Goal: Task Accomplishment & Management: Manage account settings

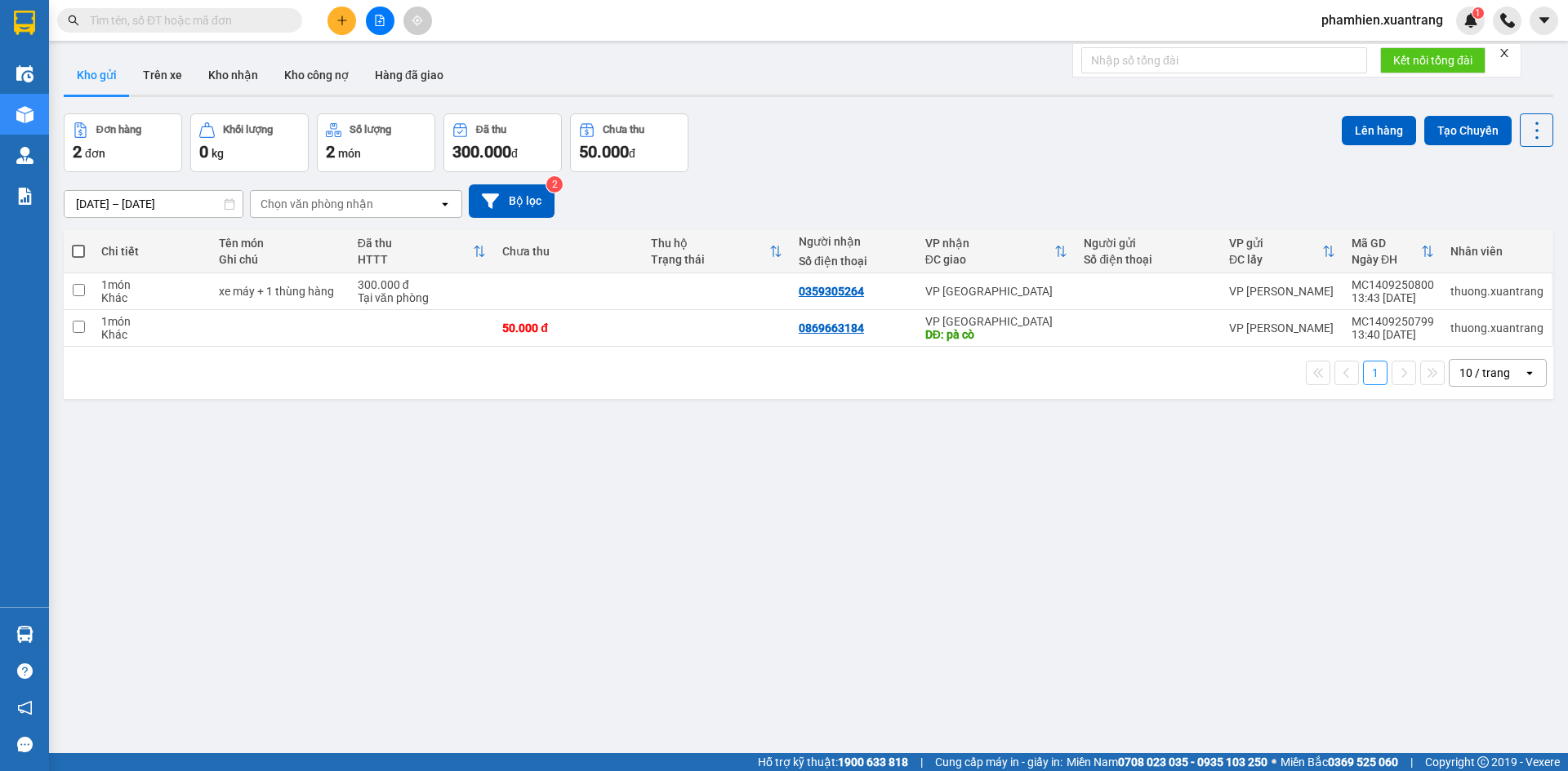
click at [196, 31] on span at bounding box center [179, 20] width 245 height 24
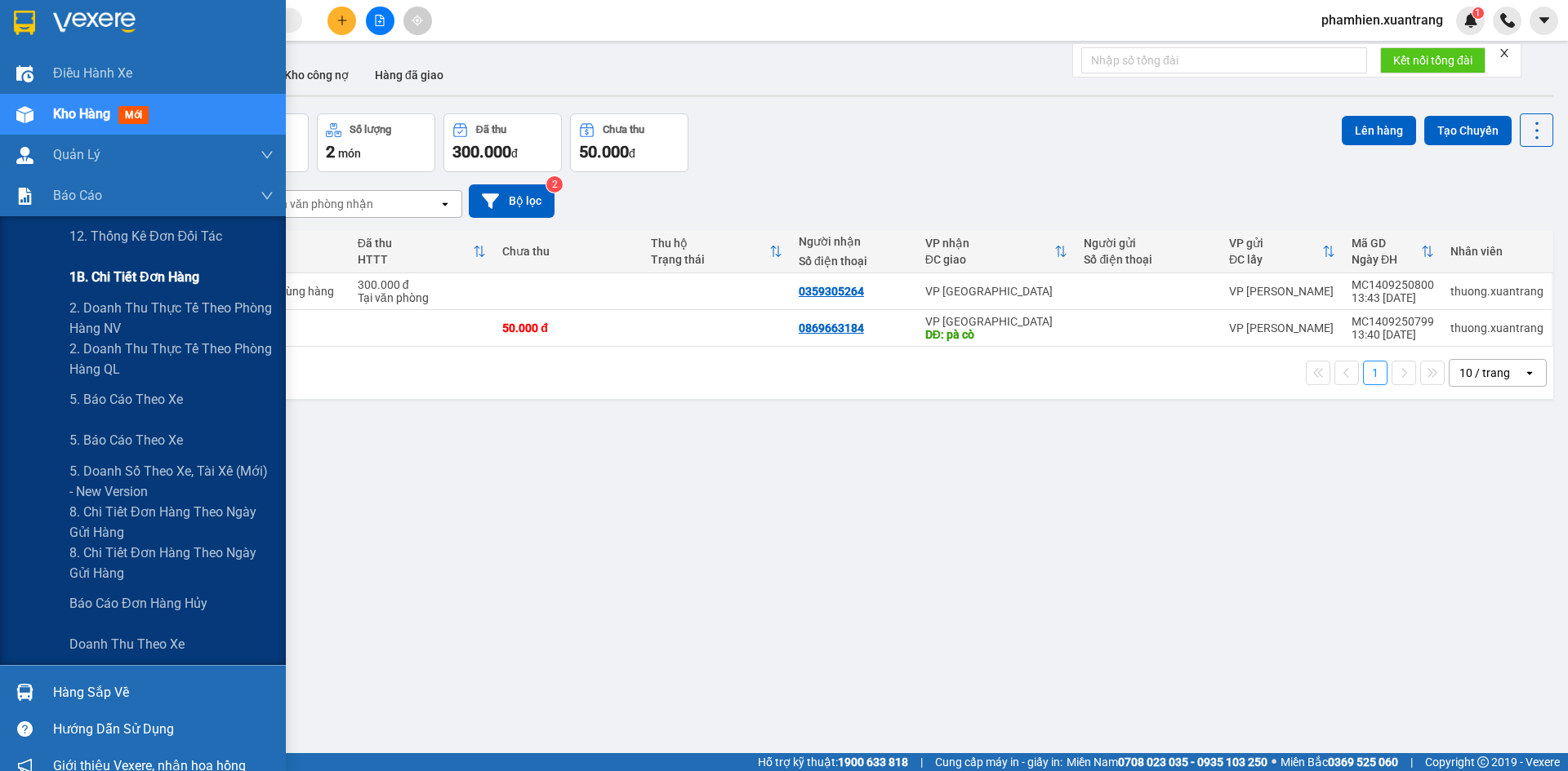
click at [131, 277] on span "1B. Chi tiết đơn hàng" at bounding box center [134, 277] width 130 height 21
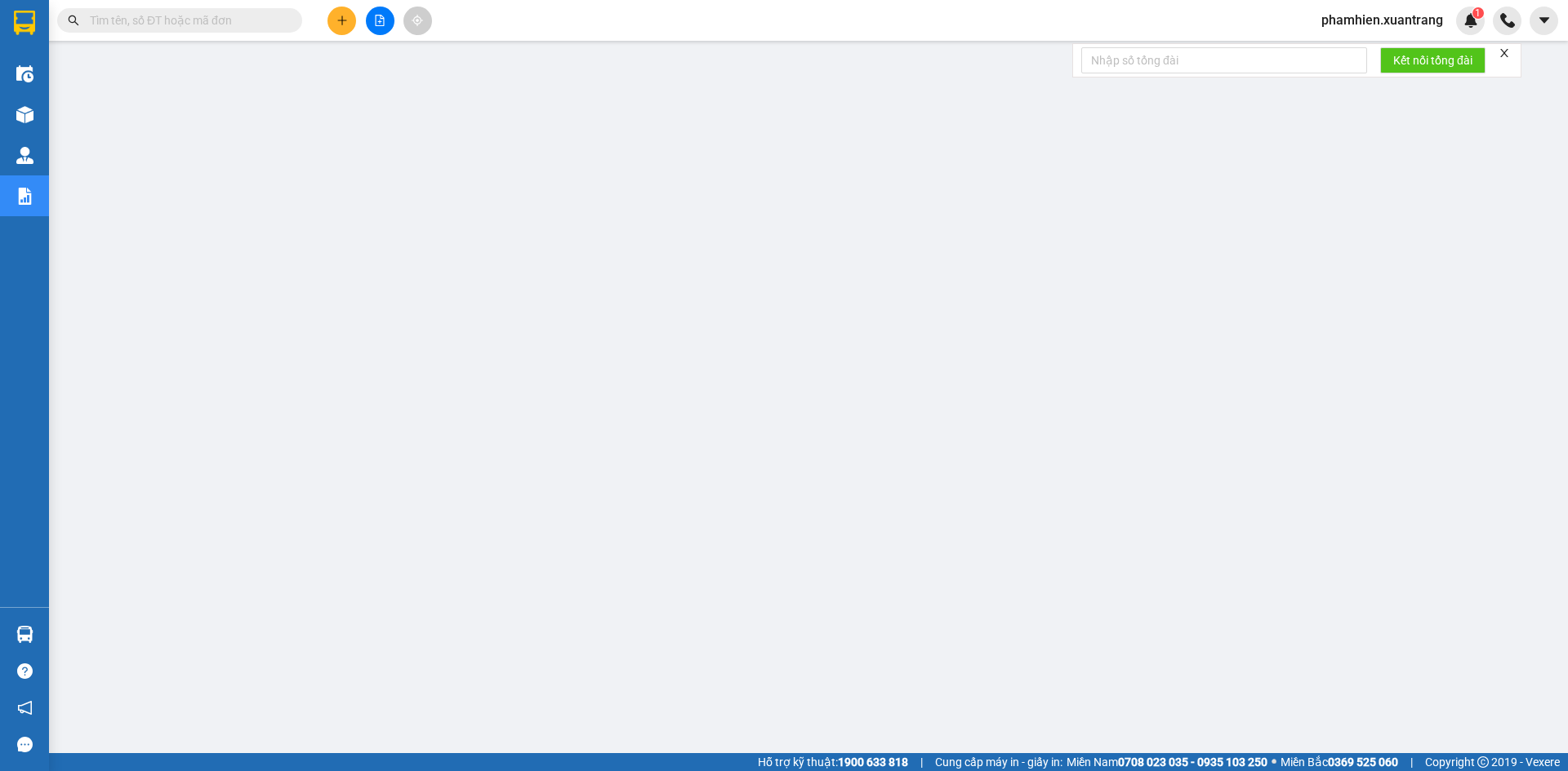
click at [263, 20] on input "text" at bounding box center [185, 21] width 193 height 18
paste input "HN1309250733"
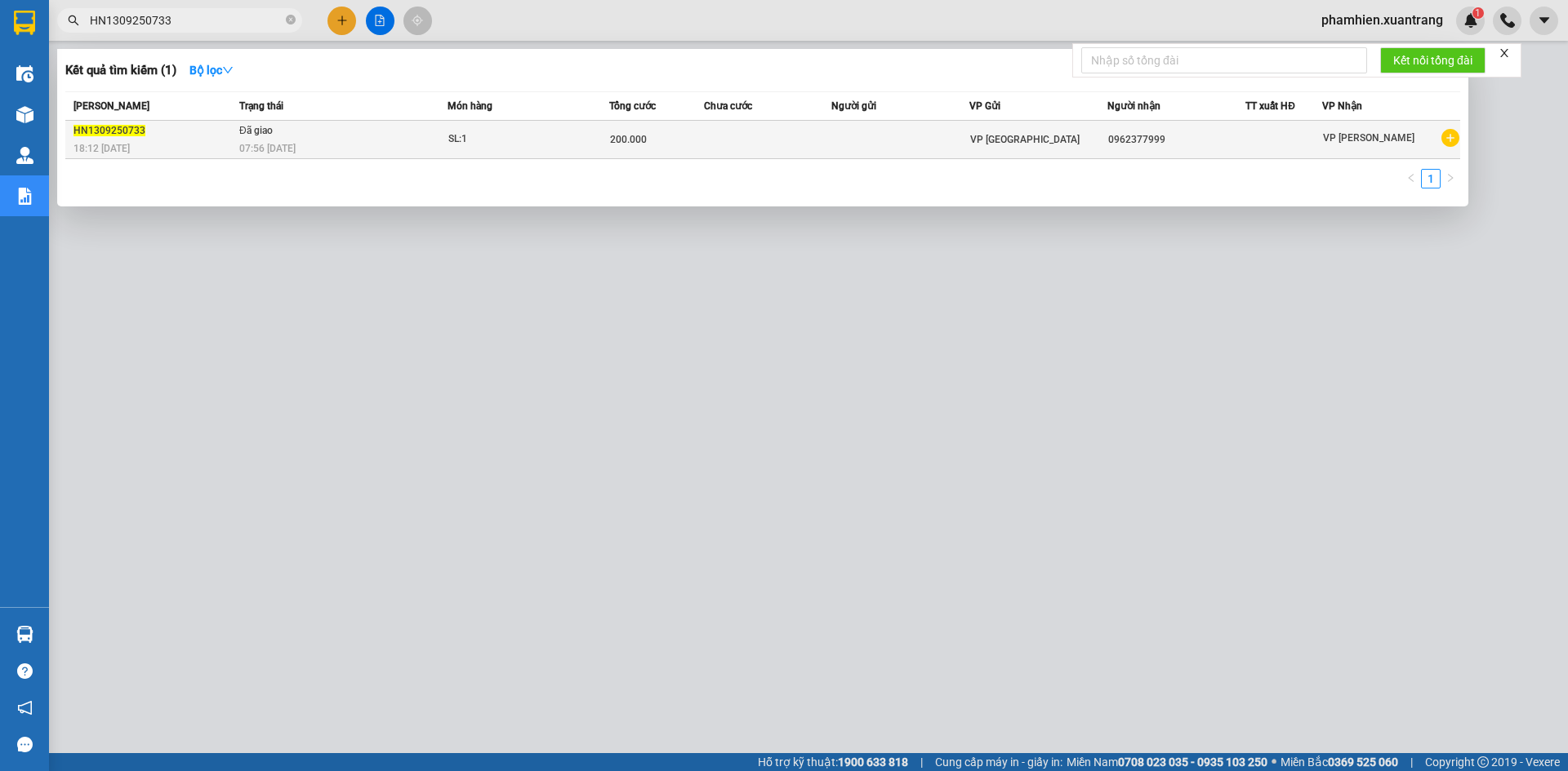
type input "HN1309250733"
click at [655, 140] on div "200.000" at bounding box center [657, 140] width 94 height 18
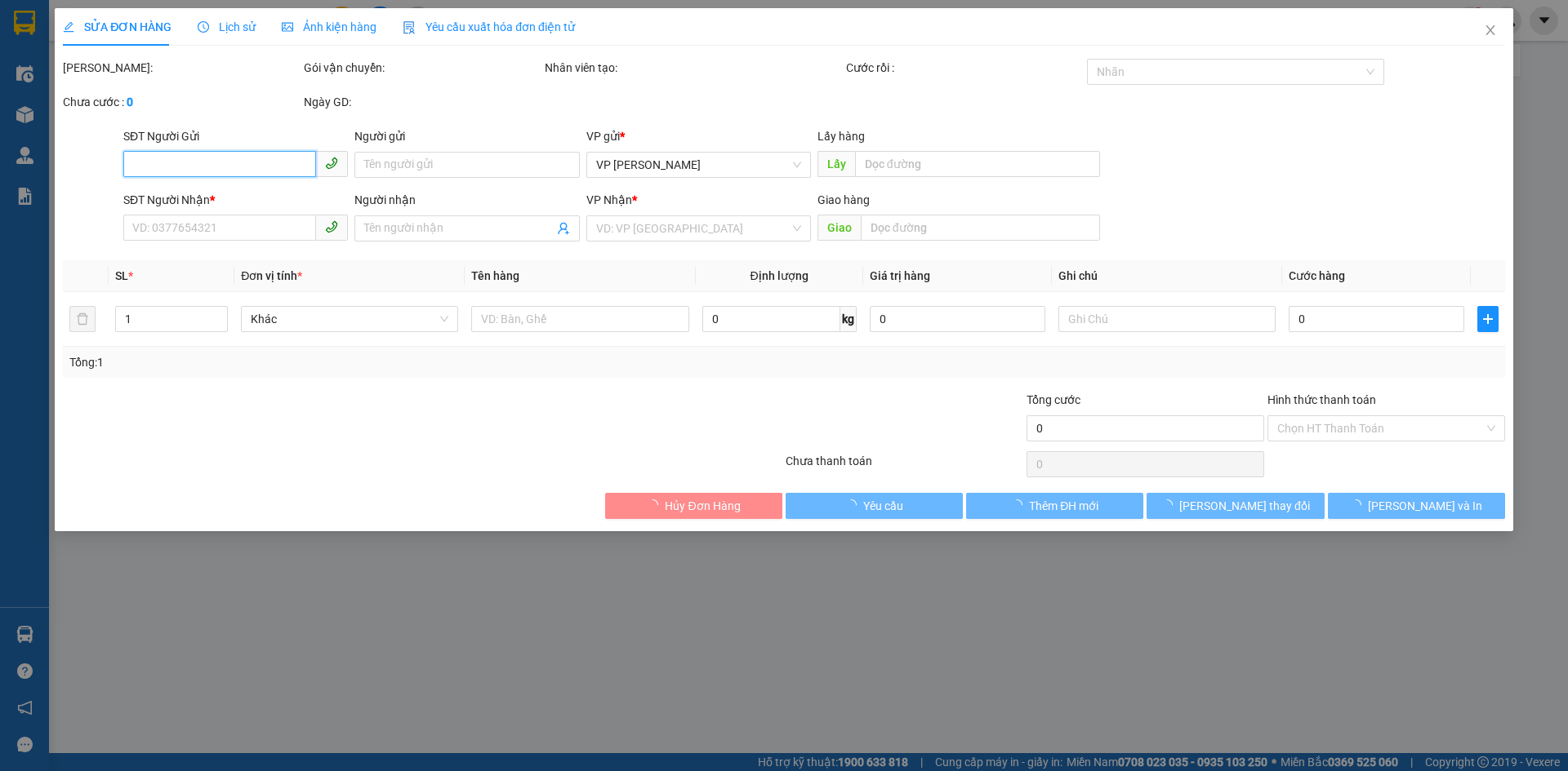
type input "0962377999"
type input "200.000"
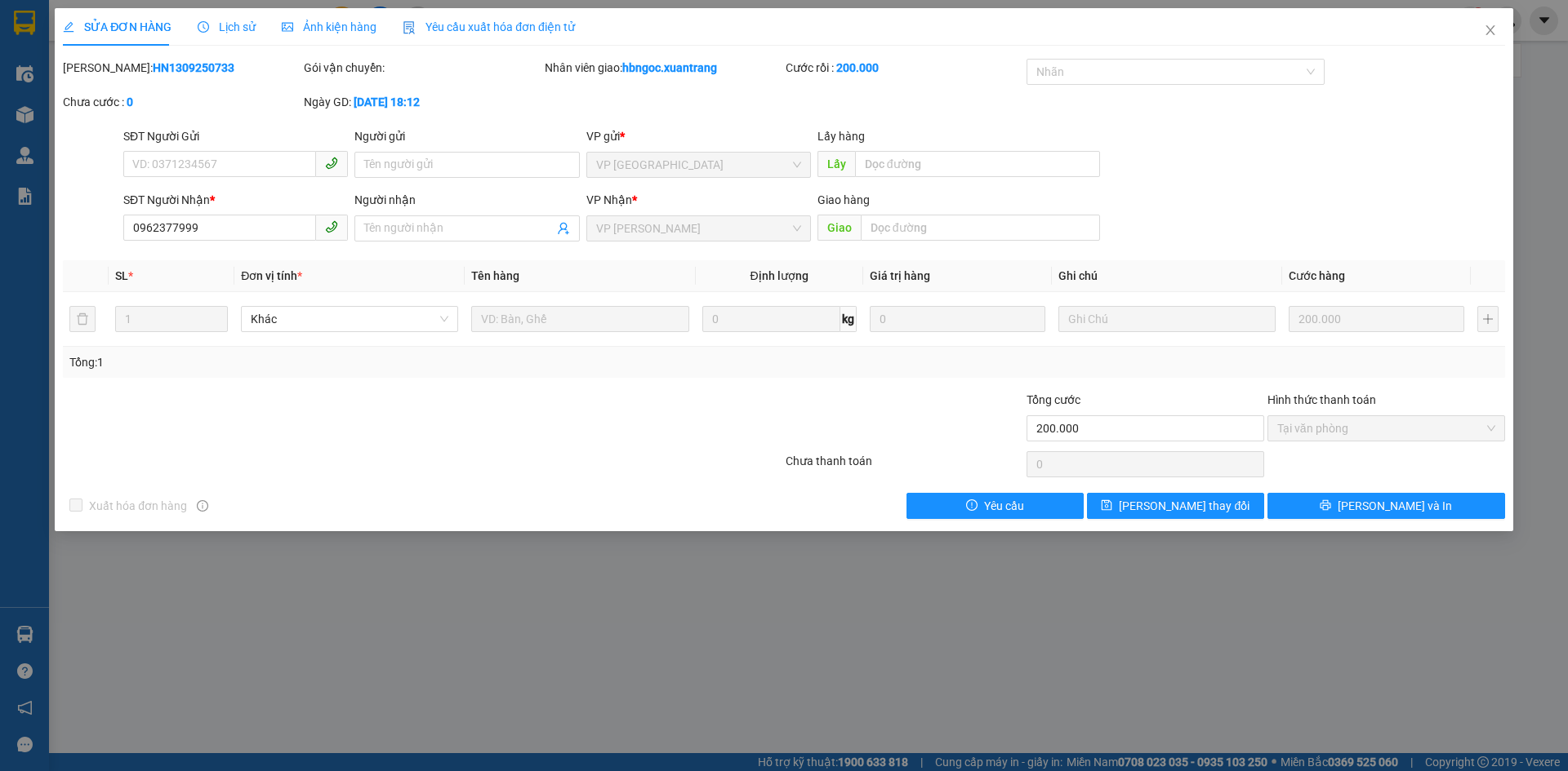
click at [319, 18] on div "Ảnh kiện hàng" at bounding box center [329, 27] width 95 height 38
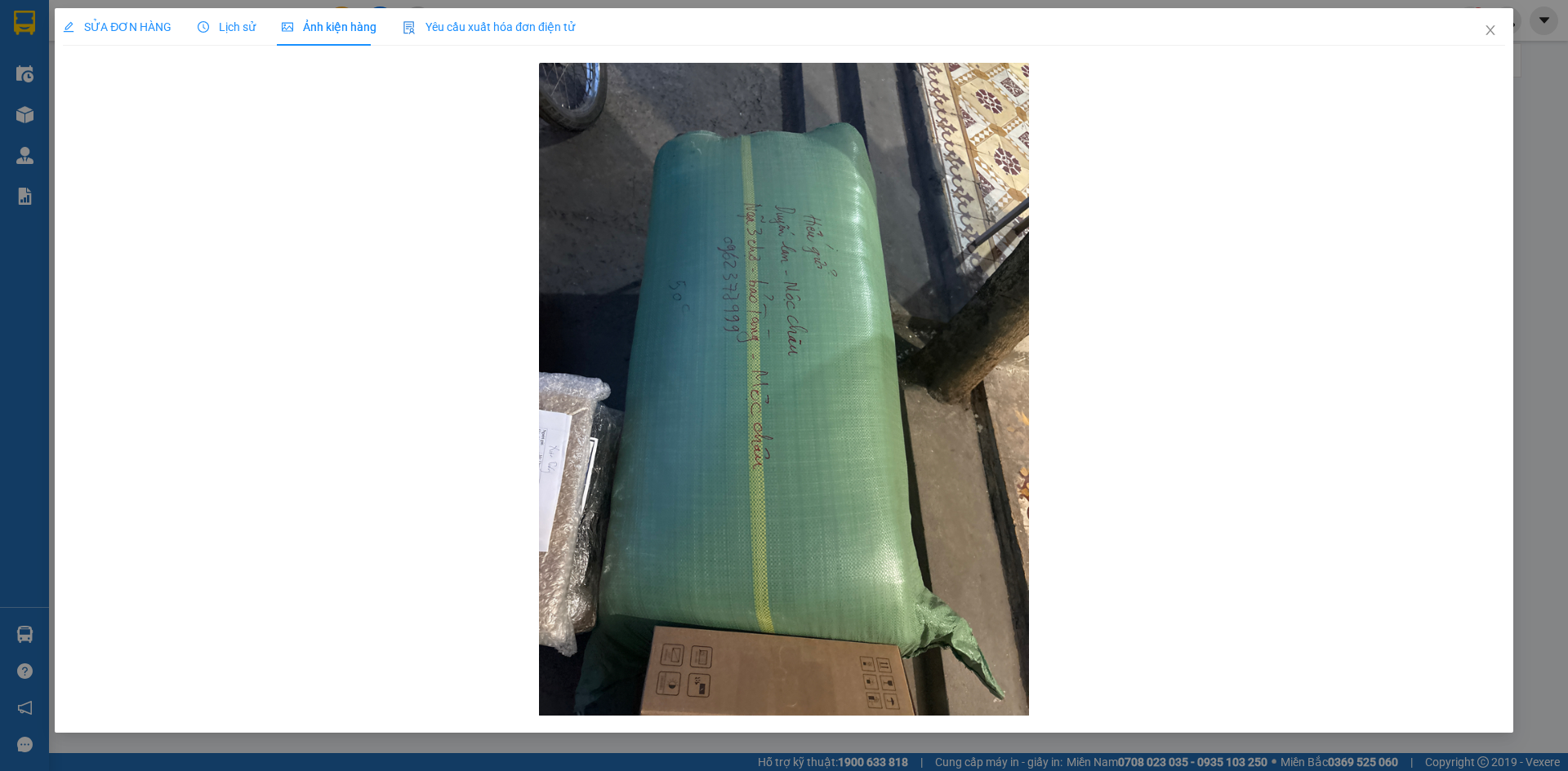
click at [211, 32] on span "Lịch sử" at bounding box center [227, 27] width 58 height 13
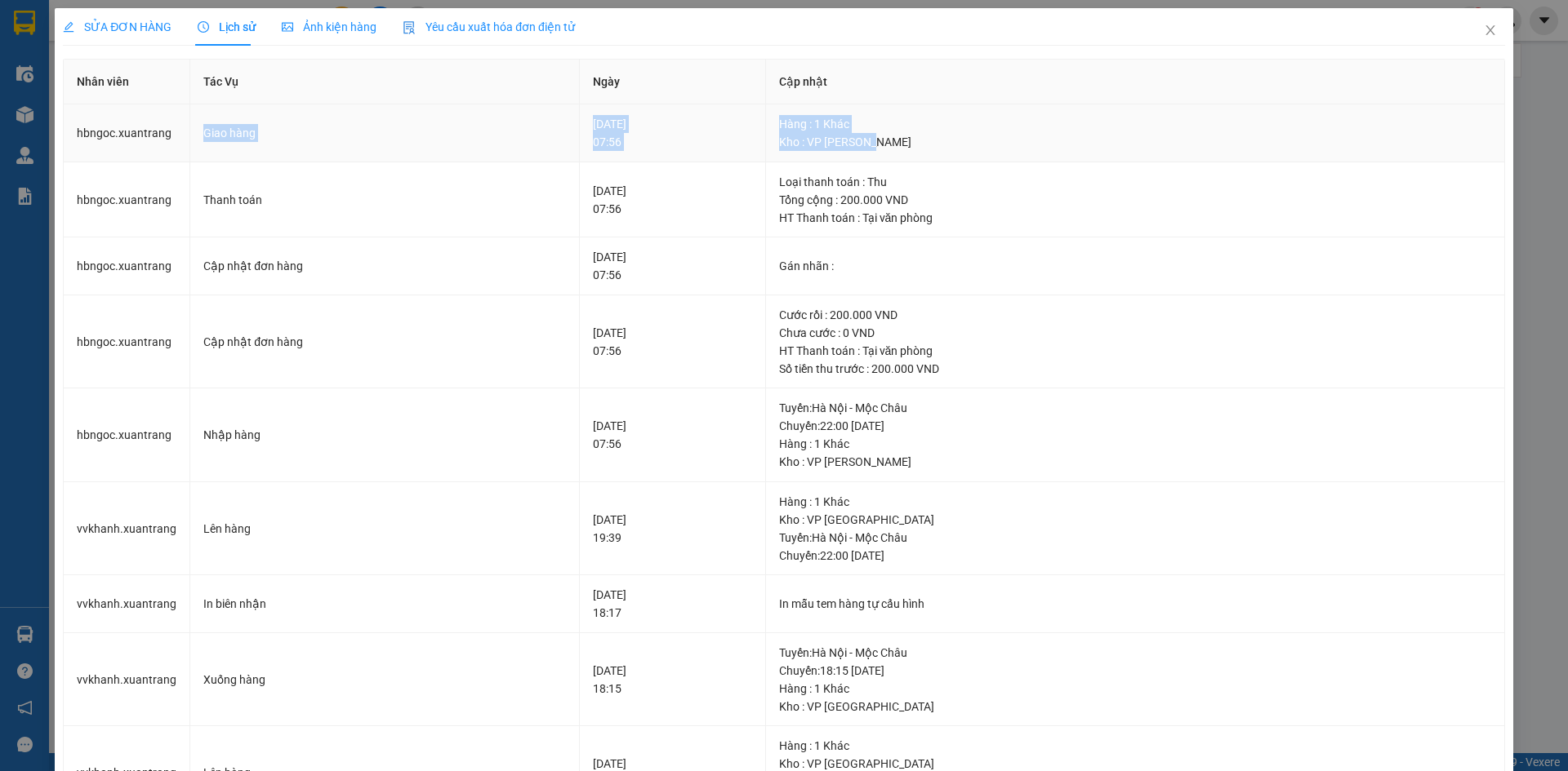
drag, startPoint x: 180, startPoint y: 135, endPoint x: 918, endPoint y: 142, distance: 738.0
click at [918, 139] on tr "hbngoc.xuantrang Giao hàng [DATE] 07:56 Hàng : 1 [PERSON_NAME] : VP [PERSON_NAM…" at bounding box center [784, 133] width 1442 height 58
click at [864, 131] on div "Hàng : 1 Khác" at bounding box center [1135, 124] width 712 height 18
drag, startPoint x: 911, startPoint y: 143, endPoint x: 69, endPoint y: 133, distance: 842.1
click at [69, 133] on tr "hbngoc.xuantrang Giao hàng [DATE] 07:56 Hàng : 1 [PERSON_NAME] : VP [PERSON_NAM…" at bounding box center [784, 133] width 1442 height 58
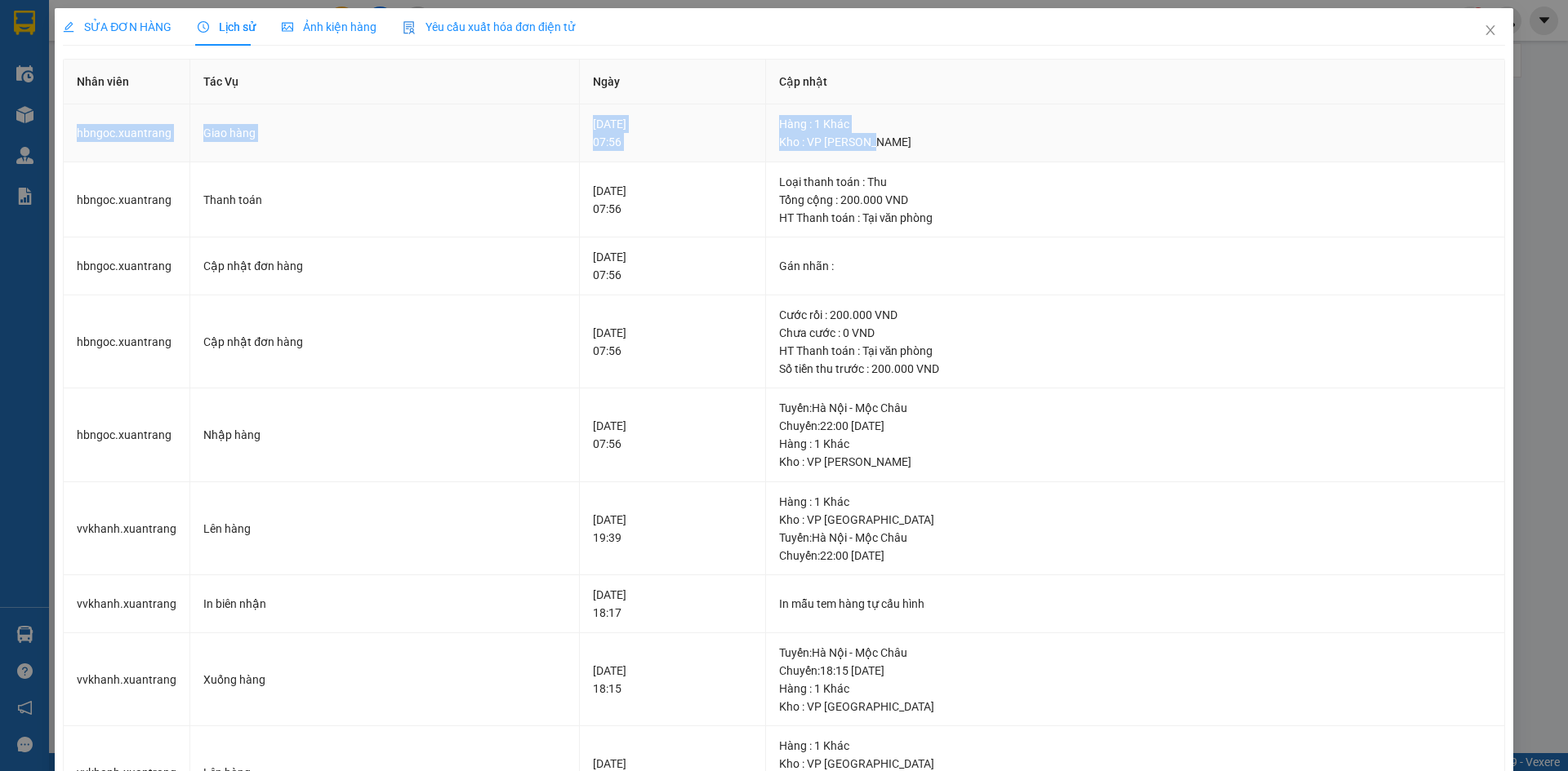
click at [328, 160] on td "Giao hàng" at bounding box center [384, 133] width 390 height 58
click at [1484, 31] on icon "close" at bounding box center [1490, 30] width 13 height 13
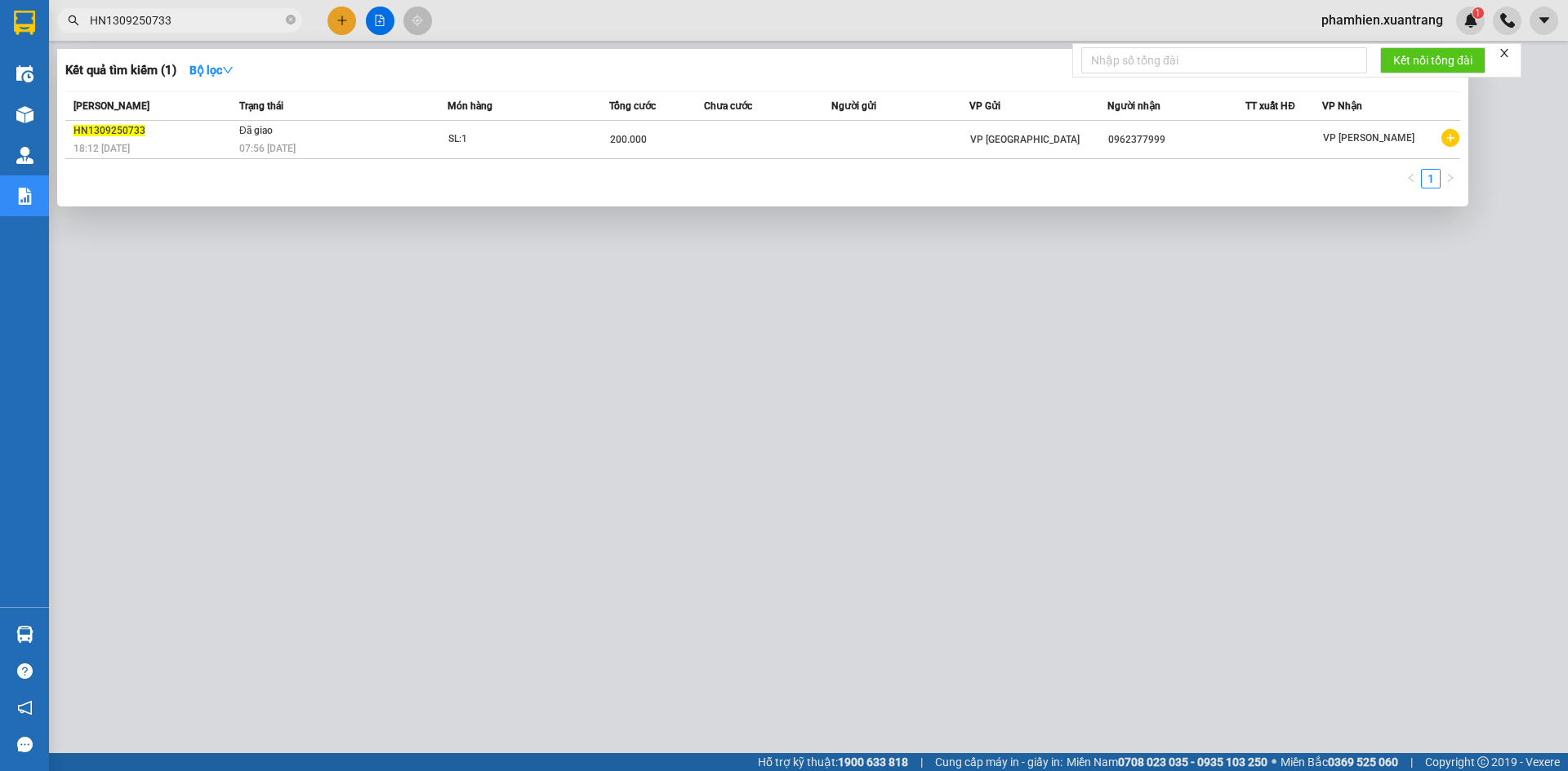
click at [246, 20] on input "HN1309250733" at bounding box center [185, 21] width 193 height 18
click at [289, 16] on icon "close-circle" at bounding box center [290, 19] width 10 height 10
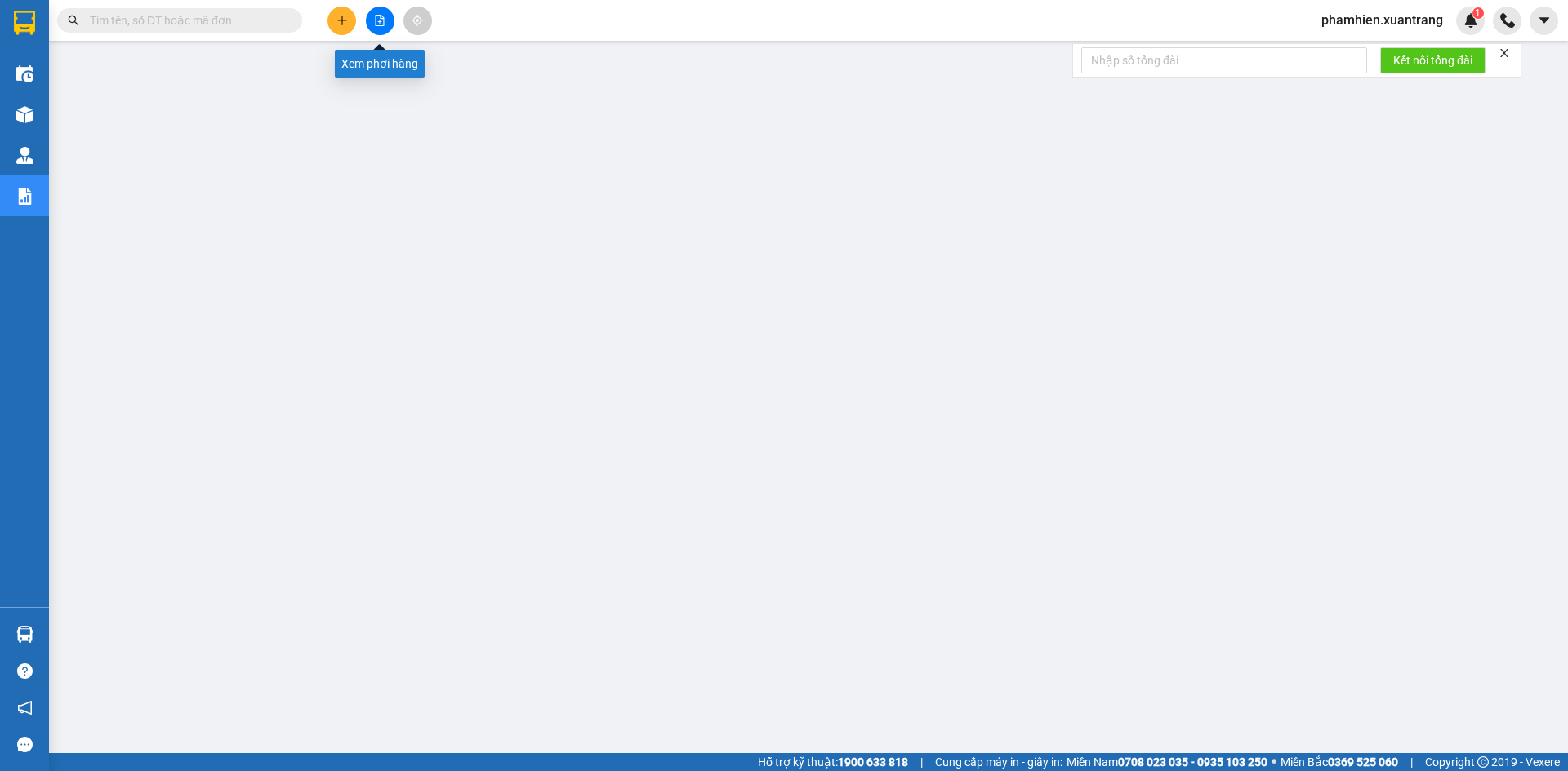
click at [377, 16] on icon "file-add" at bounding box center [379, 20] width 12 height 12
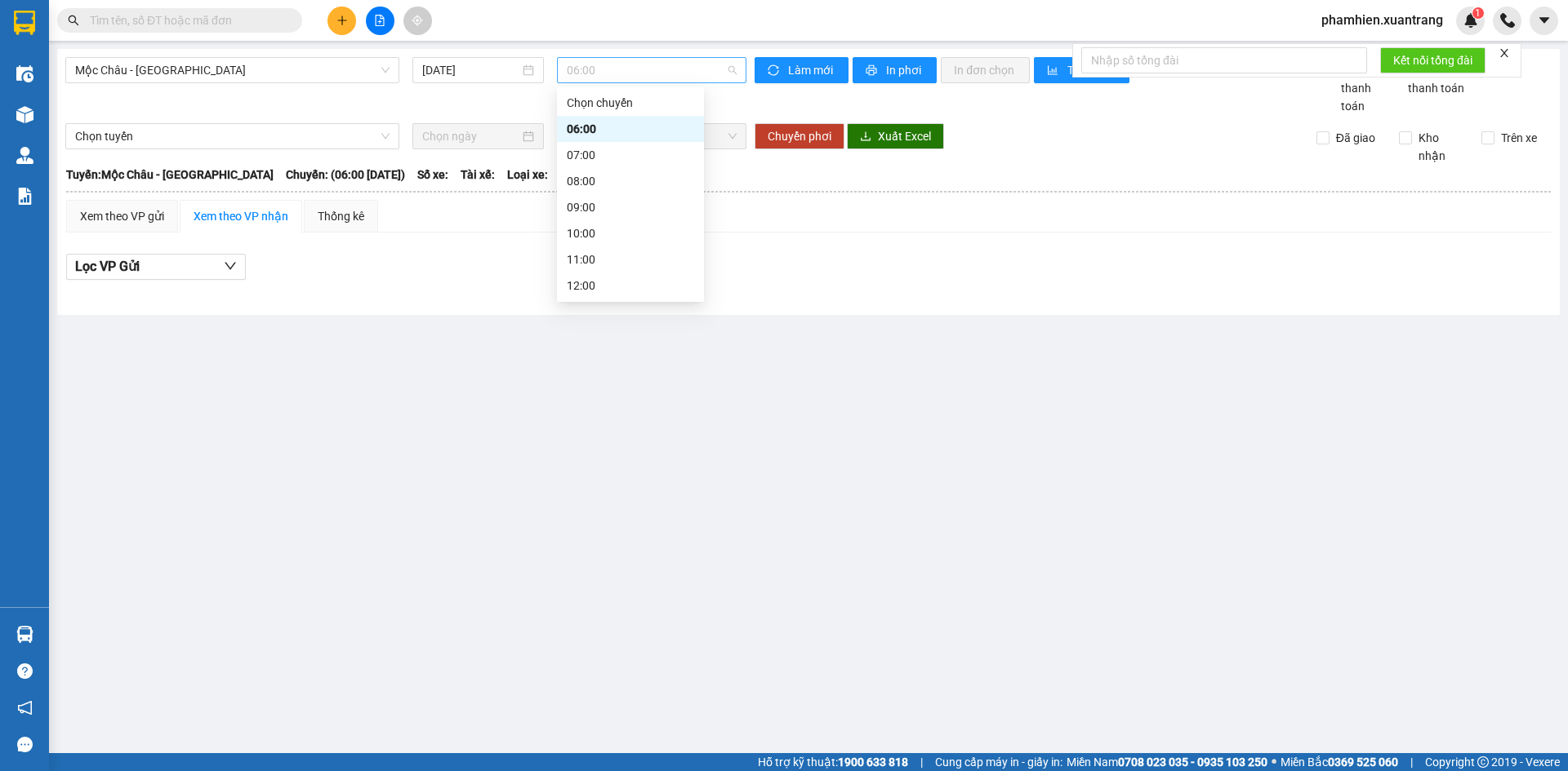
click at [623, 76] on span "06:00" at bounding box center [652, 70] width 170 height 24
click at [263, 73] on span "Mộc Châu - [GEOGRAPHIC_DATA]" at bounding box center [232, 70] width 314 height 24
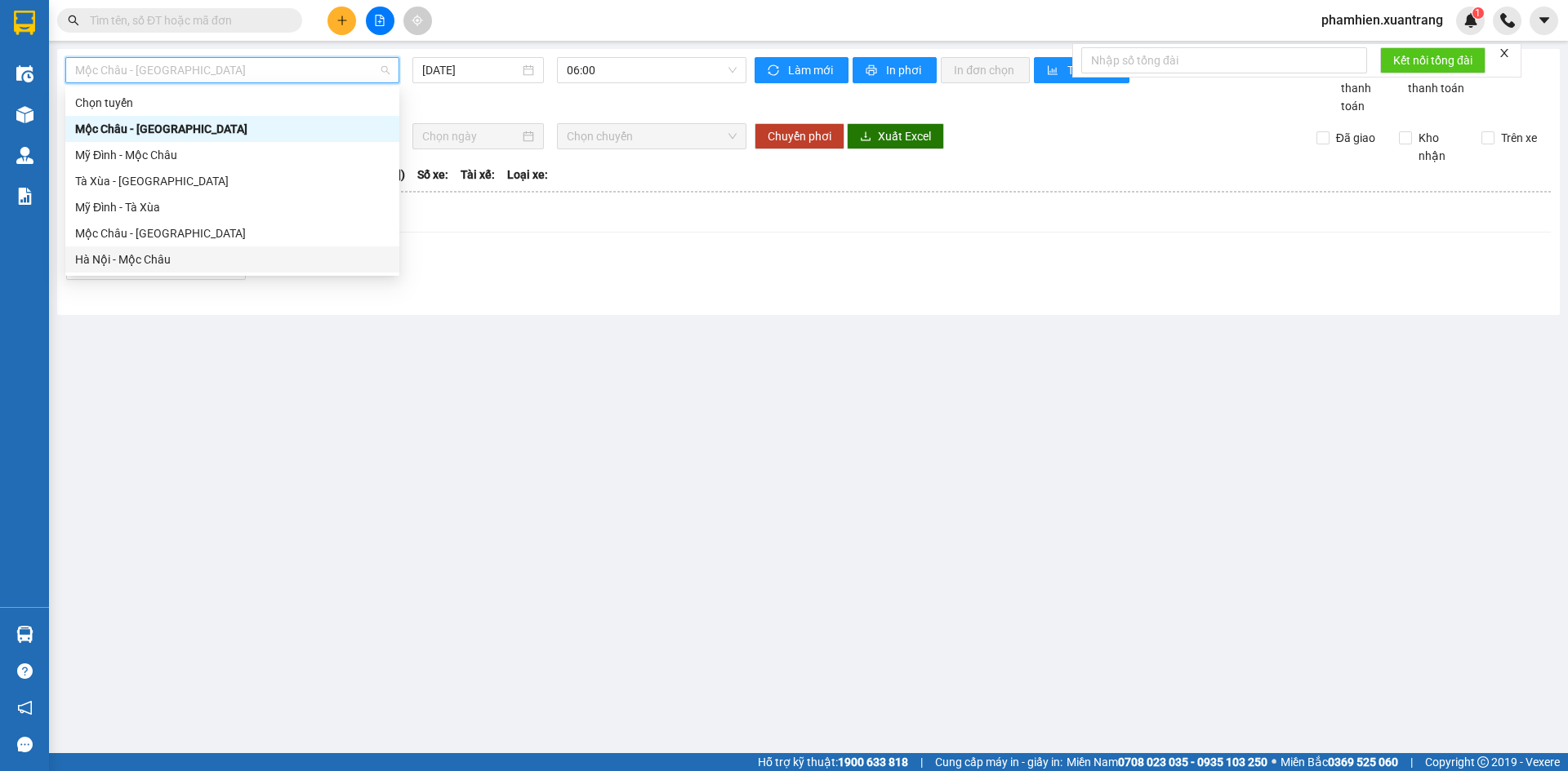
click at [122, 257] on div "Hà Nội - Mộc Châu" at bounding box center [232, 260] width 314 height 18
type input "[DATE]"
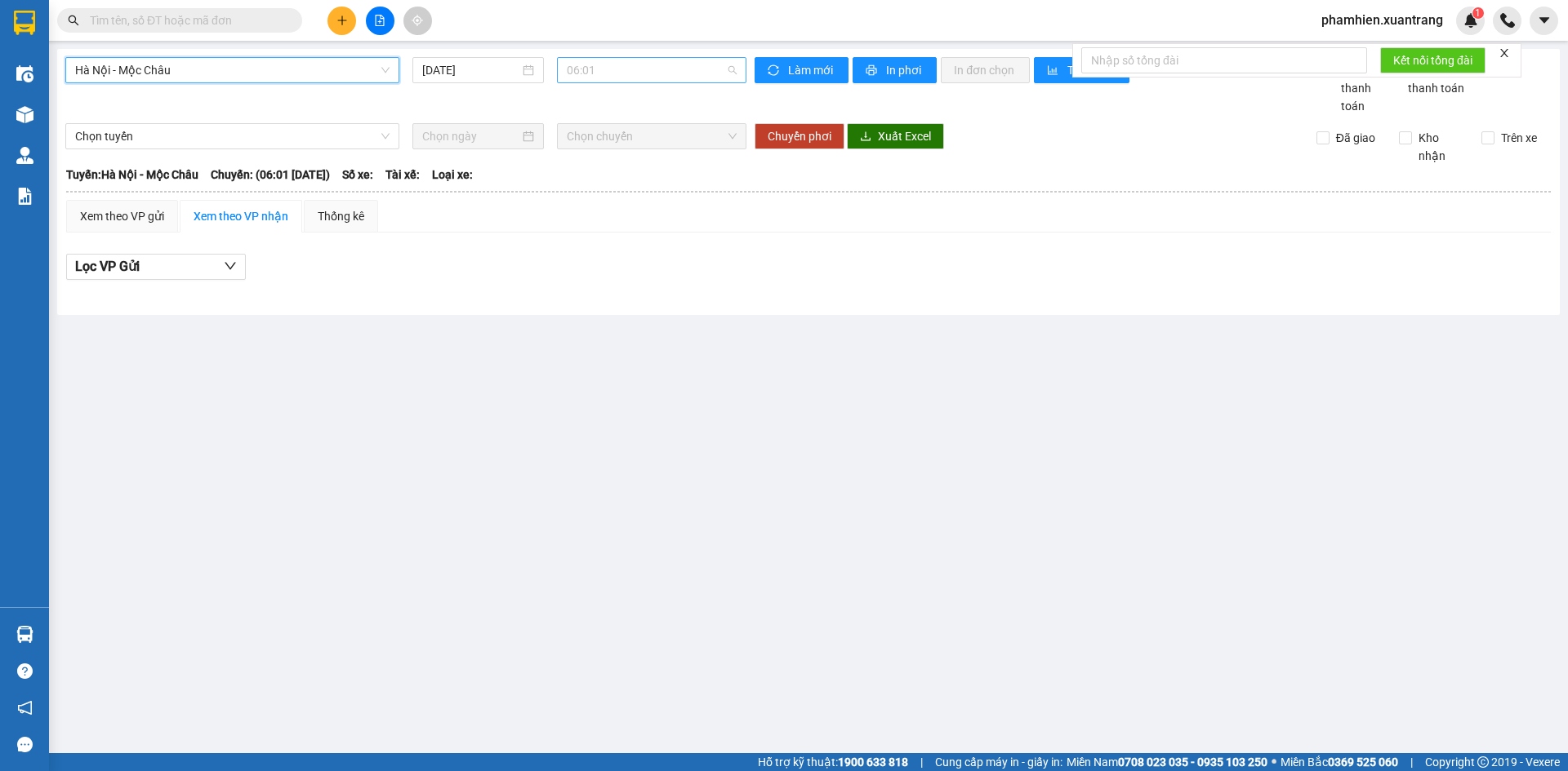
click at [622, 80] on span "06:01" at bounding box center [652, 70] width 170 height 24
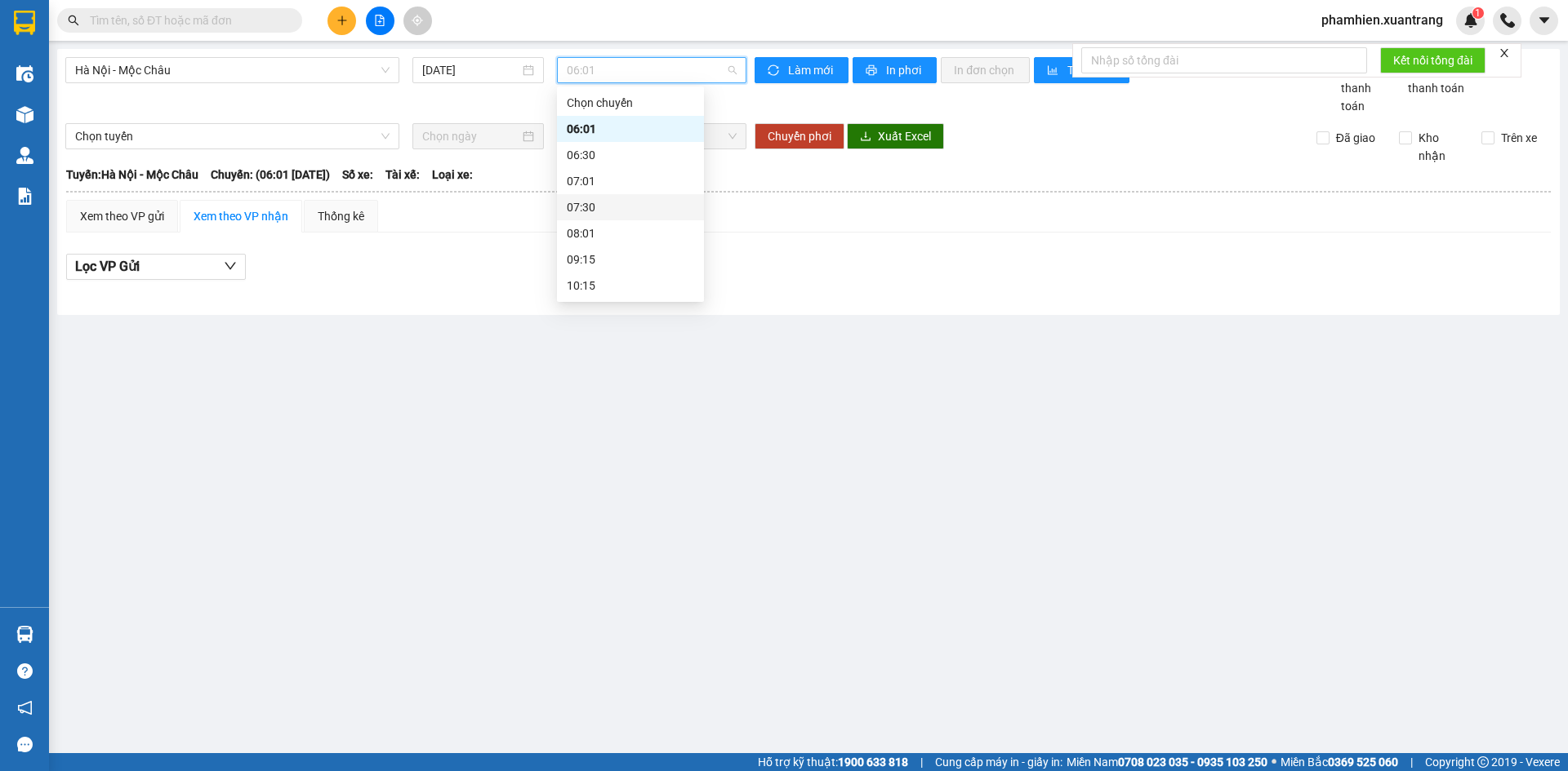
scroll to position [236, 0]
click at [177, 3] on div "Kết quả tìm kiếm ( 1 ) Bộ lọc Mã ĐH Trạng thái Món hàng Tổng cước Chưa cước Ngư…" at bounding box center [784, 21] width 1568 height 41
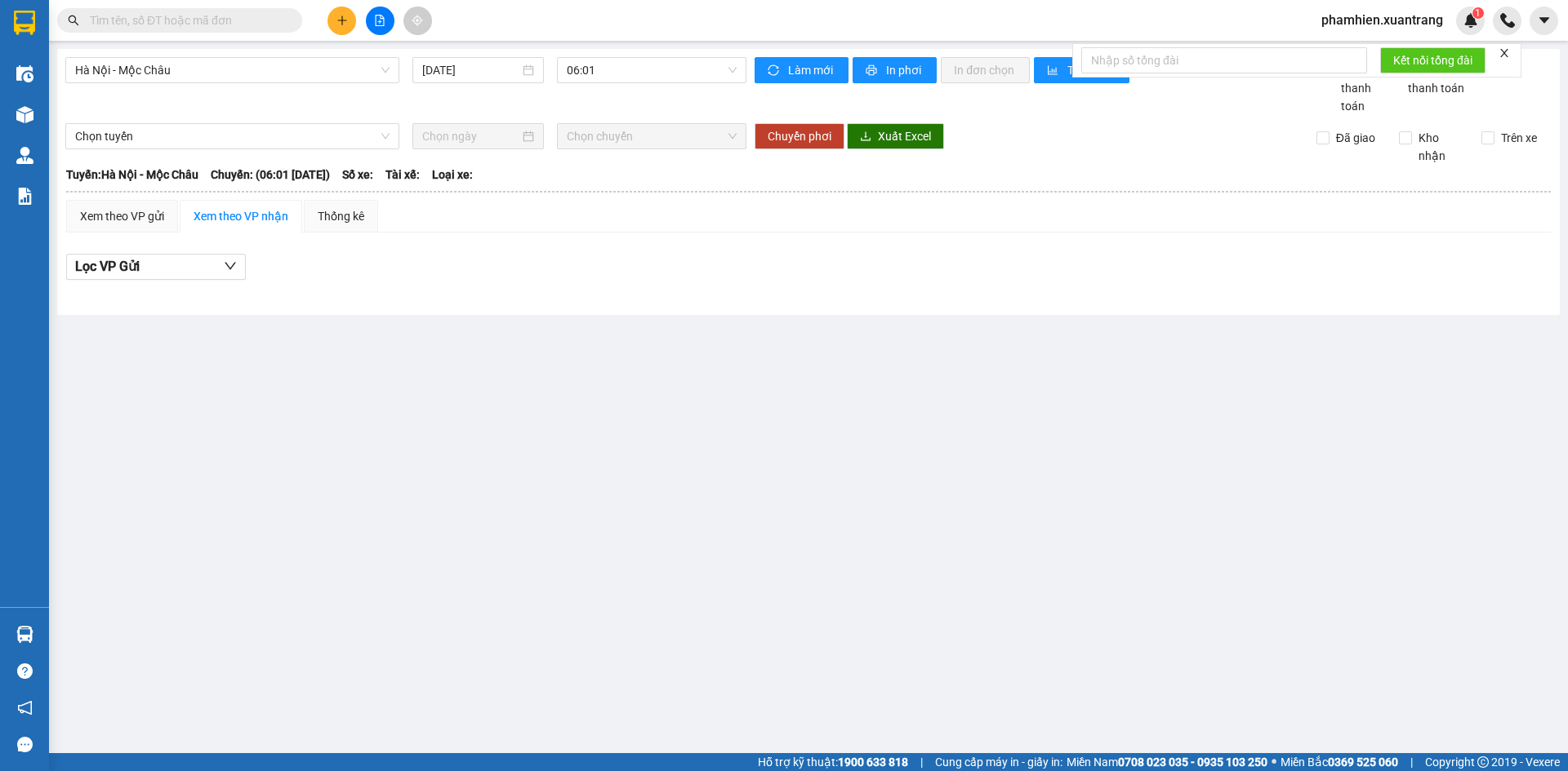
click at [188, 23] on input "text" at bounding box center [185, 21] width 193 height 18
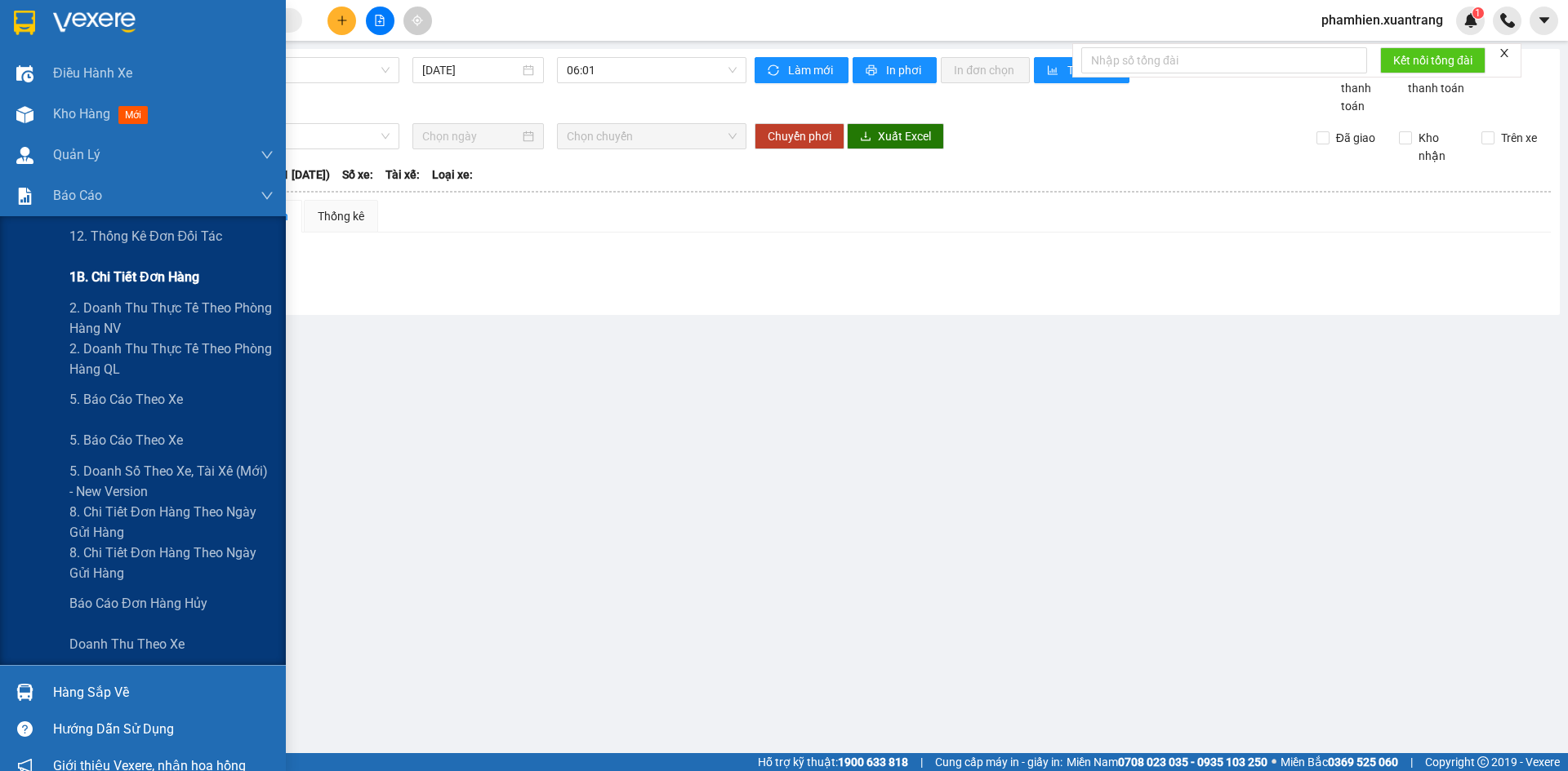
click at [125, 273] on span "1B. Chi tiết đơn hàng" at bounding box center [134, 277] width 130 height 21
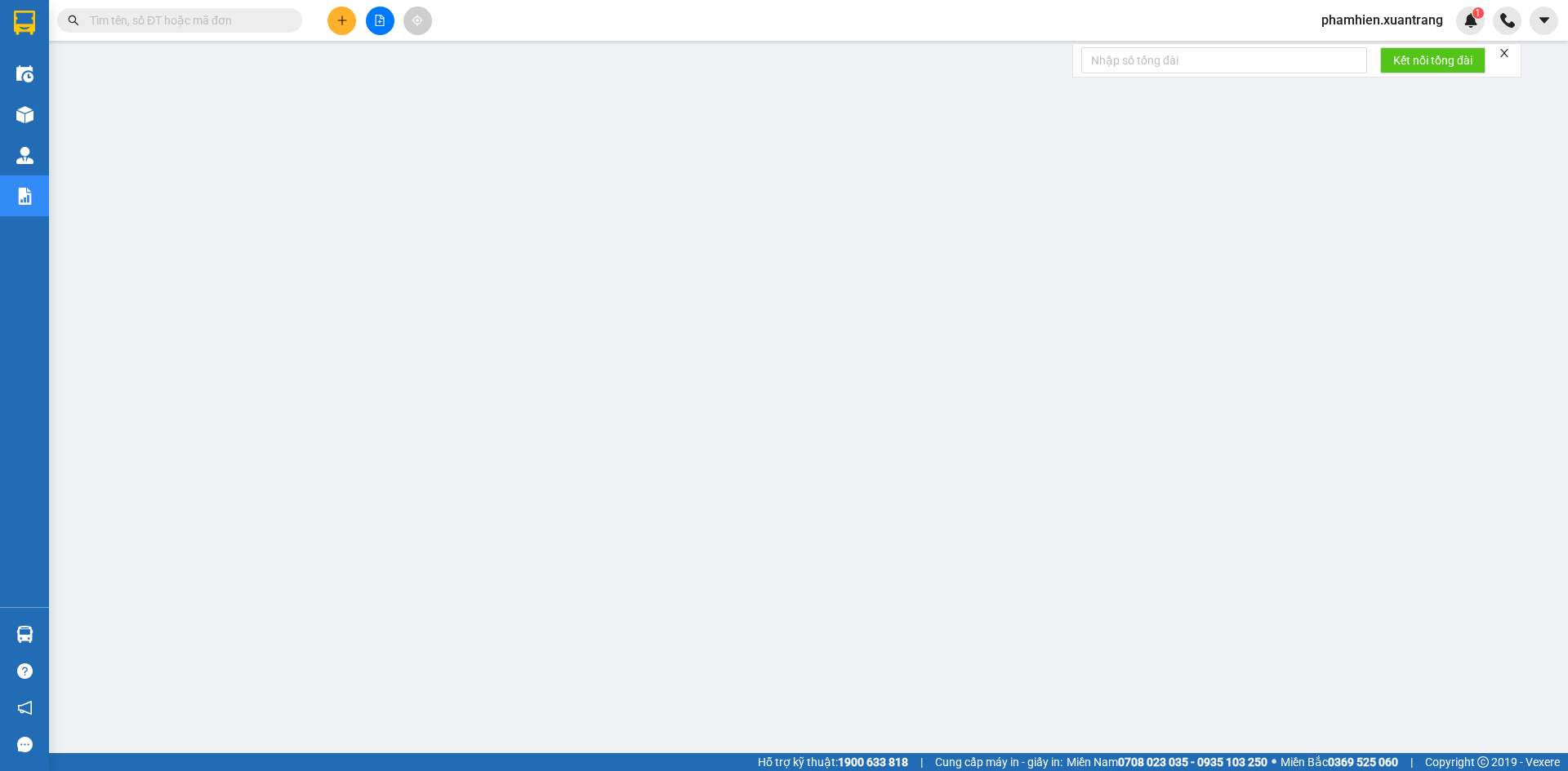
click at [249, 9] on span at bounding box center [179, 20] width 245 height 24
click at [174, 13] on input "text" at bounding box center [185, 21] width 193 height 18
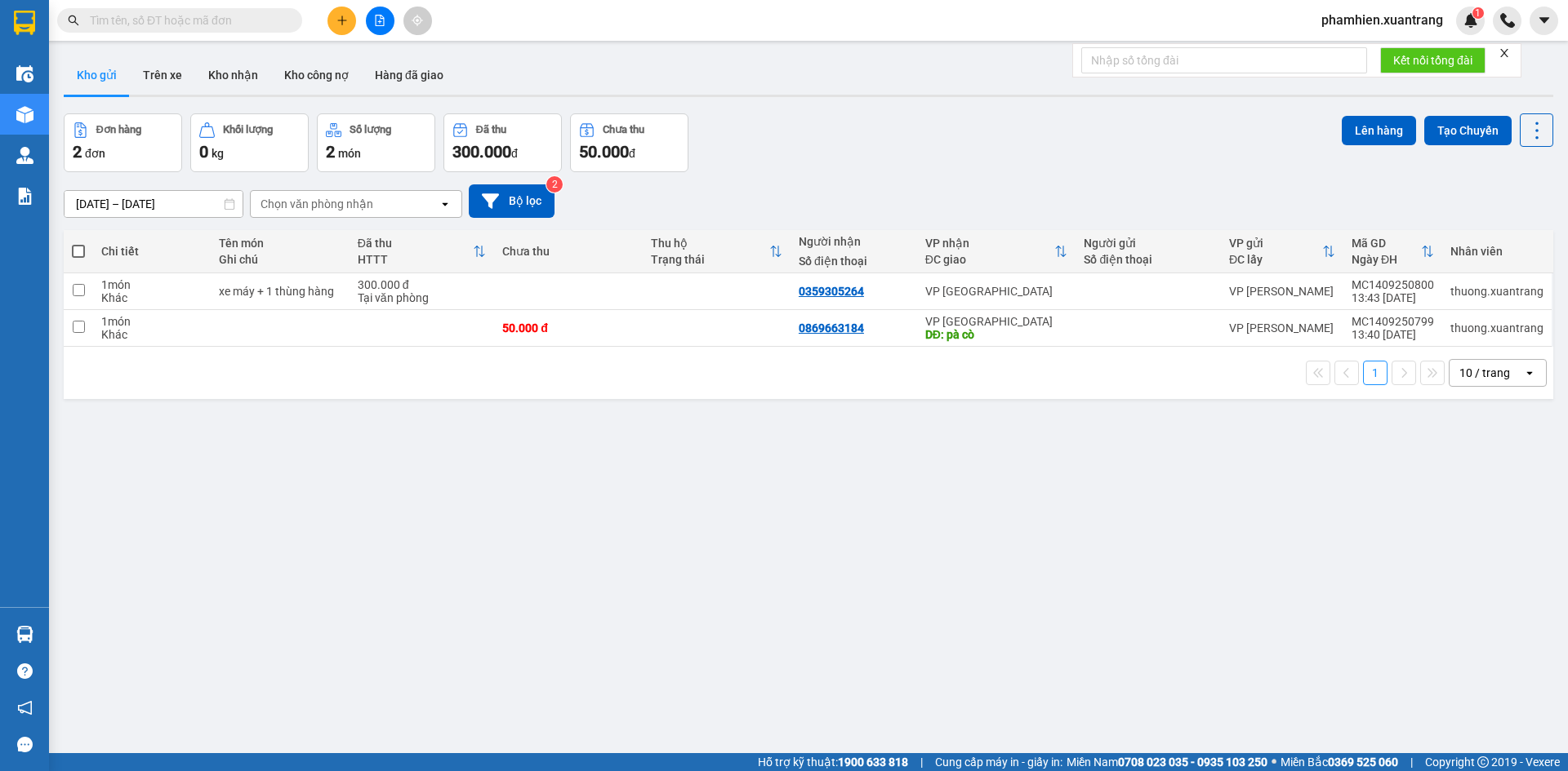
click at [142, 15] on input "text" at bounding box center [185, 21] width 193 height 18
paste input "MC1409240549"
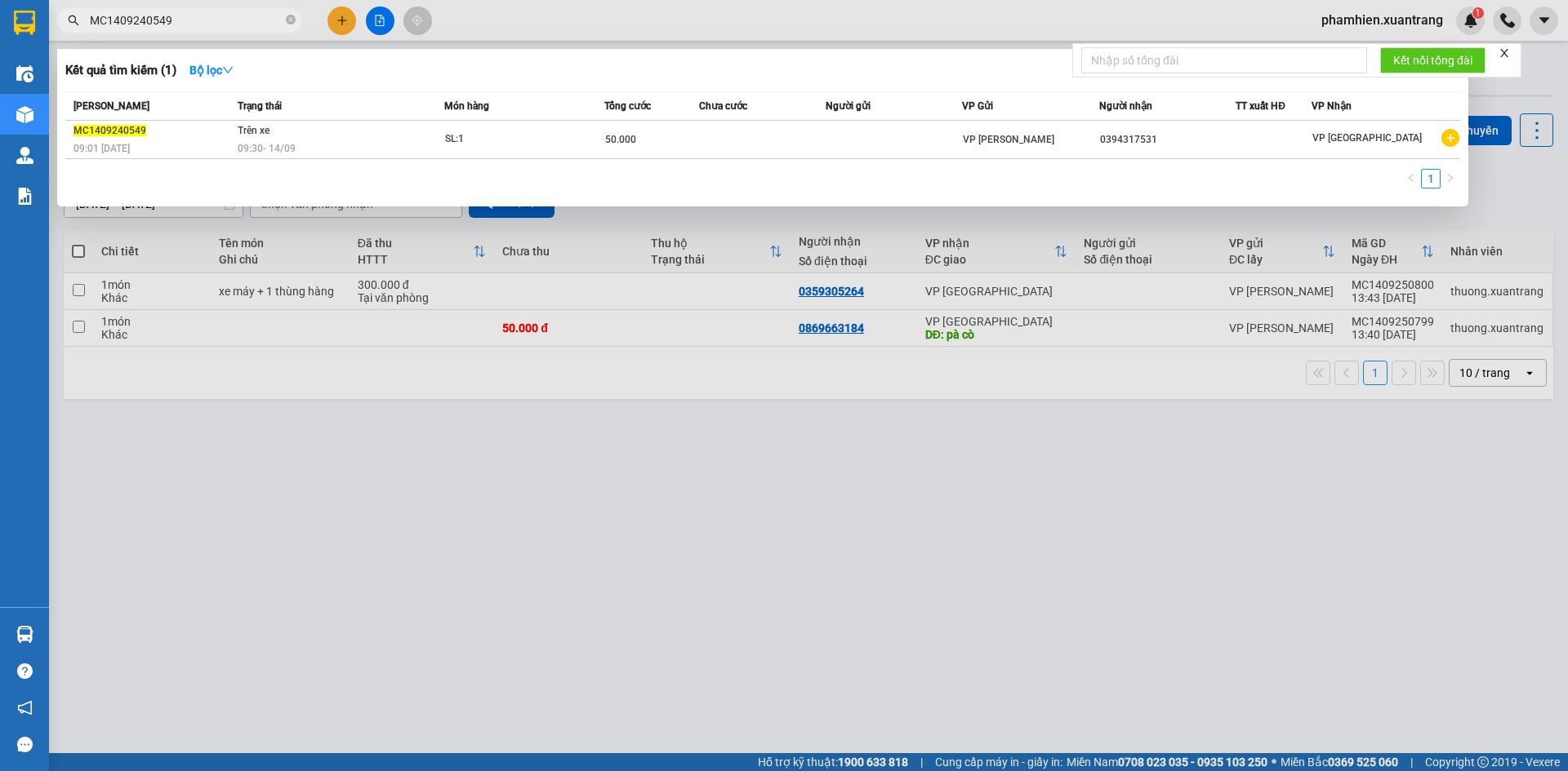
type input "MC1409240549"
click at [70, 115] on th "[PERSON_NAME]" at bounding box center [150, 107] width 168 height 29
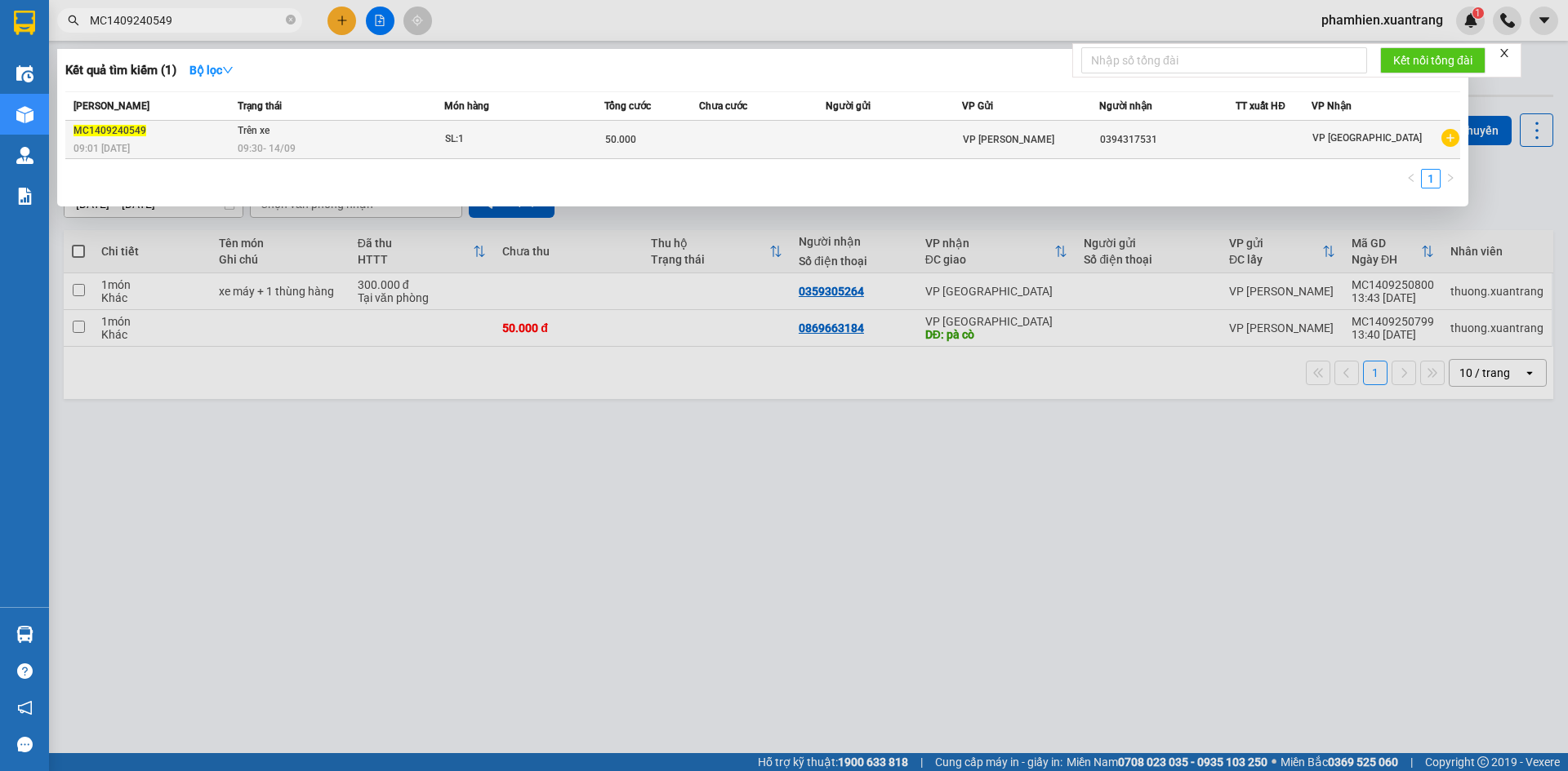
click at [99, 133] on span "MC1409240549" at bounding box center [109, 130] width 73 height 12
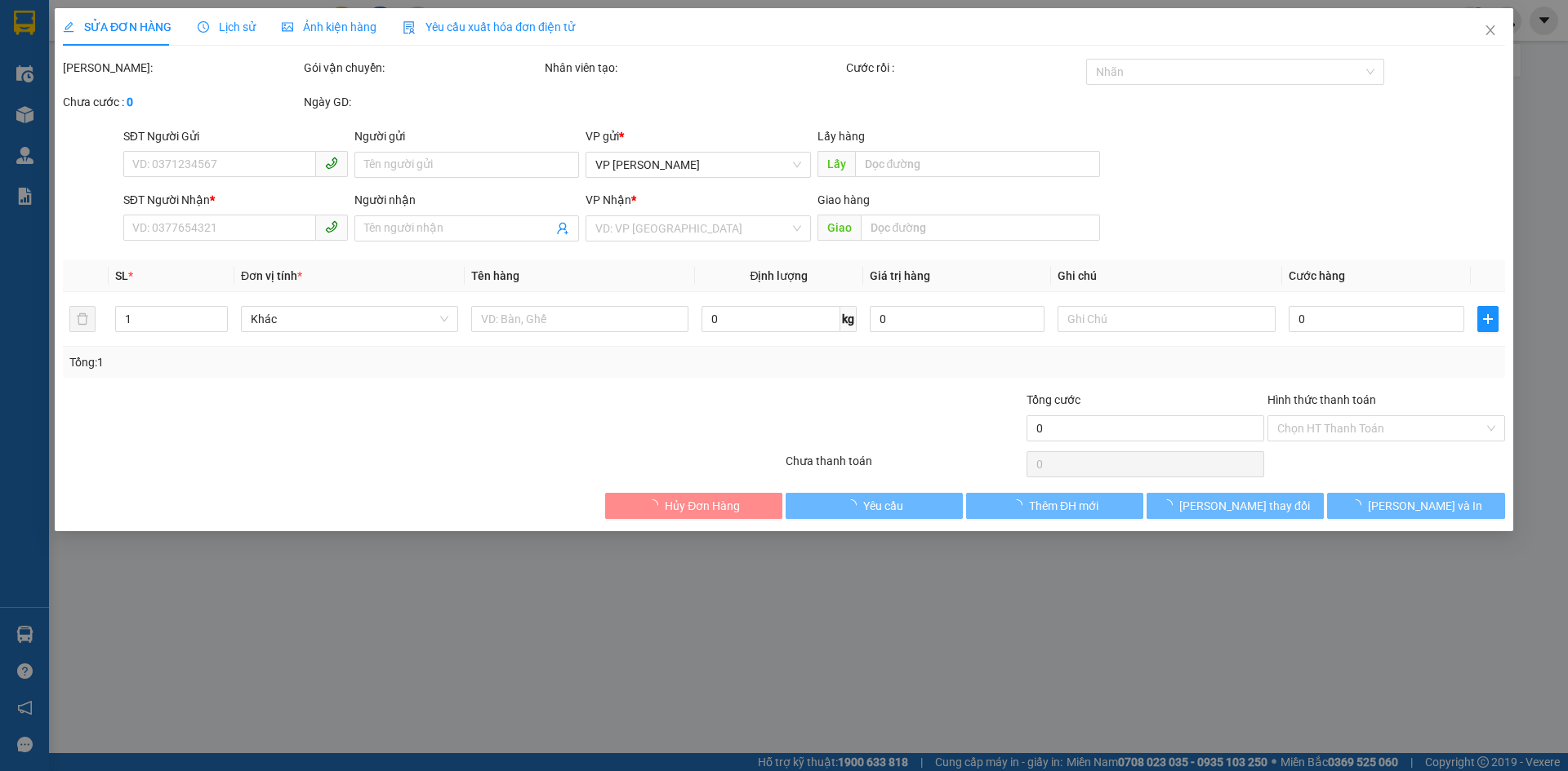
type input "0394317531"
type input "50.000"
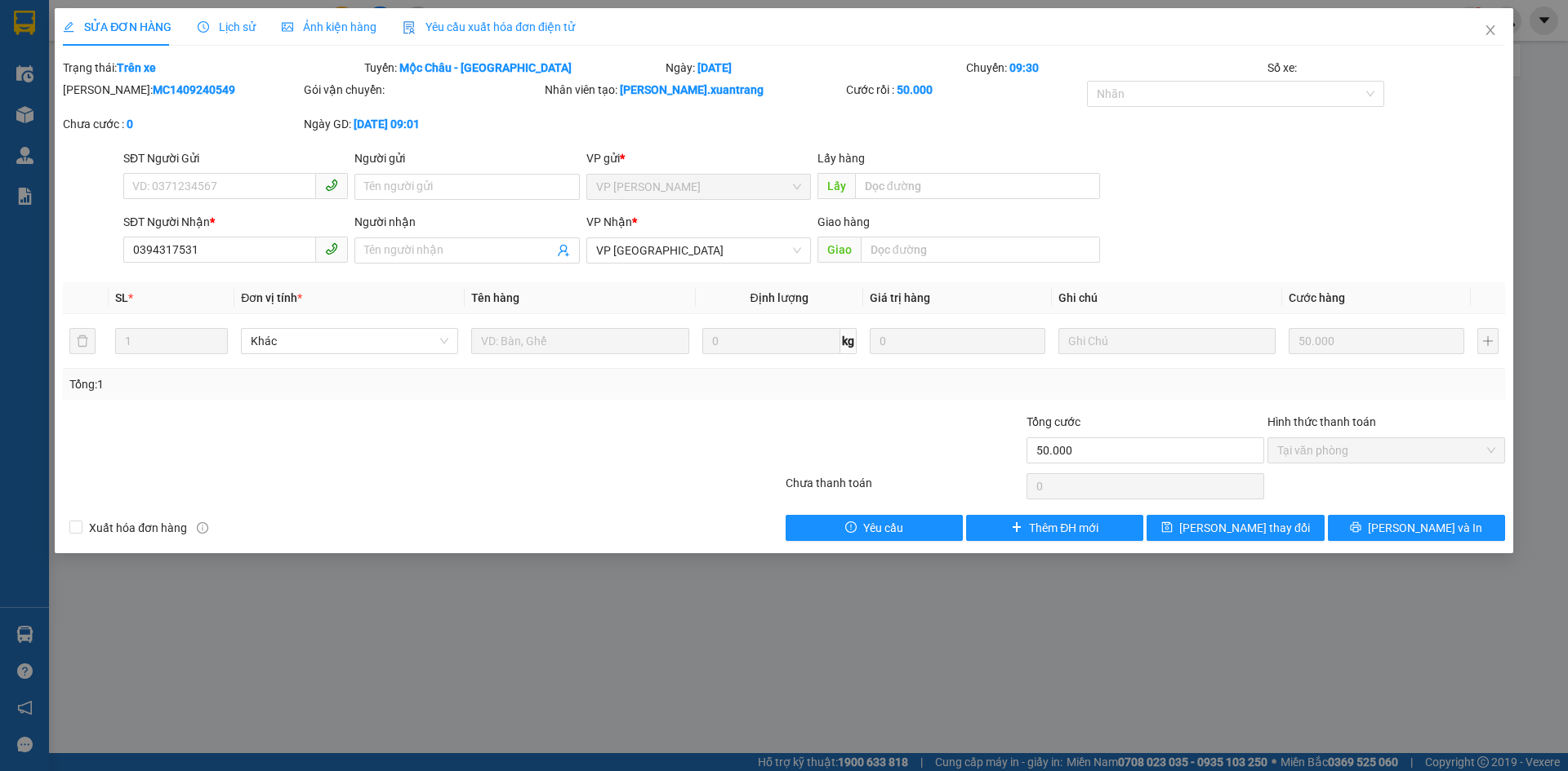
click at [209, 30] on span "Lịch sử" at bounding box center [227, 27] width 58 height 13
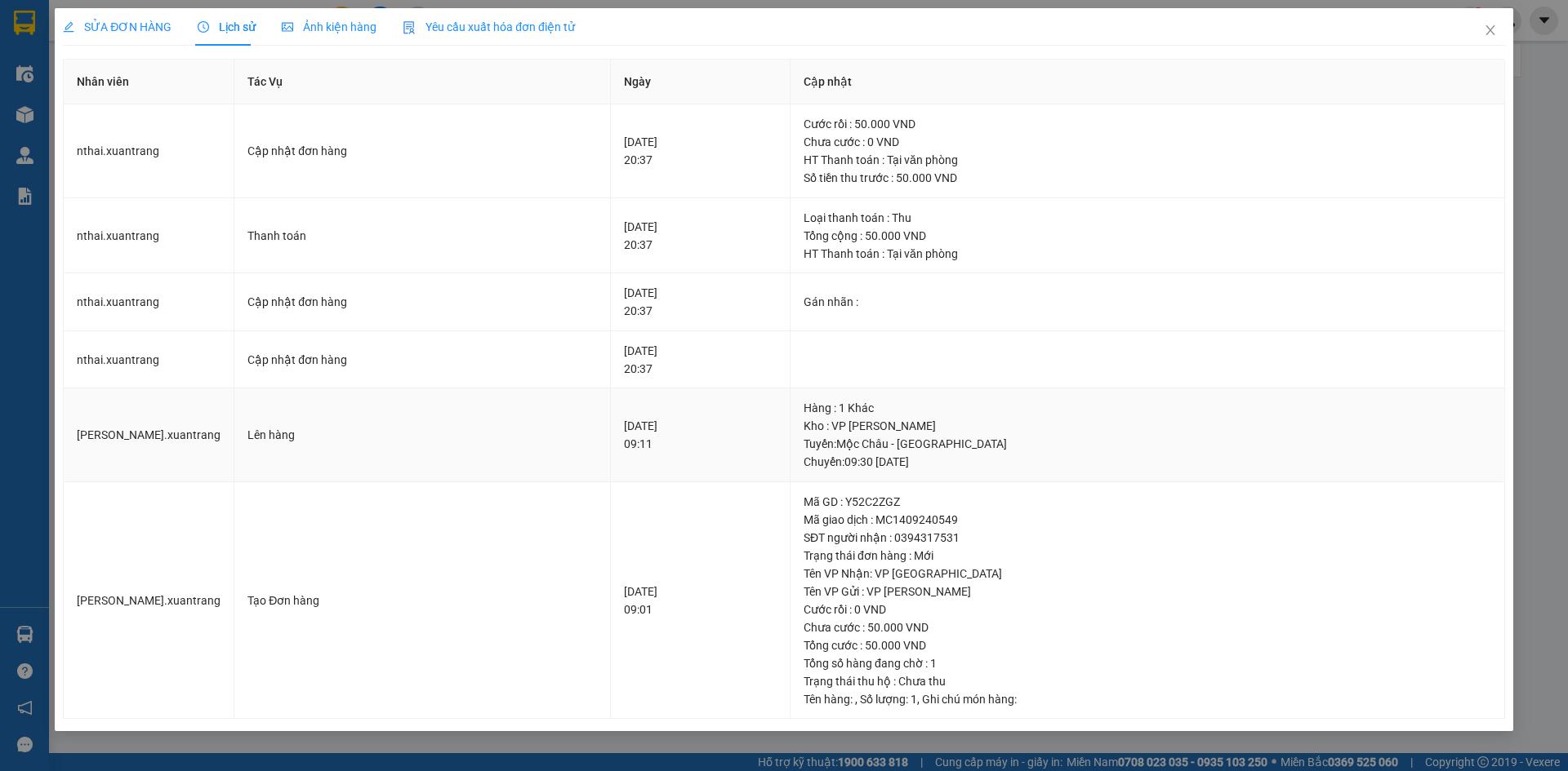
drag, startPoint x: 582, startPoint y: 424, endPoint x: 660, endPoint y: 424, distance: 78.0
click at [660, 424] on div "14-09-2024 09:11" at bounding box center [700, 435] width 152 height 36
click at [929, 535] on div "SĐT người nhận : 0394317531" at bounding box center [1148, 538] width 688 height 18
copy div "0394317531"
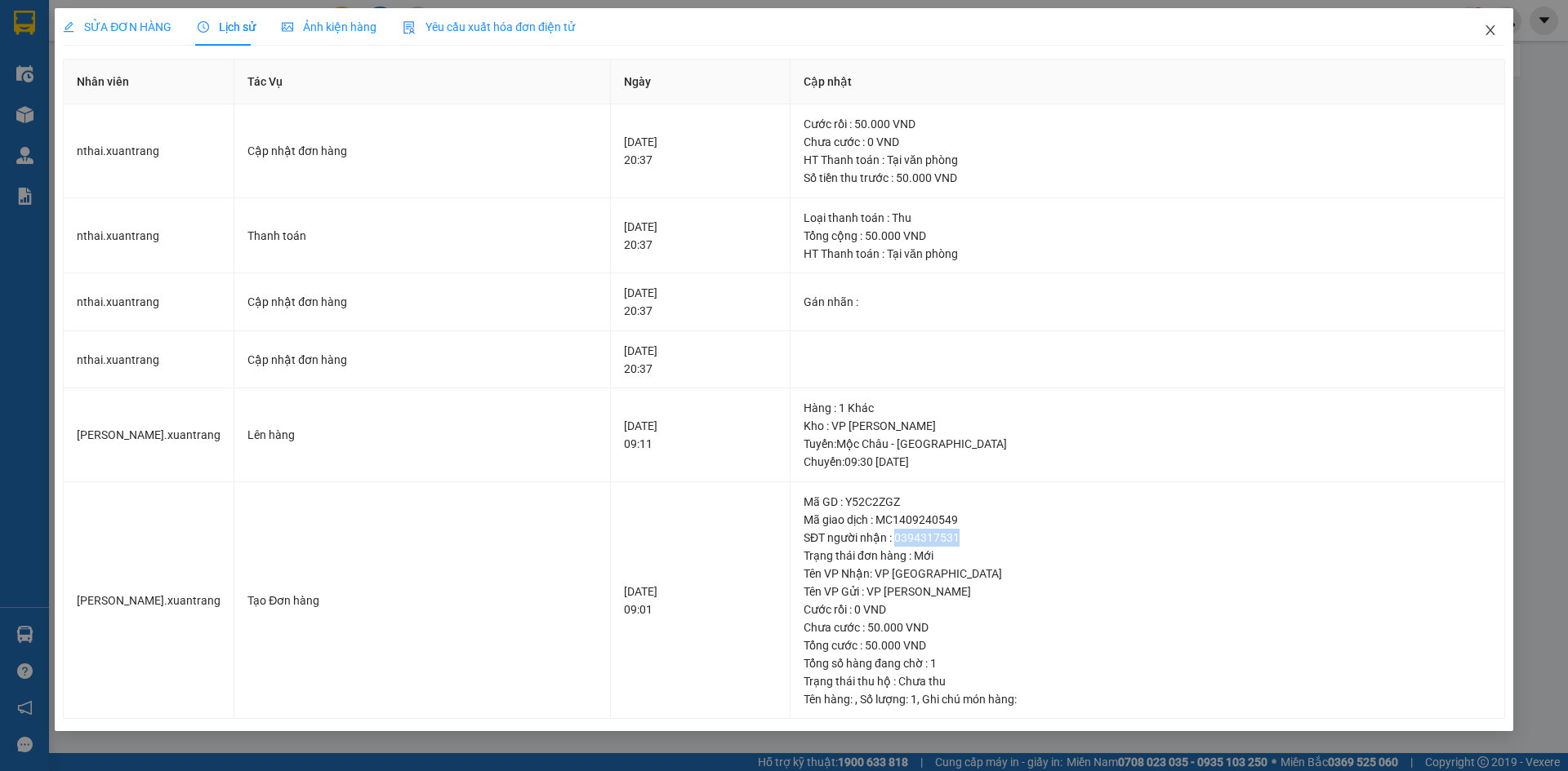
click at [1492, 34] on icon "close" at bounding box center [1490, 30] width 13 height 13
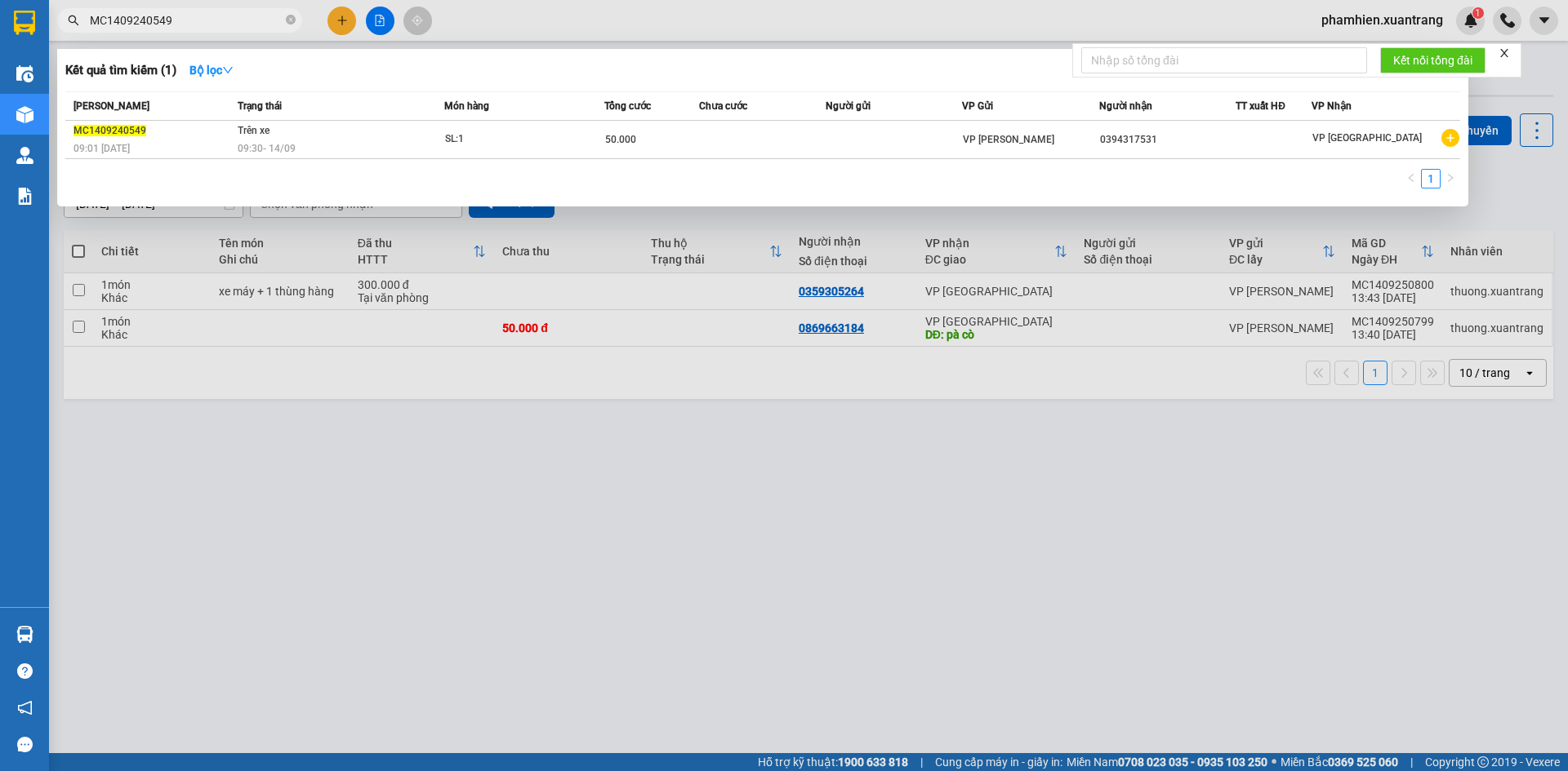
click at [159, 30] on span "MC1409240549" at bounding box center [179, 20] width 245 height 24
click at [158, 30] on span "MC1409240549" at bounding box center [179, 20] width 245 height 24
click at [145, 21] on input "MC1409240549" at bounding box center [185, 21] width 193 height 18
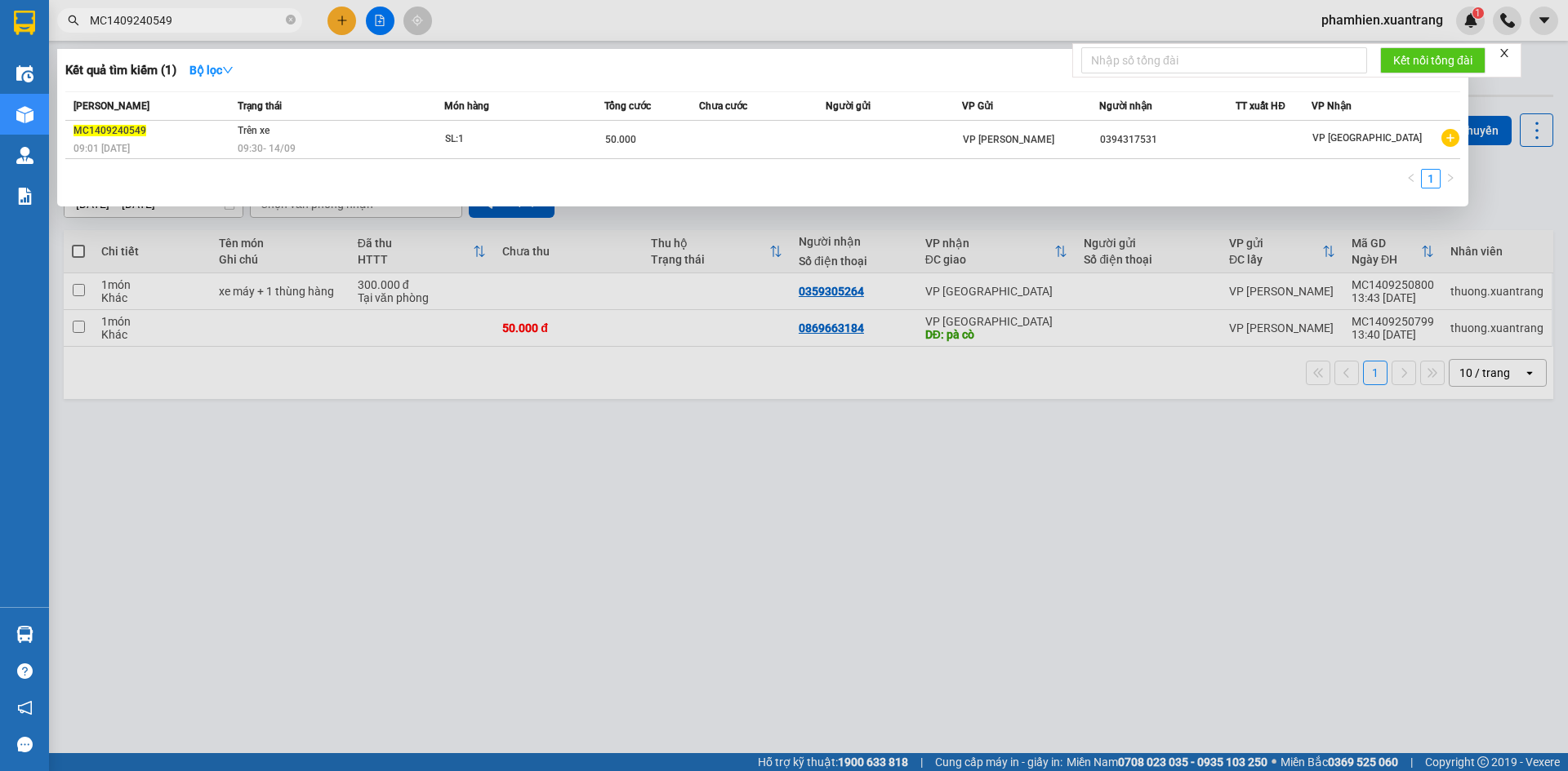
paste input "0394317531"
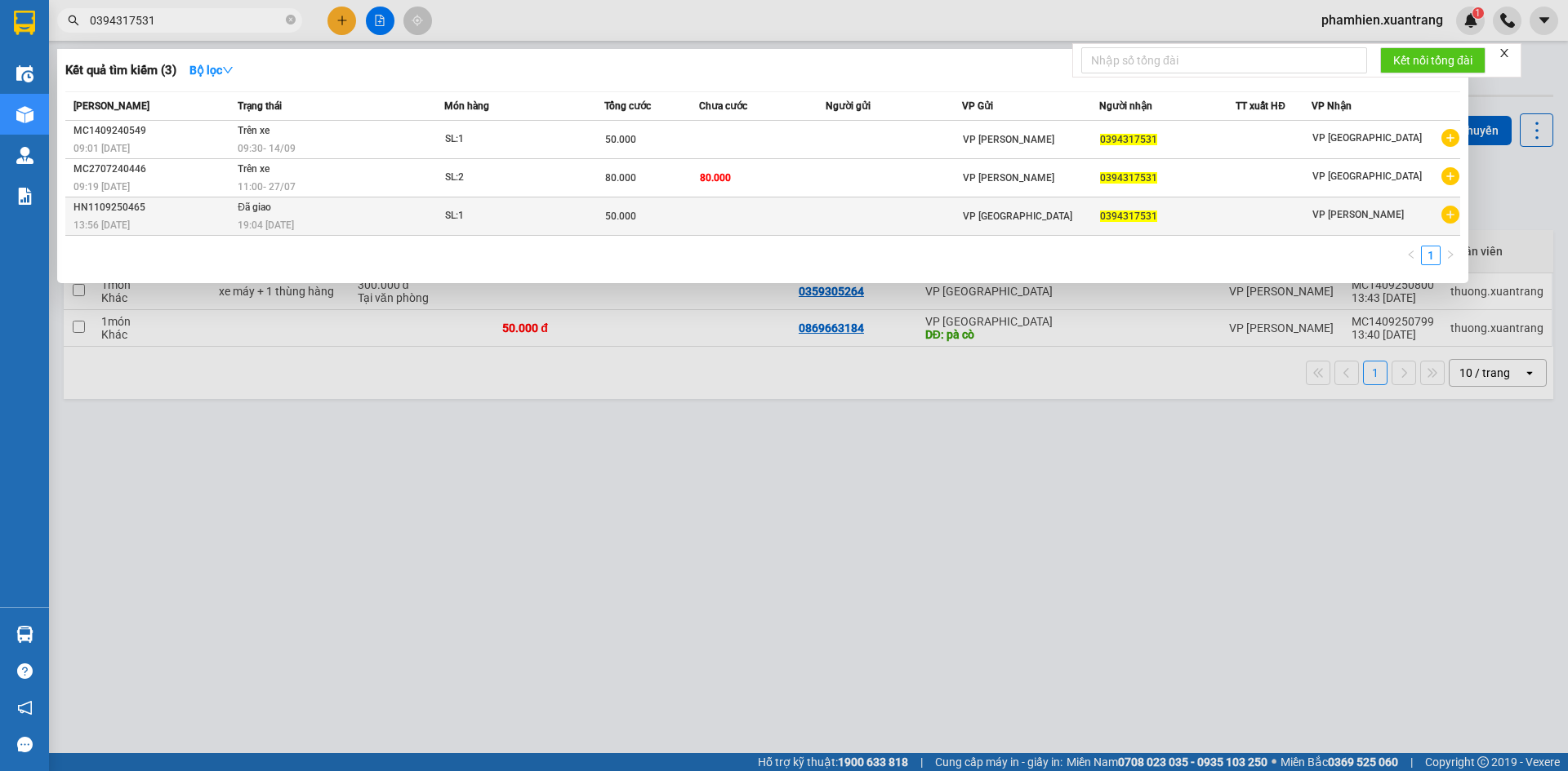
type input "0394317531"
click at [375, 223] on div "19:04 - 11/09" at bounding box center [340, 226] width 206 height 18
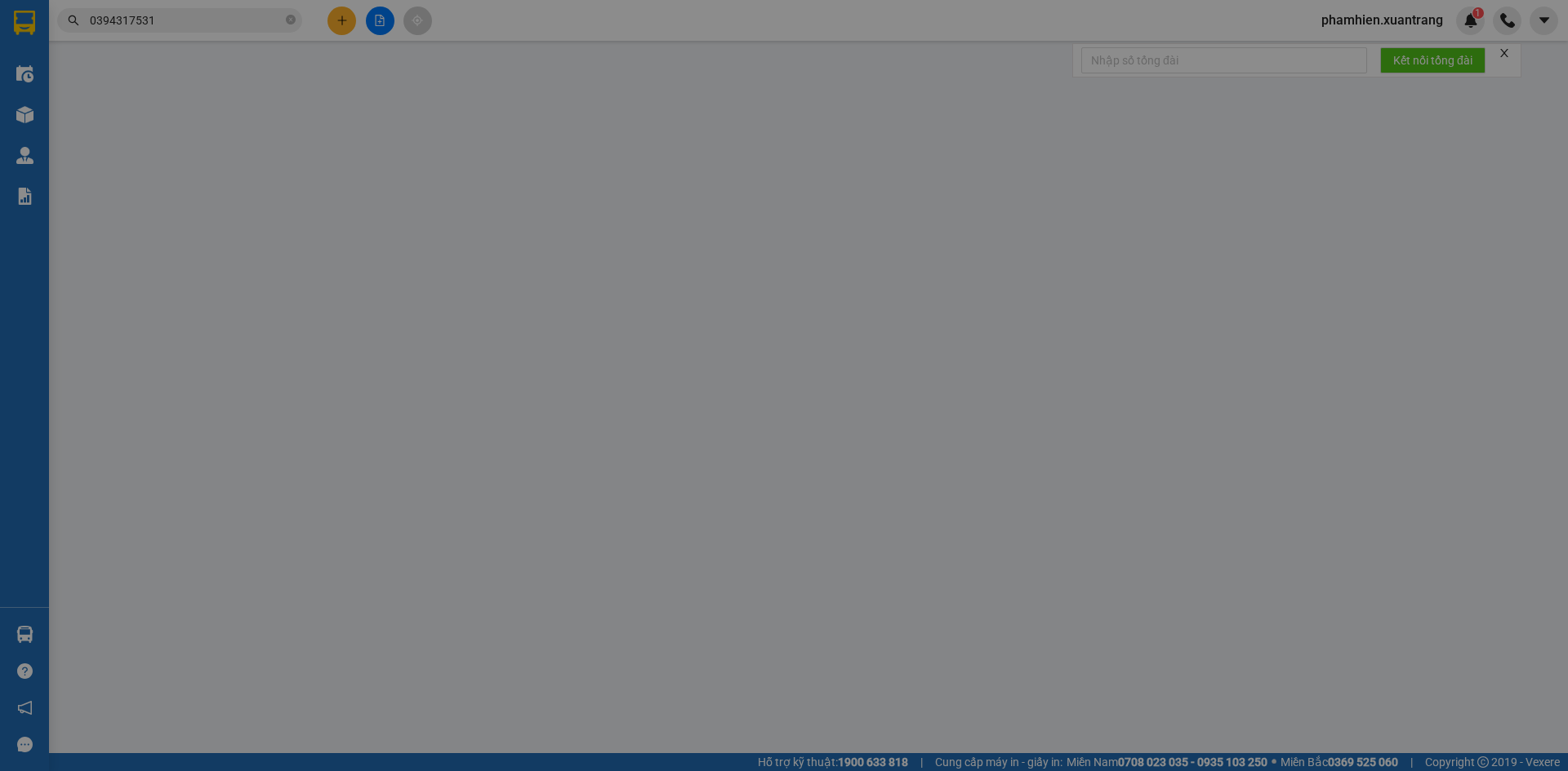
type input "0394317531"
type input "50.000"
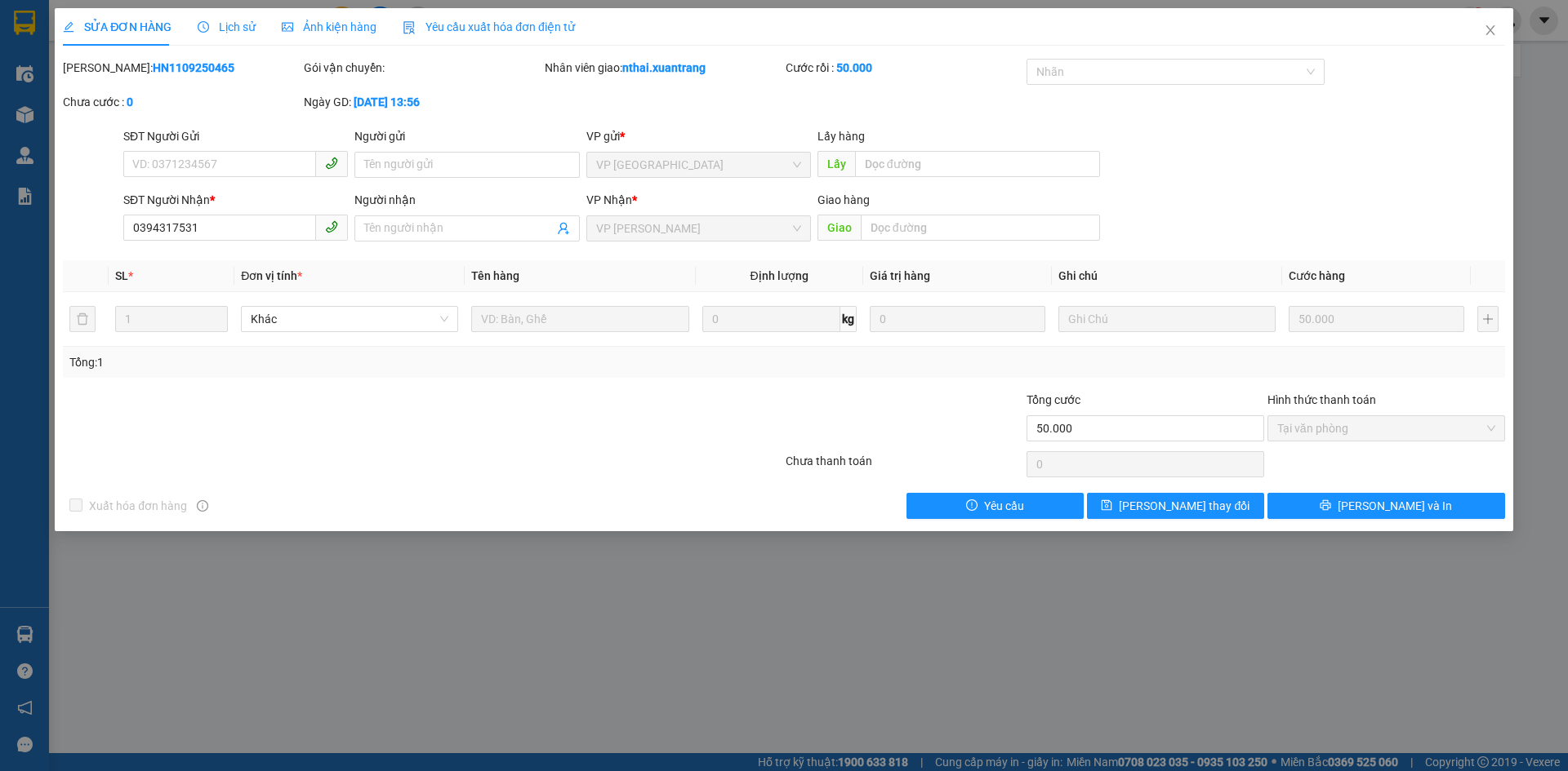
click at [247, 27] on span "Lịch sử" at bounding box center [227, 27] width 58 height 13
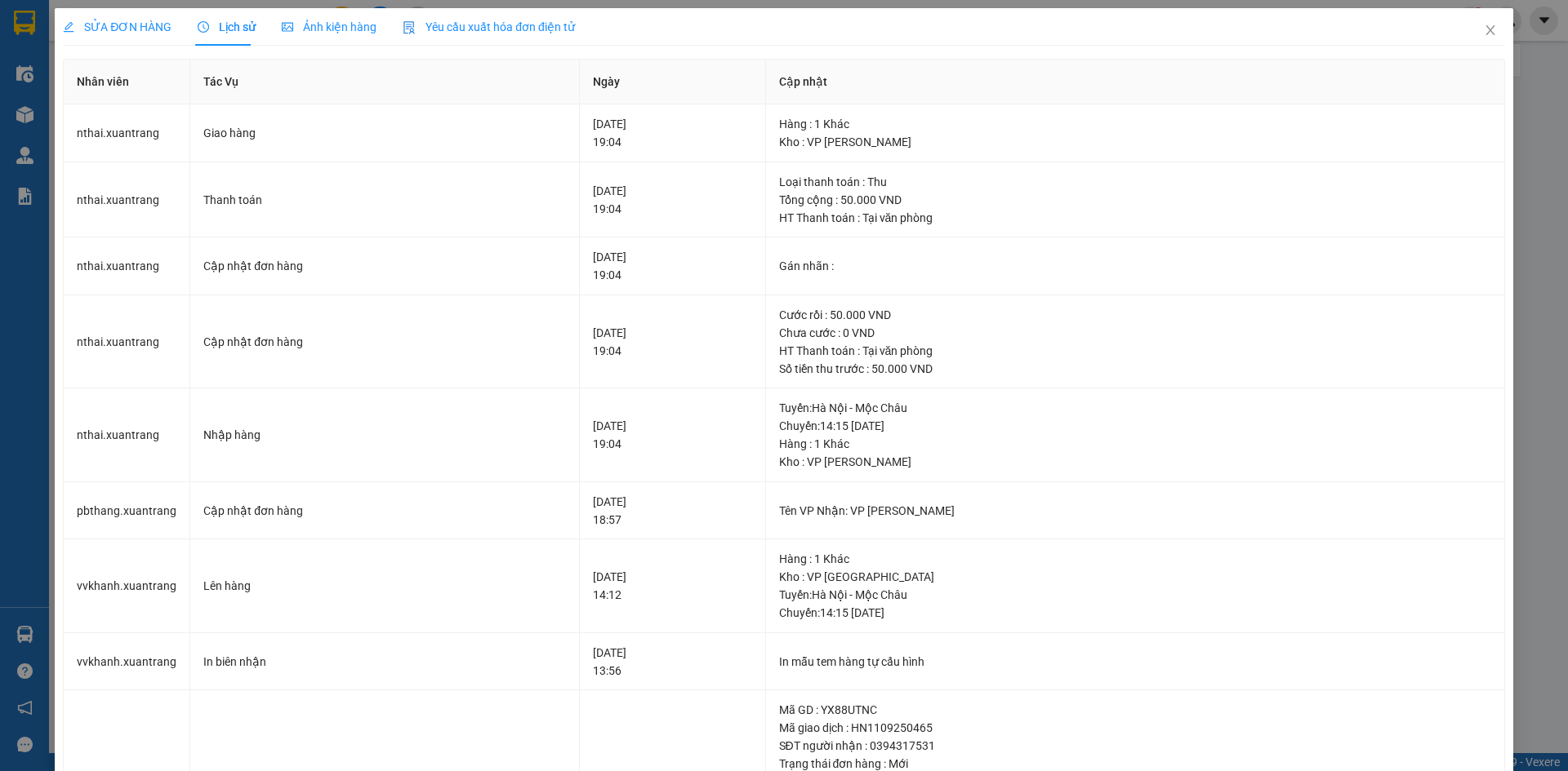
click at [99, 23] on span "SỬA ĐƠN HÀNG" at bounding box center [116, 27] width 108 height 13
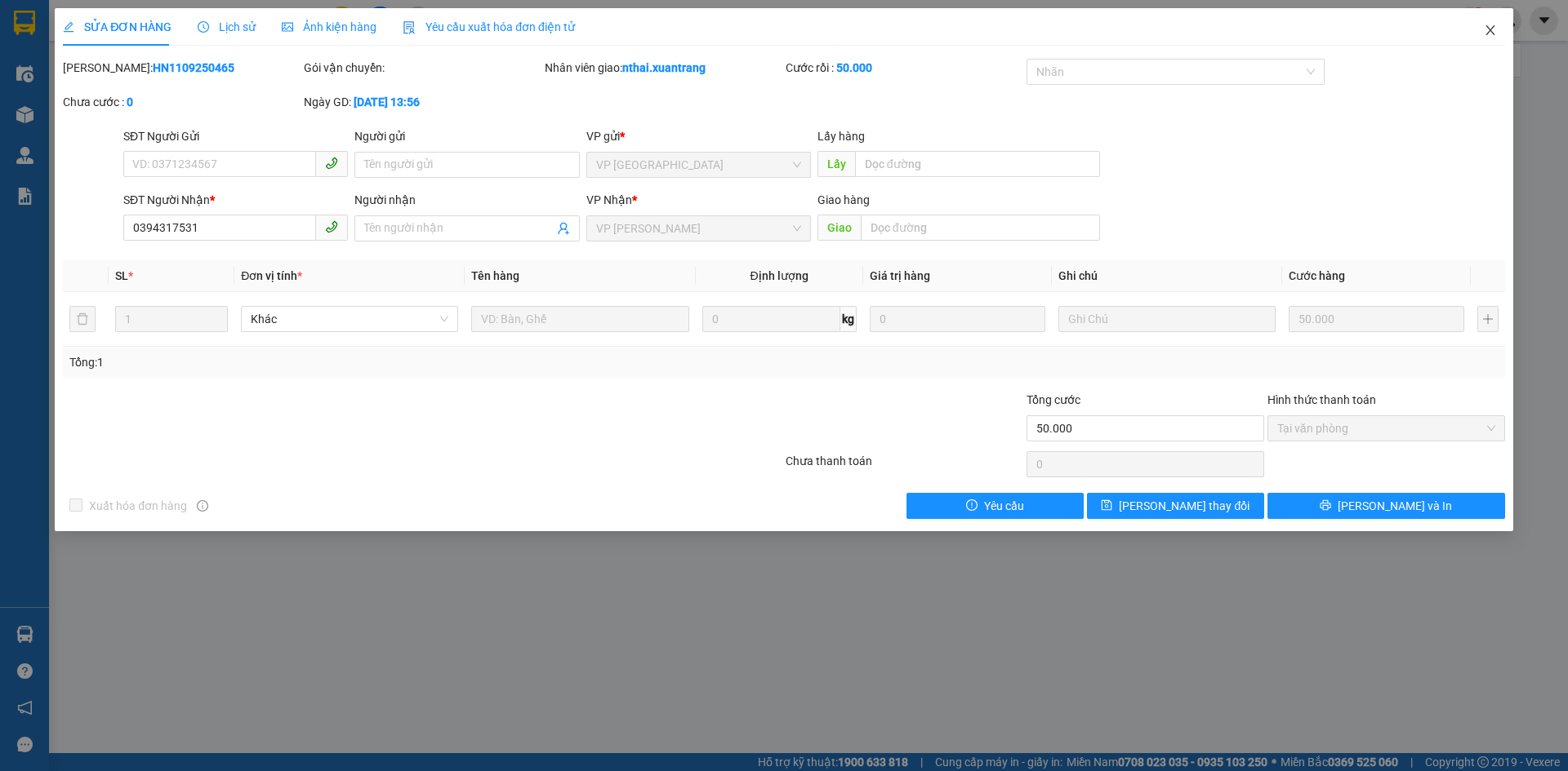
click at [1471, 37] on span "Close" at bounding box center [1490, 30] width 46 height 46
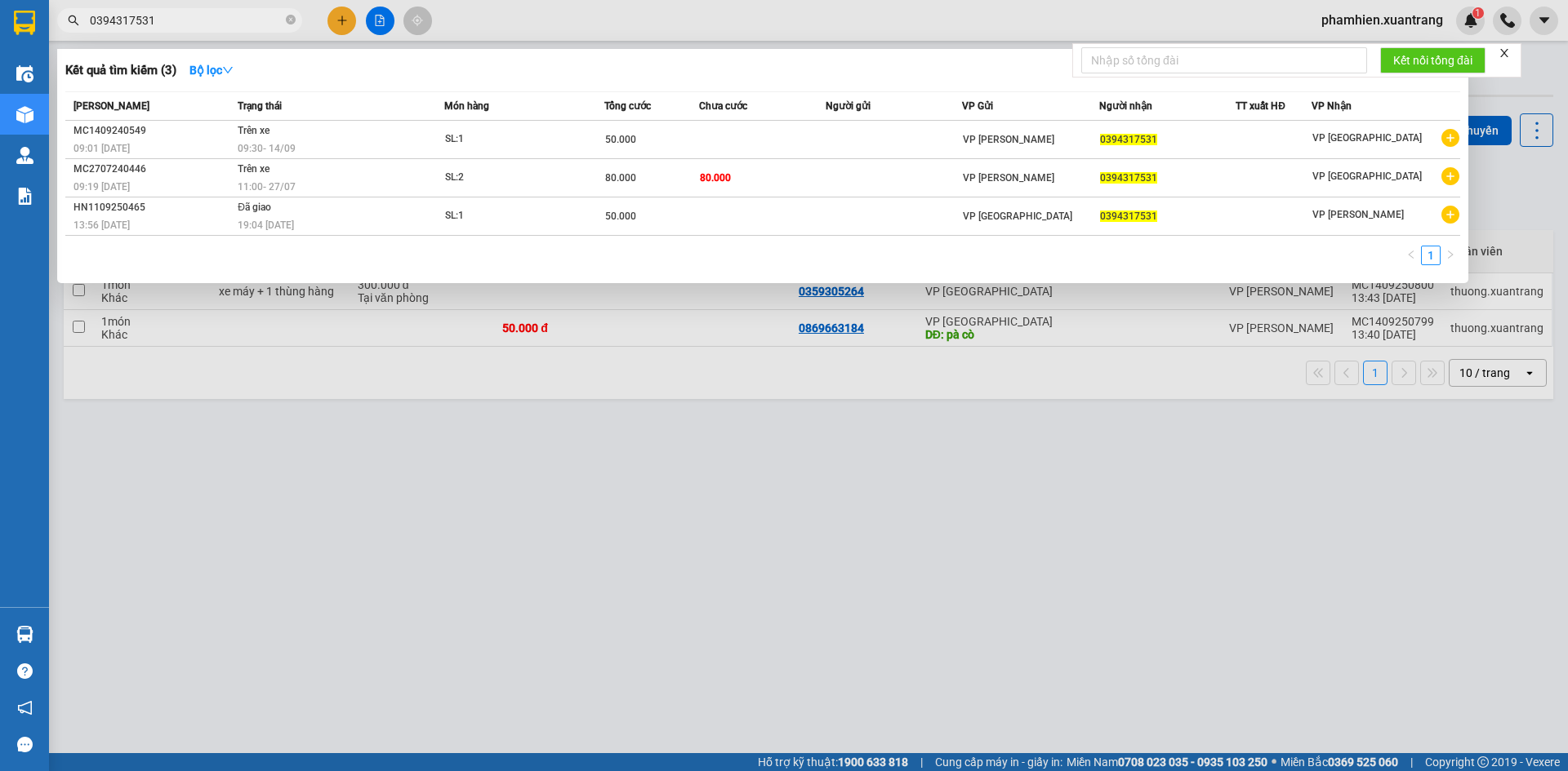
click at [220, 26] on input "0394317531" at bounding box center [185, 21] width 193 height 18
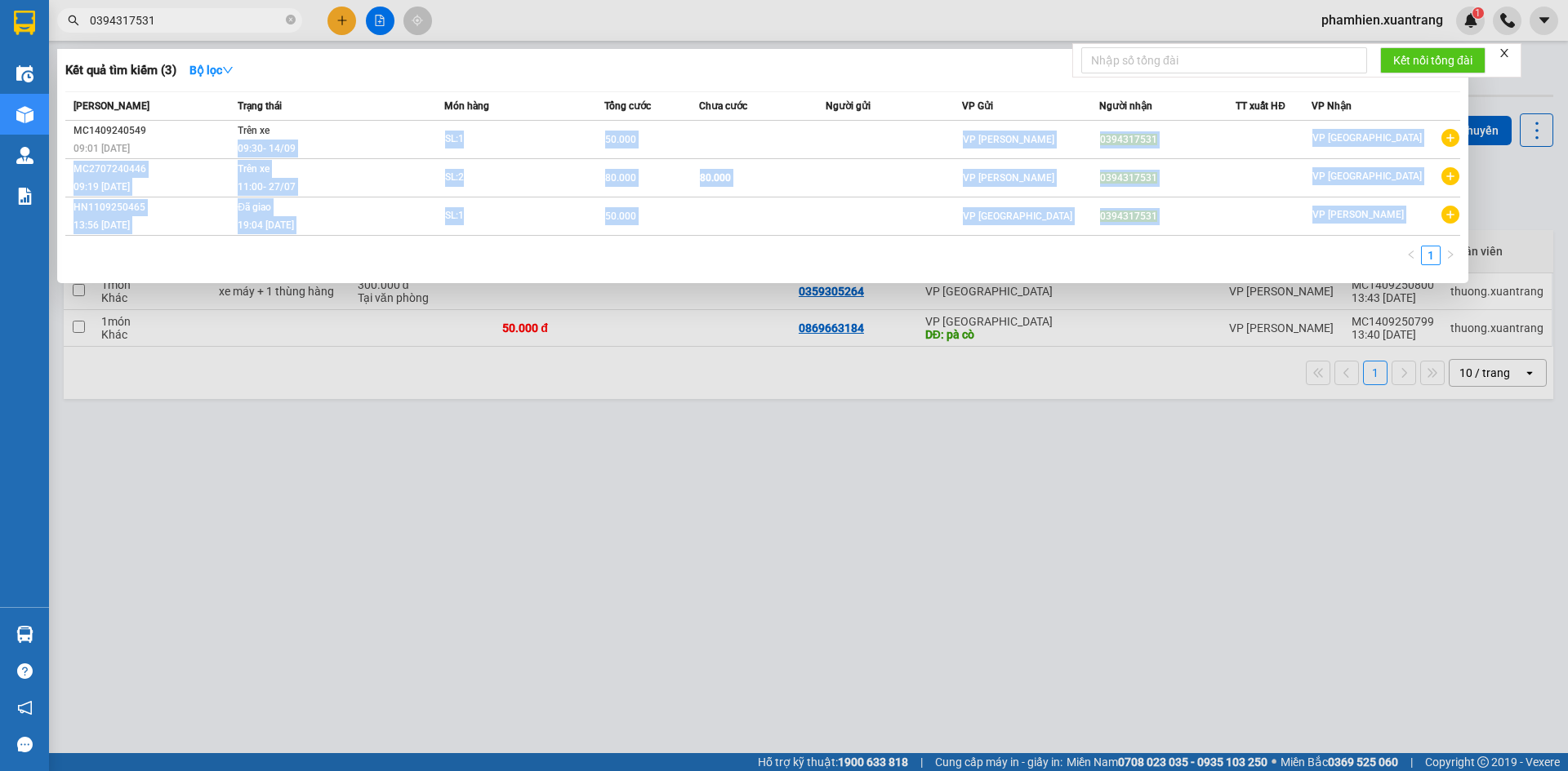
drag, startPoint x: 350, startPoint y: 133, endPoint x: 329, endPoint y: 263, distance: 131.7
click at [329, 263] on div "Mã ĐH Trạng thái Món hàng Tổng cước Chưa cước Người gửi VP Gửi Người nhận TT xu…" at bounding box center [762, 183] width 1395 height 184
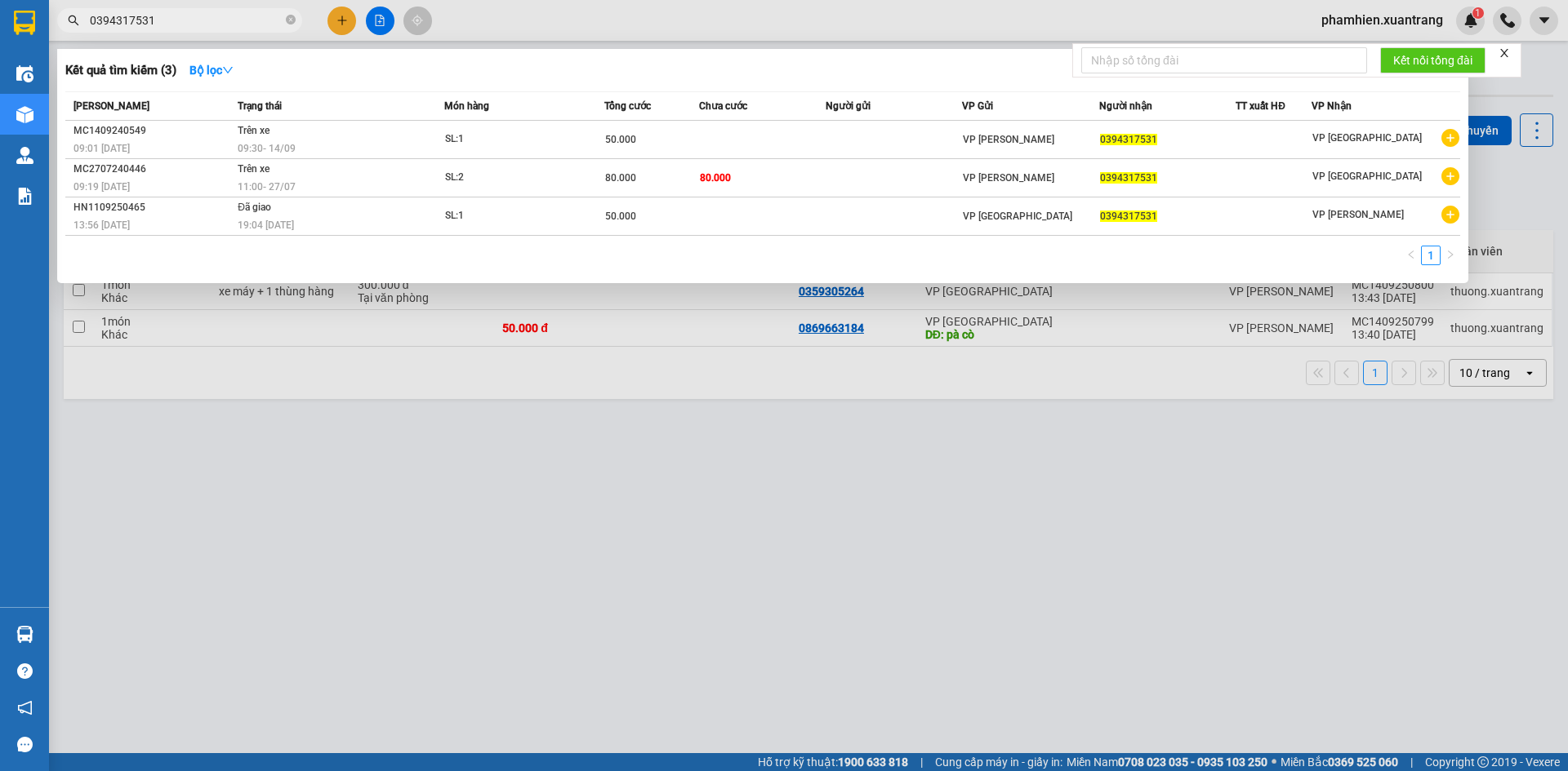
click at [180, 17] on input "0394317531" at bounding box center [185, 21] width 193 height 18
click at [178, 19] on input "0394317531" at bounding box center [185, 21] width 193 height 18
click at [292, 17] on icon "close-circle" at bounding box center [290, 19] width 10 height 10
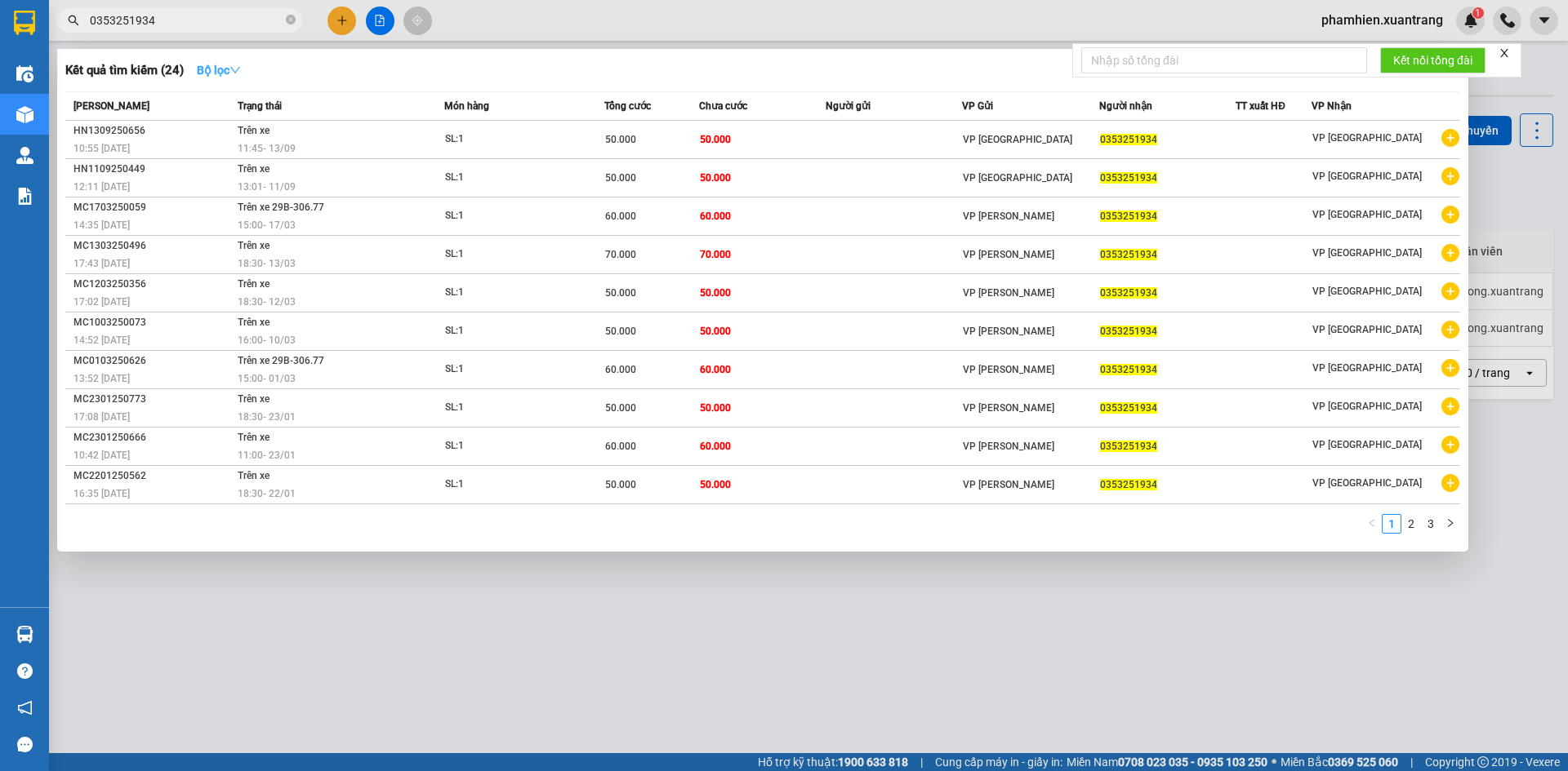
type input "0353251934"
click at [213, 76] on strong "Bộ lọc" at bounding box center [219, 70] width 44 height 13
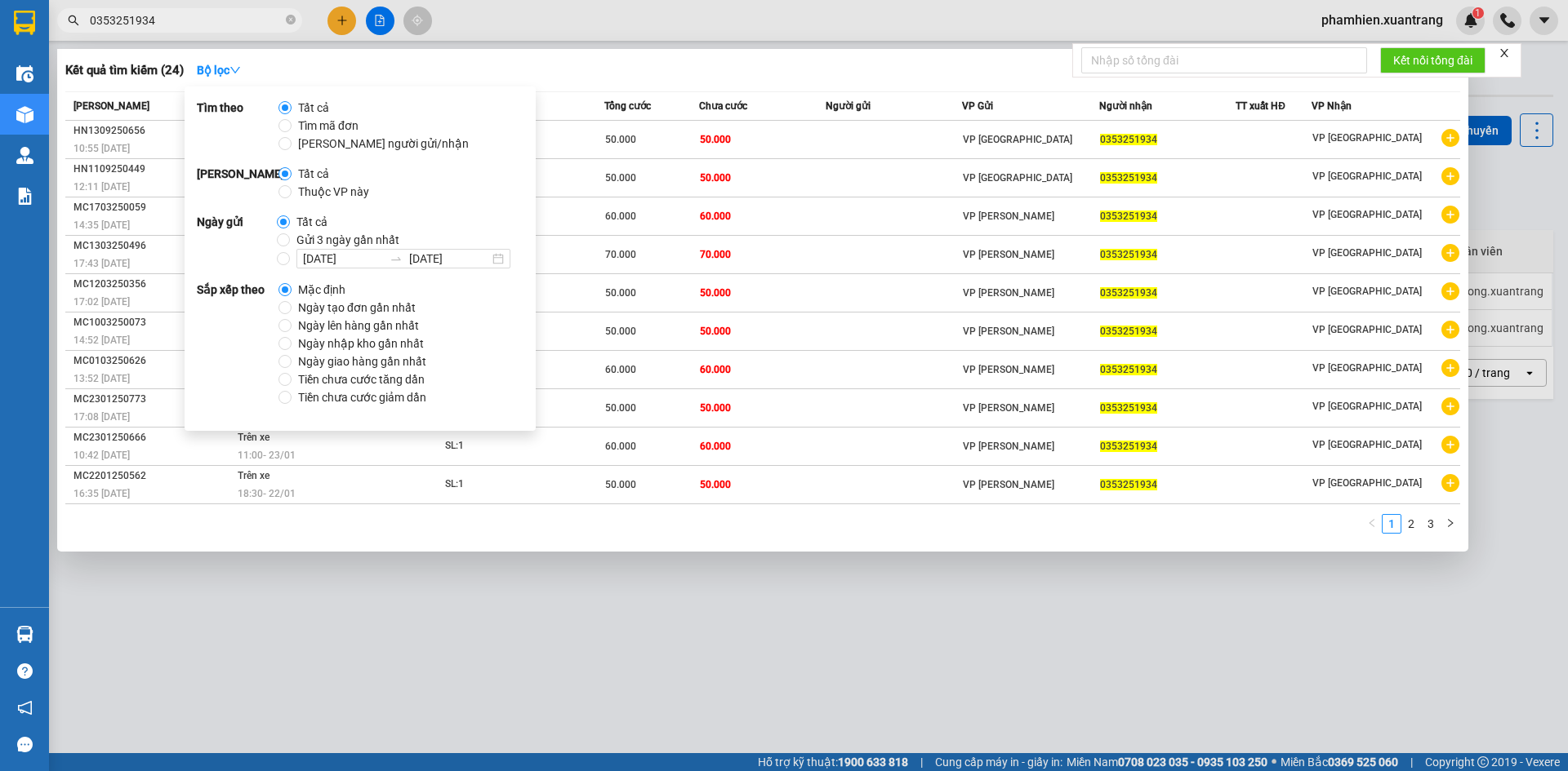
click at [331, 241] on span "Gửi 3 ngày gần nhất" at bounding box center [348, 240] width 116 height 18
click at [290, 241] on input "Gửi 3 ngày gần nhất" at bounding box center [283, 240] width 13 height 13
radio input "true"
radio input "false"
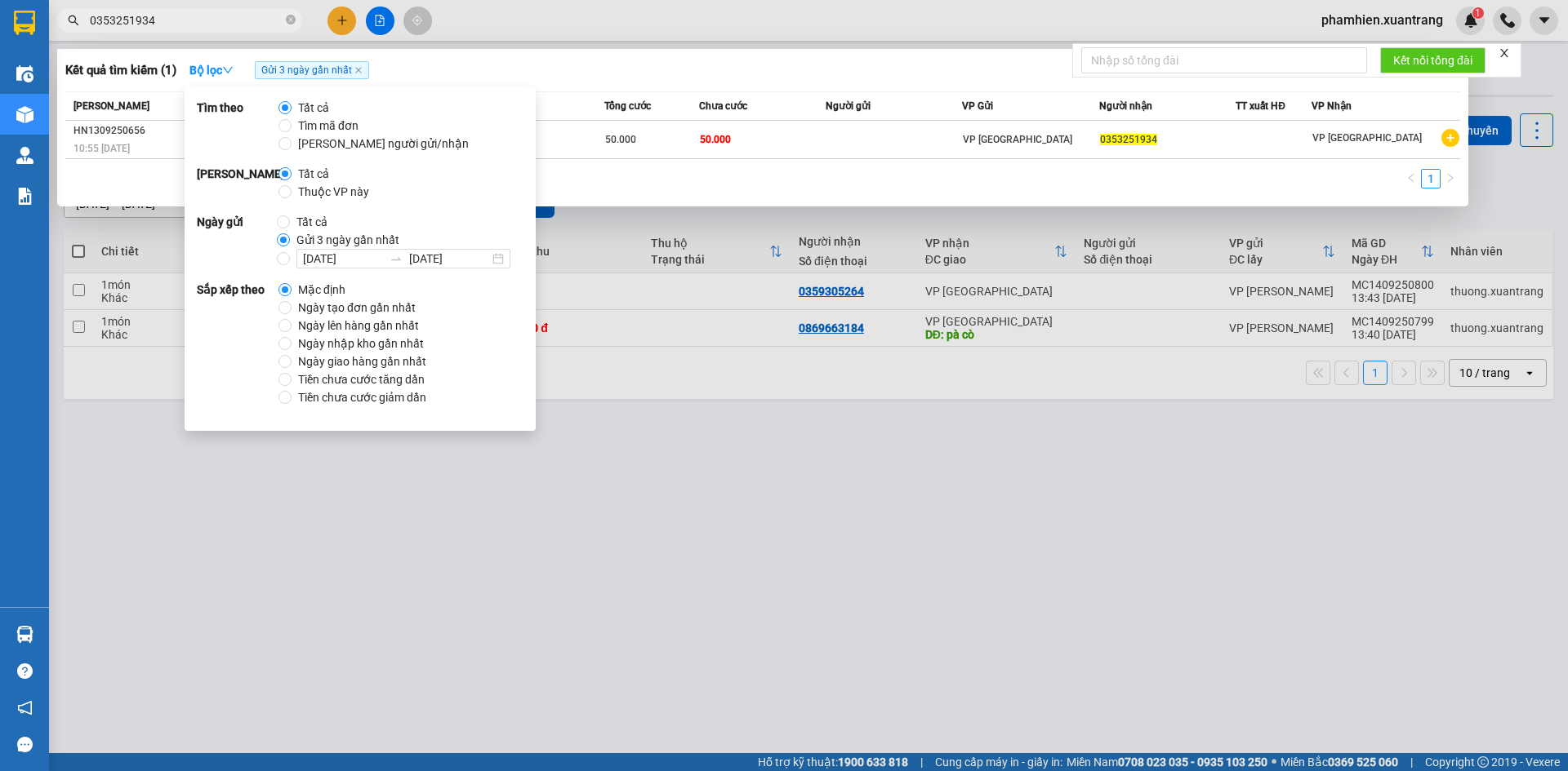
click at [688, 193] on div "1" at bounding box center [762, 184] width 1395 height 30
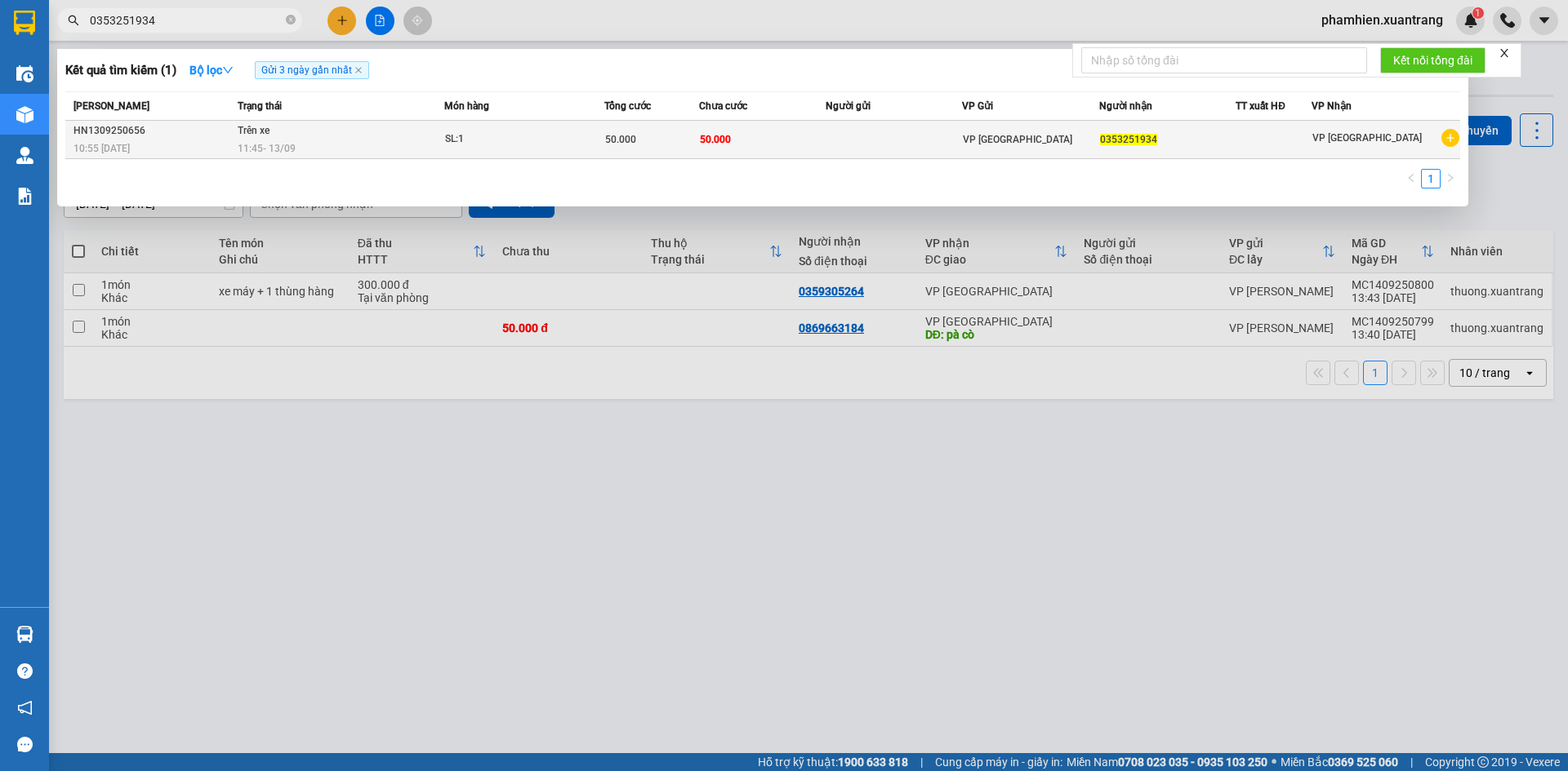
click at [651, 146] on div "50.000" at bounding box center [651, 140] width 93 height 18
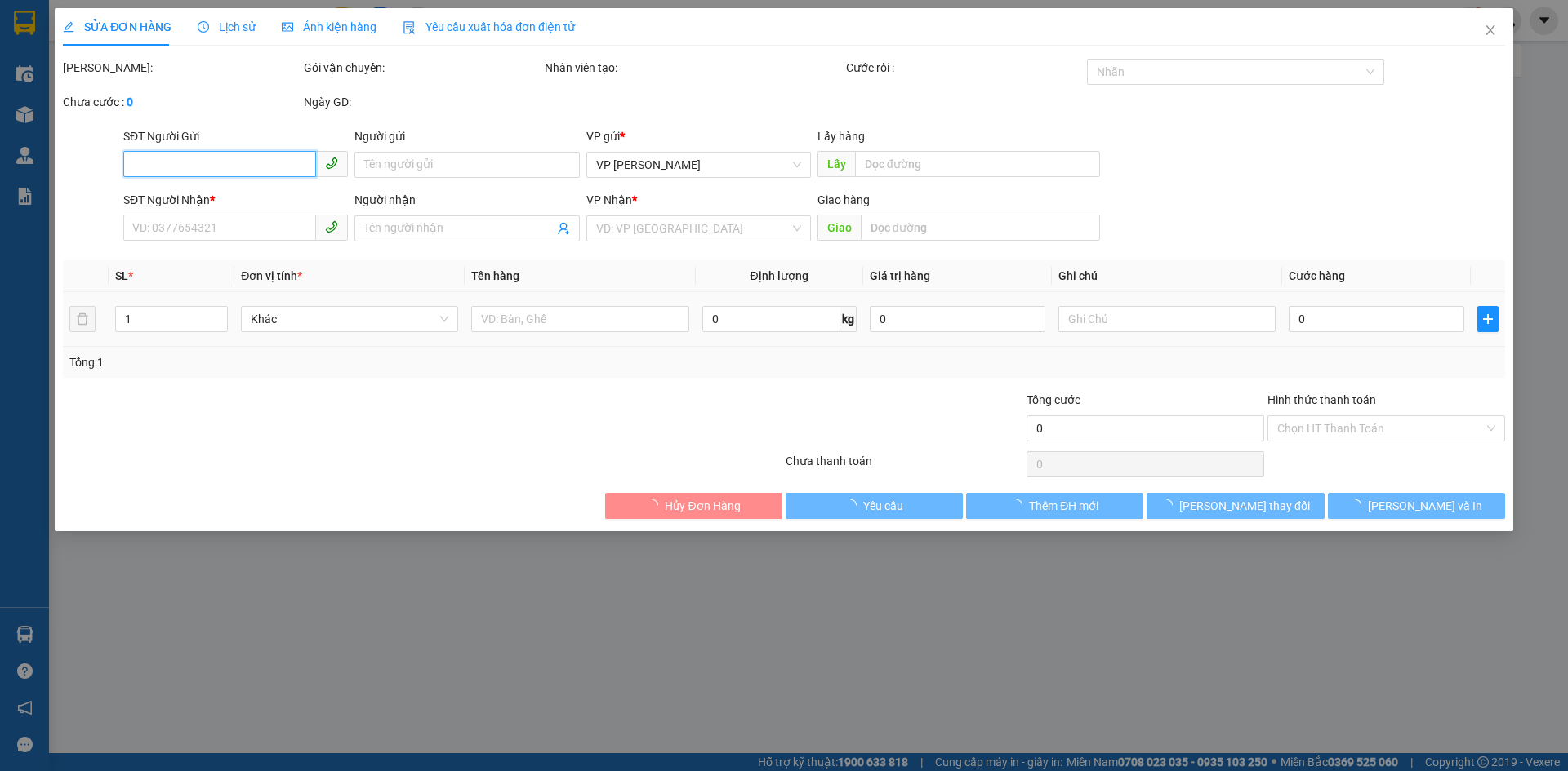
type input "0353251934"
type input "50.000"
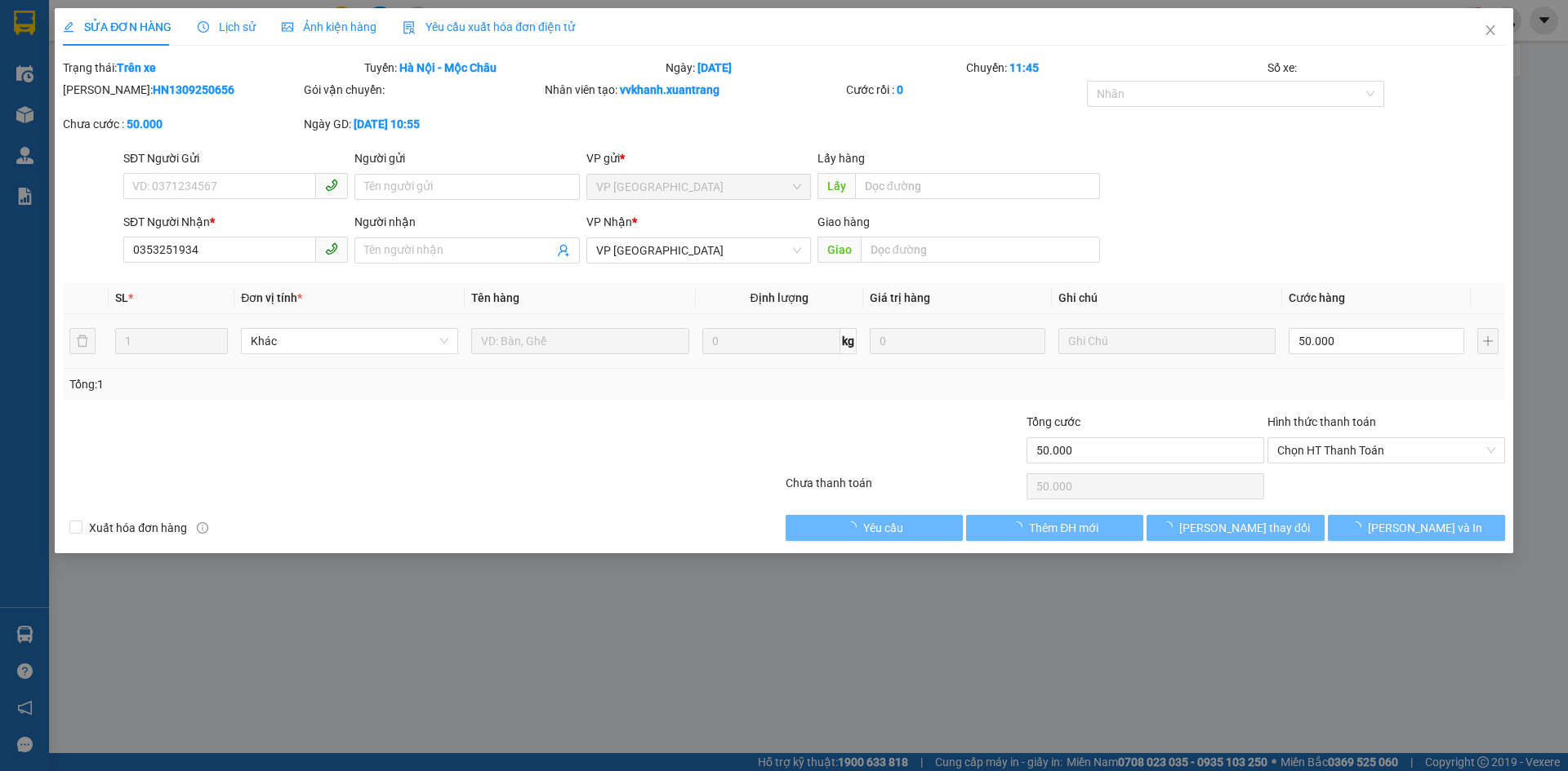
click at [998, 226] on div "Giao hàng" at bounding box center [958, 222] width 282 height 18
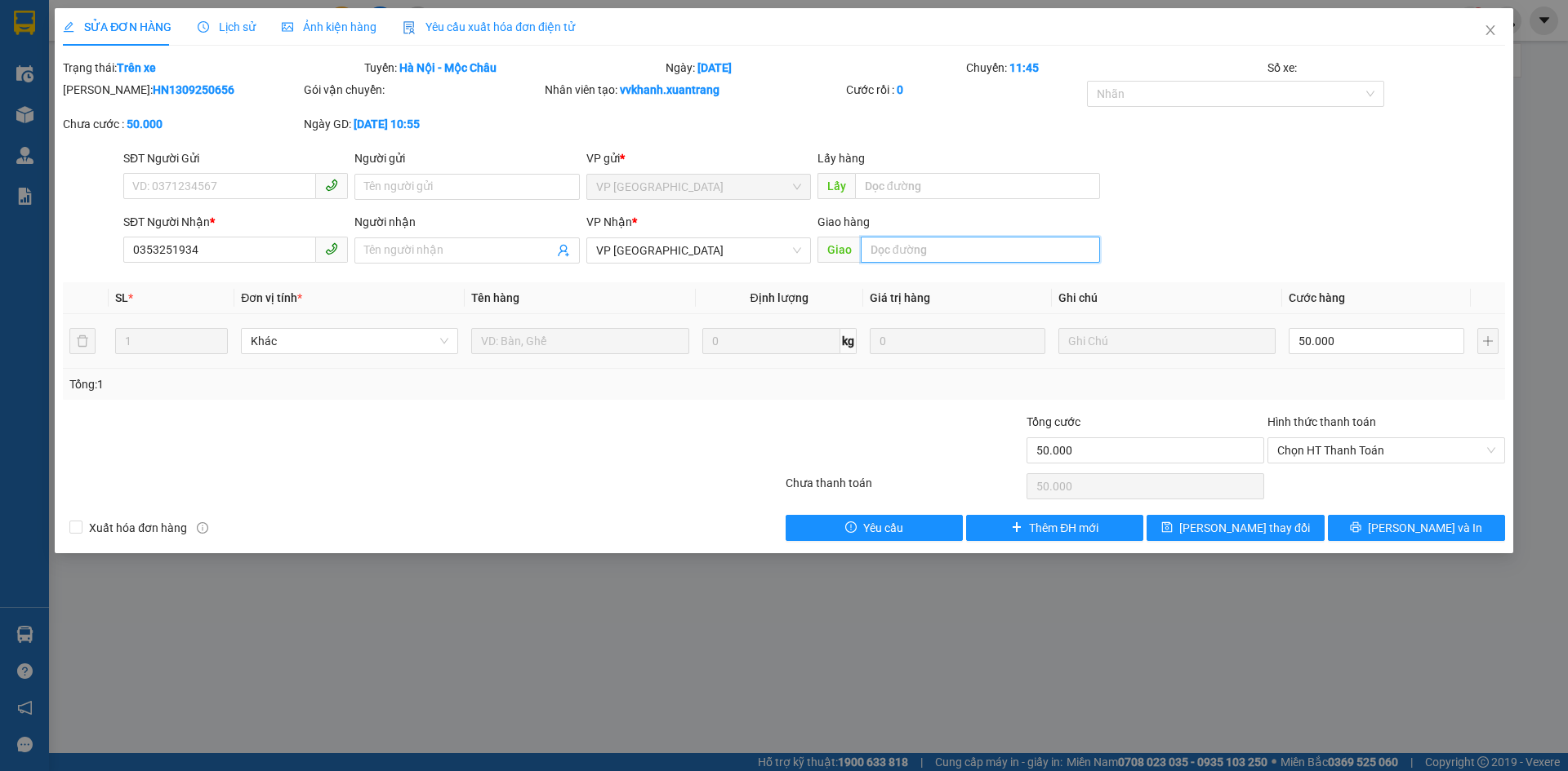
click at [973, 261] on input "text" at bounding box center [980, 249] width 239 height 26
type input "Huyen"
click at [1229, 522] on span "[PERSON_NAME] thay đổi" at bounding box center [1245, 528] width 131 height 18
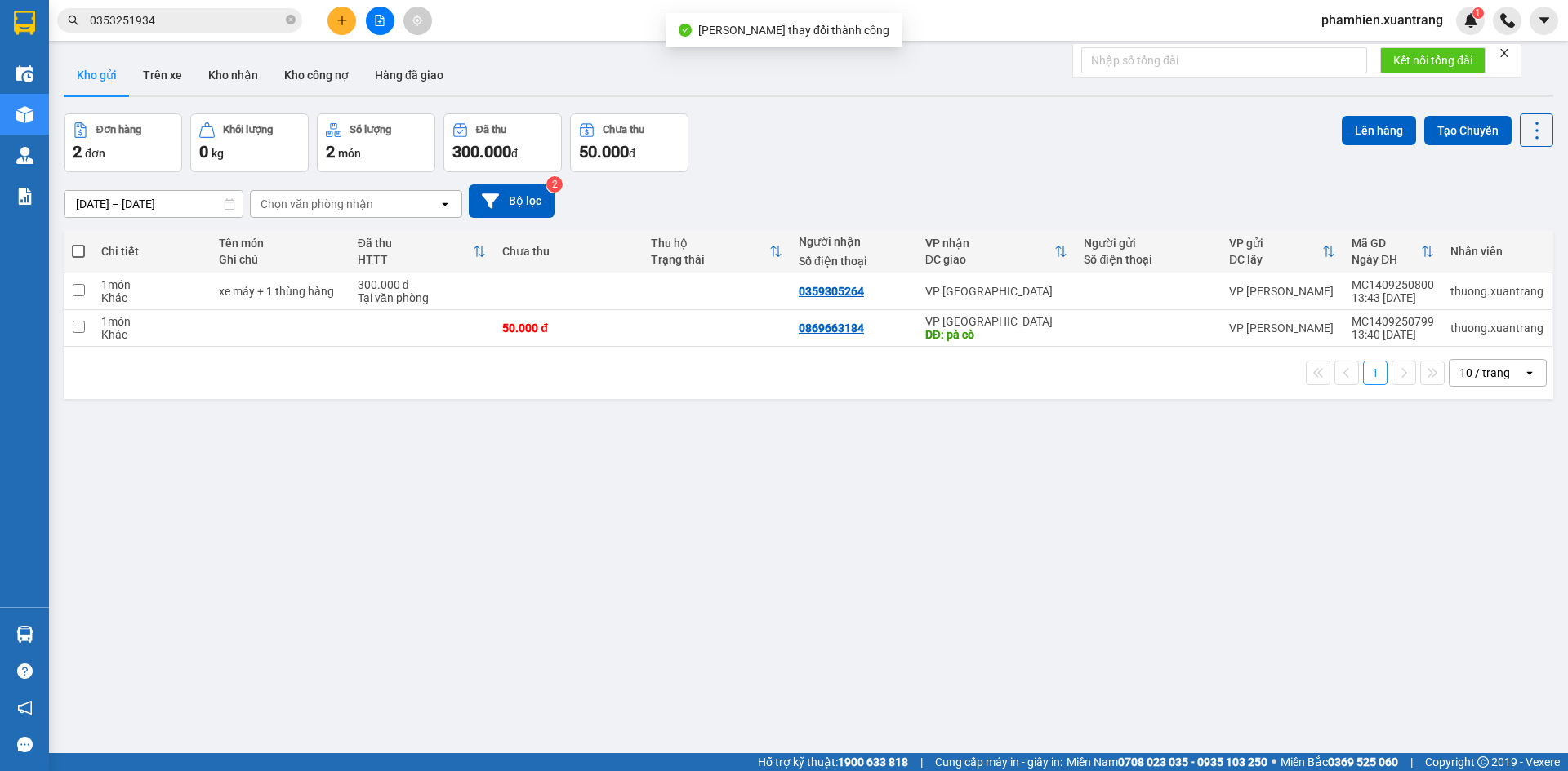
click at [189, 22] on input "0353251934" at bounding box center [185, 21] width 193 height 18
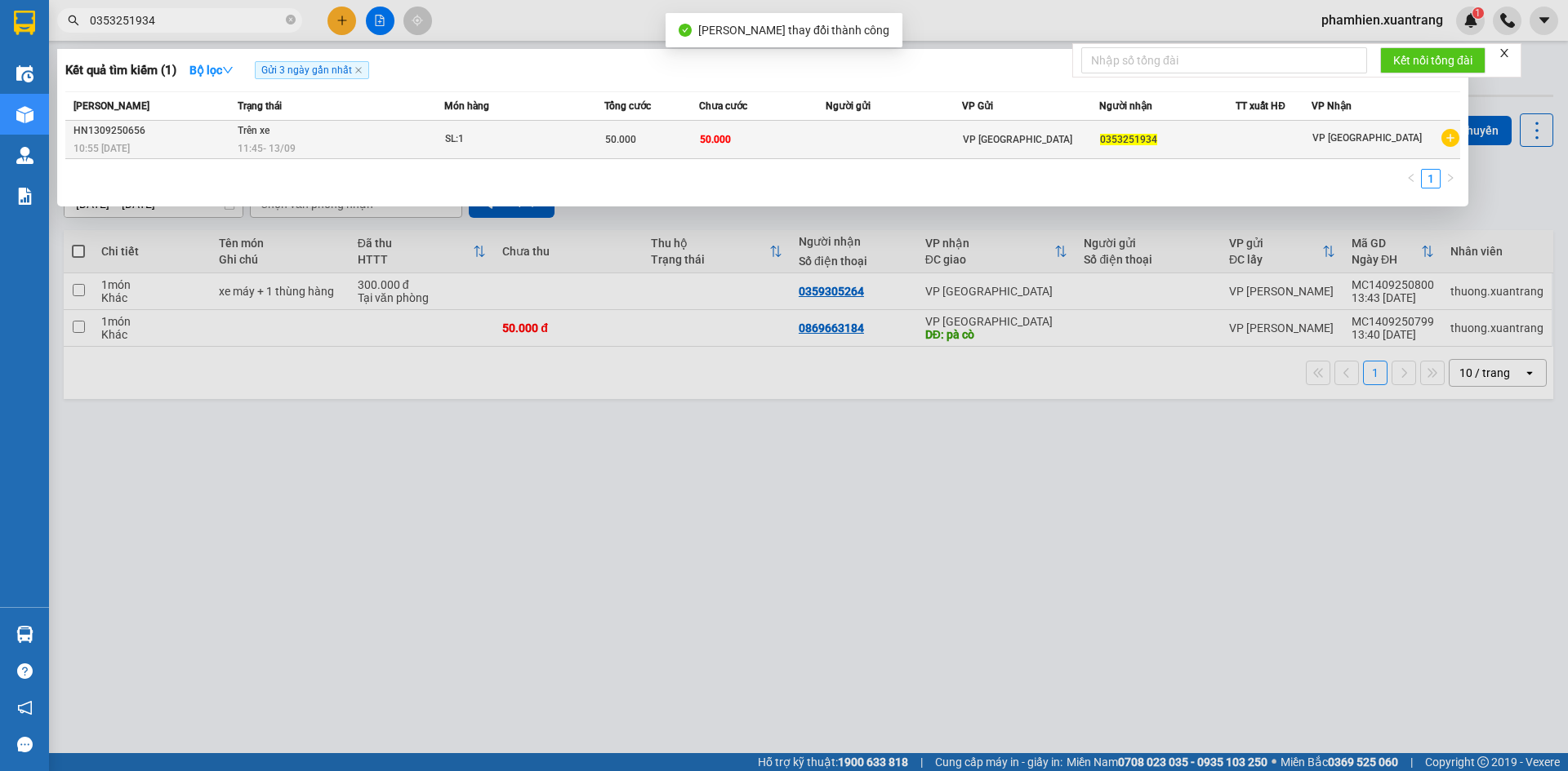
click at [849, 136] on td at bounding box center [894, 140] width 137 height 39
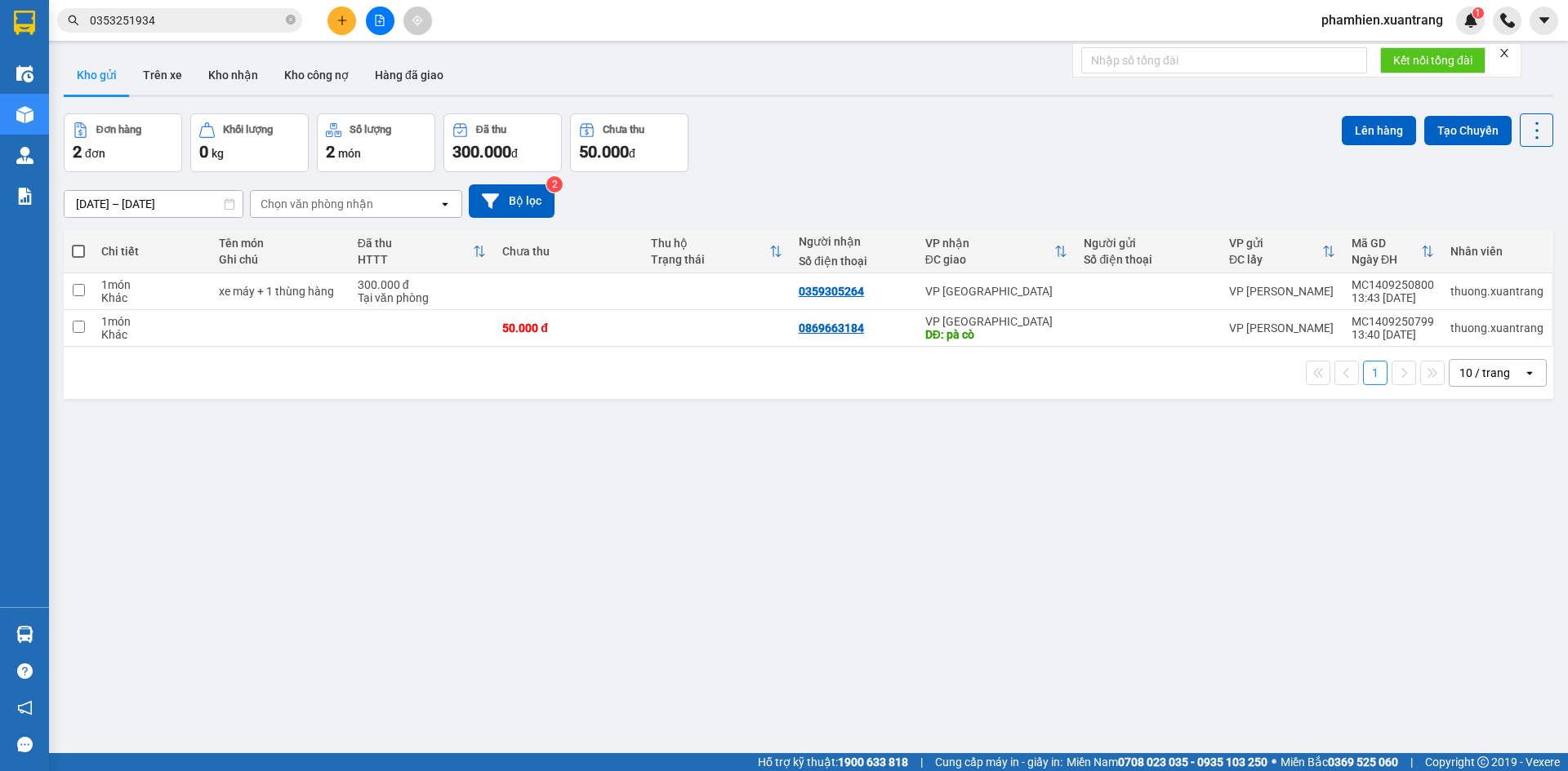
click at [168, 13] on input "0353251934" at bounding box center [185, 21] width 193 height 18
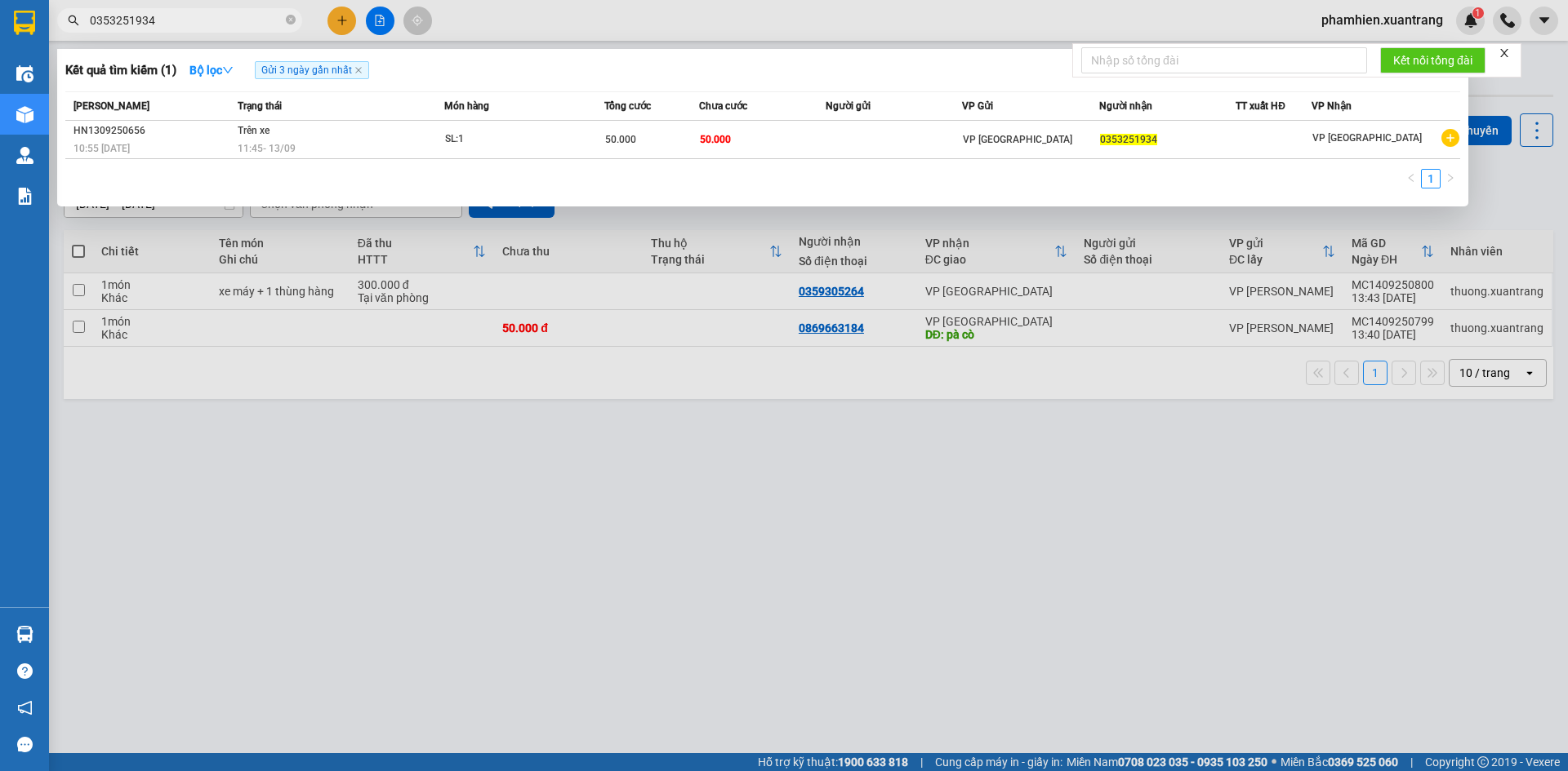
click at [168, 13] on input "0353251934" at bounding box center [185, 21] width 193 height 18
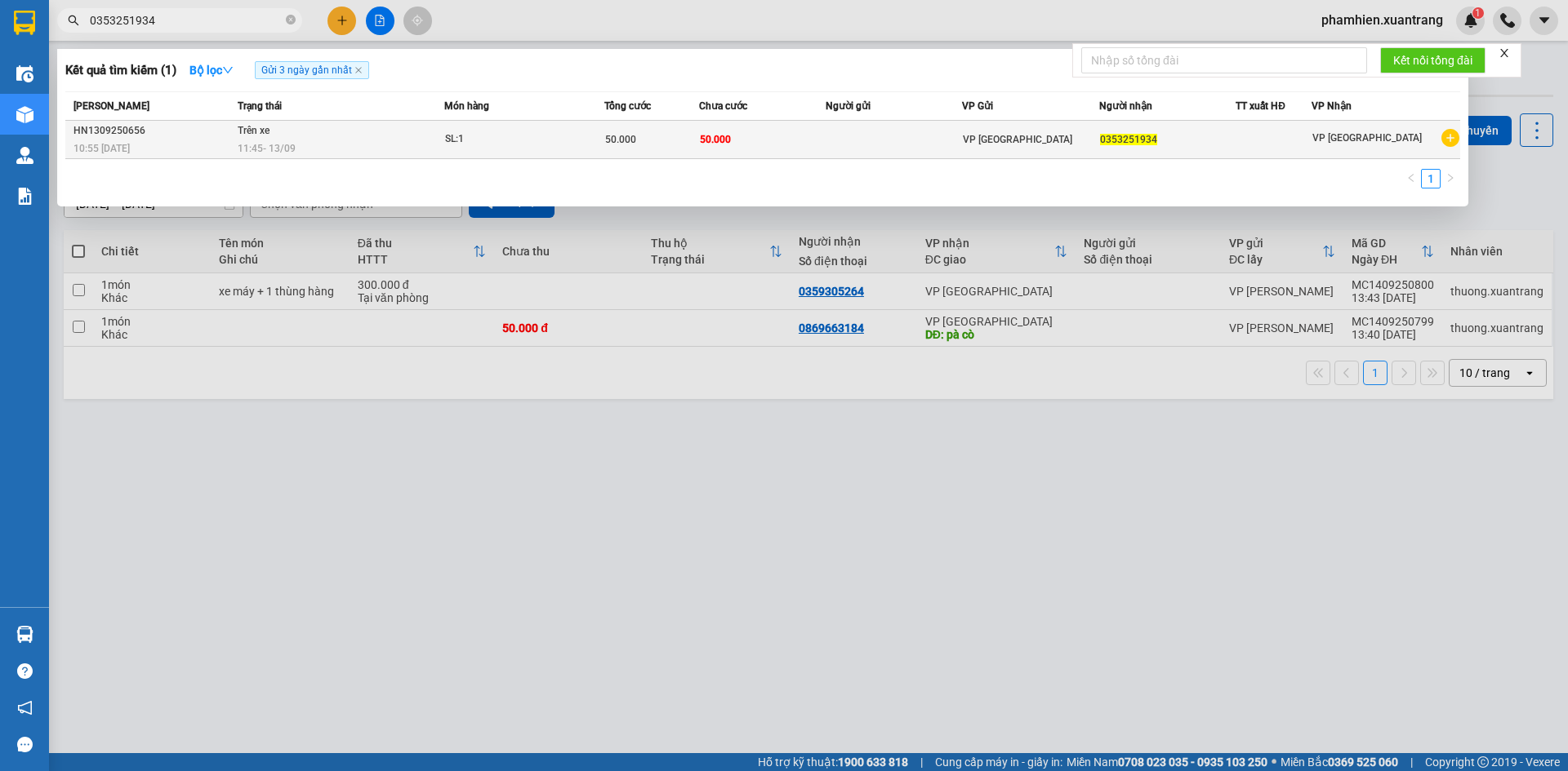
click at [295, 140] on div "11:45 - 13/09" at bounding box center [340, 149] width 206 height 18
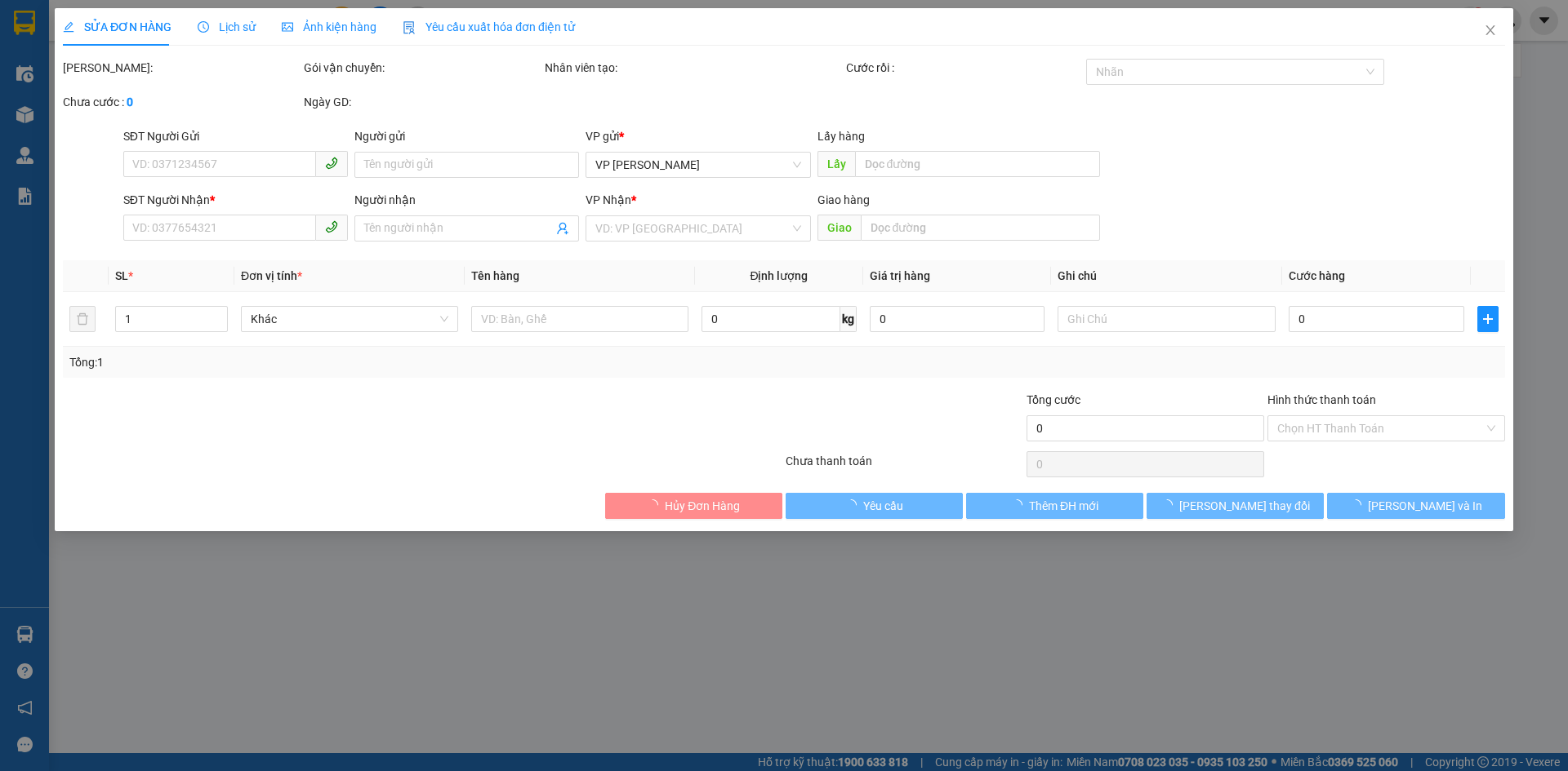
type input "0353251934"
type input "Huyen"
type input "50.000"
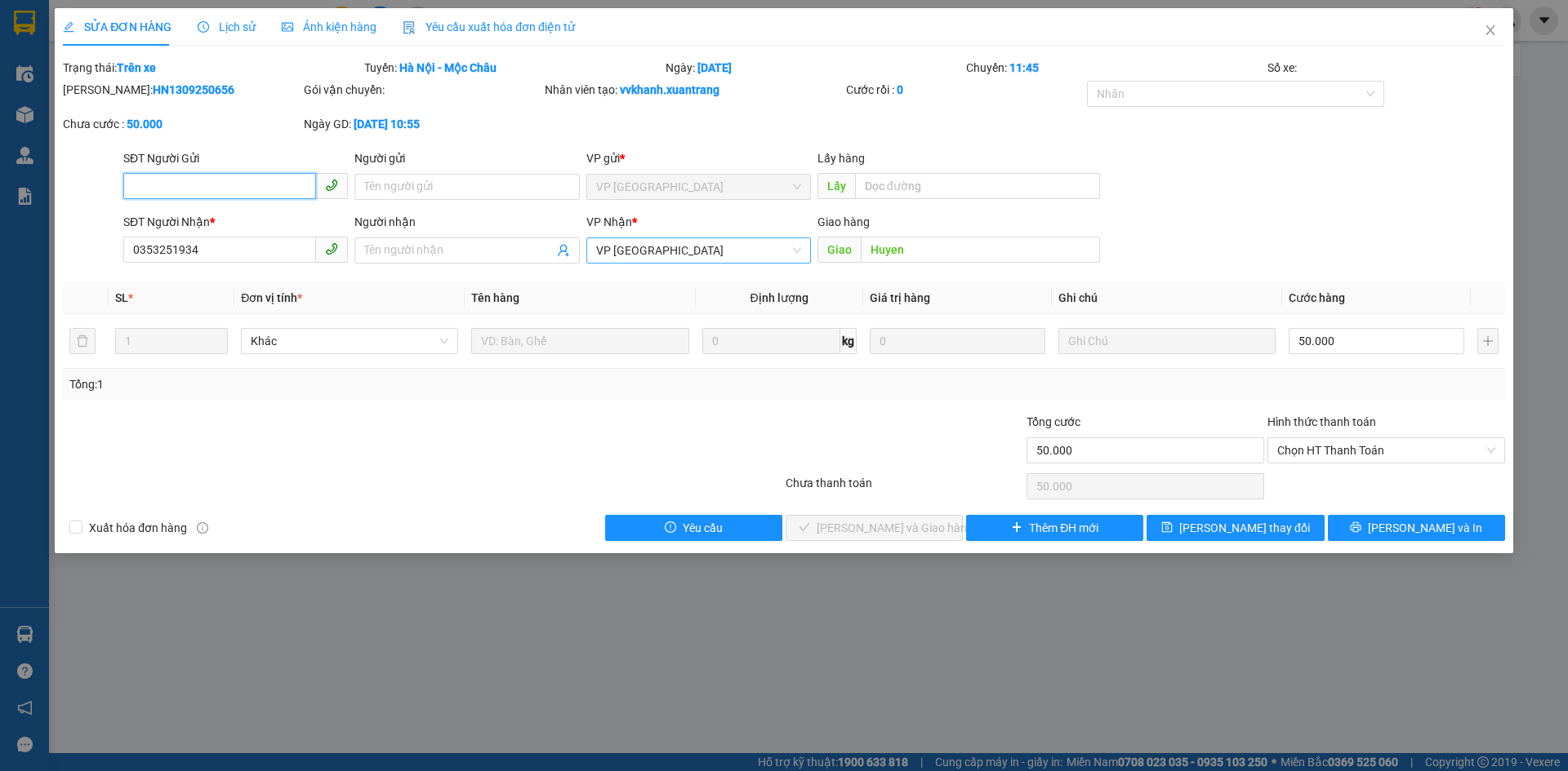
click at [632, 248] on span "VP [GEOGRAPHIC_DATA]" at bounding box center [698, 250] width 205 height 24
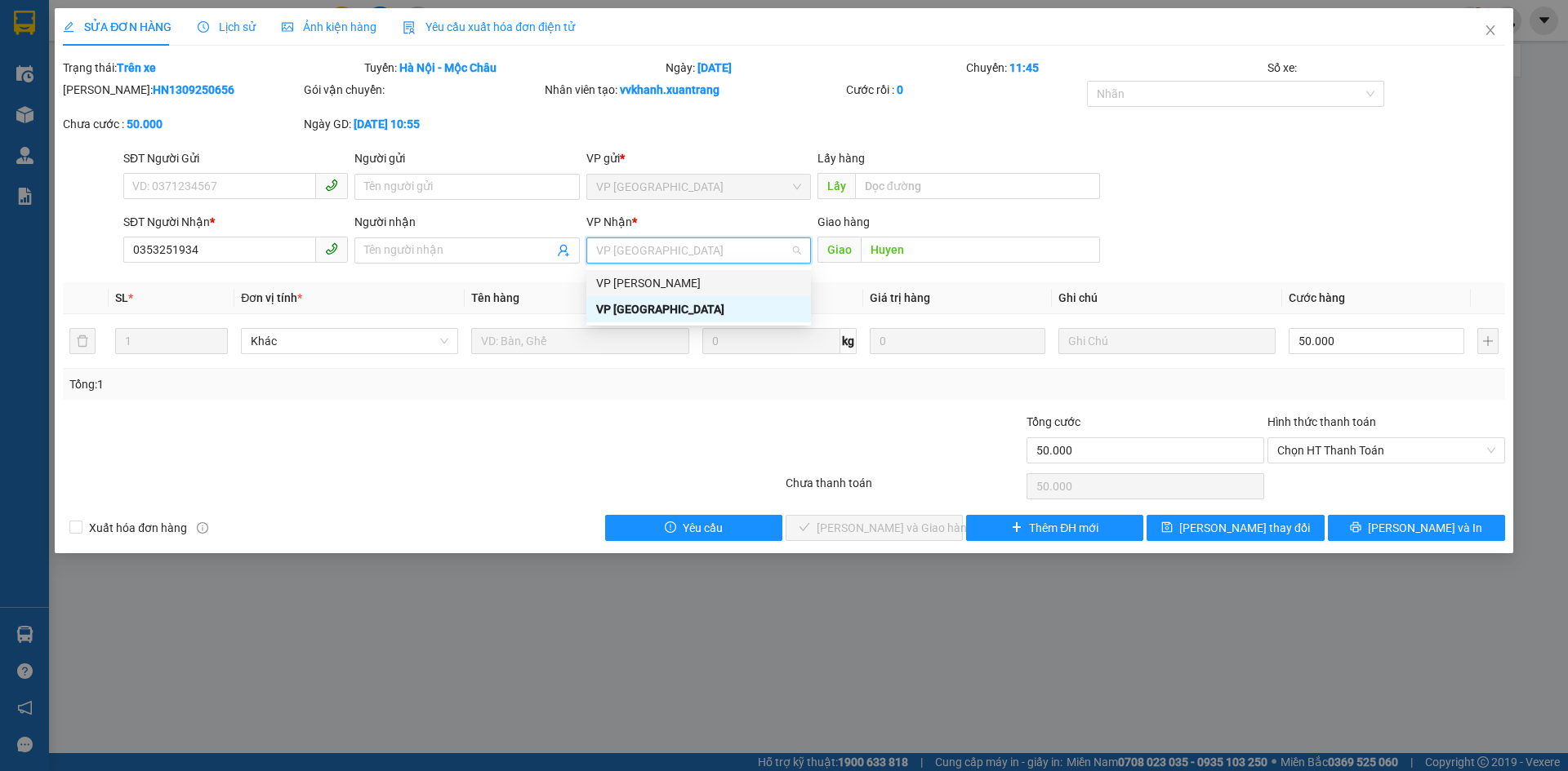
click at [638, 286] on div "VP [PERSON_NAME]" at bounding box center [698, 283] width 205 height 18
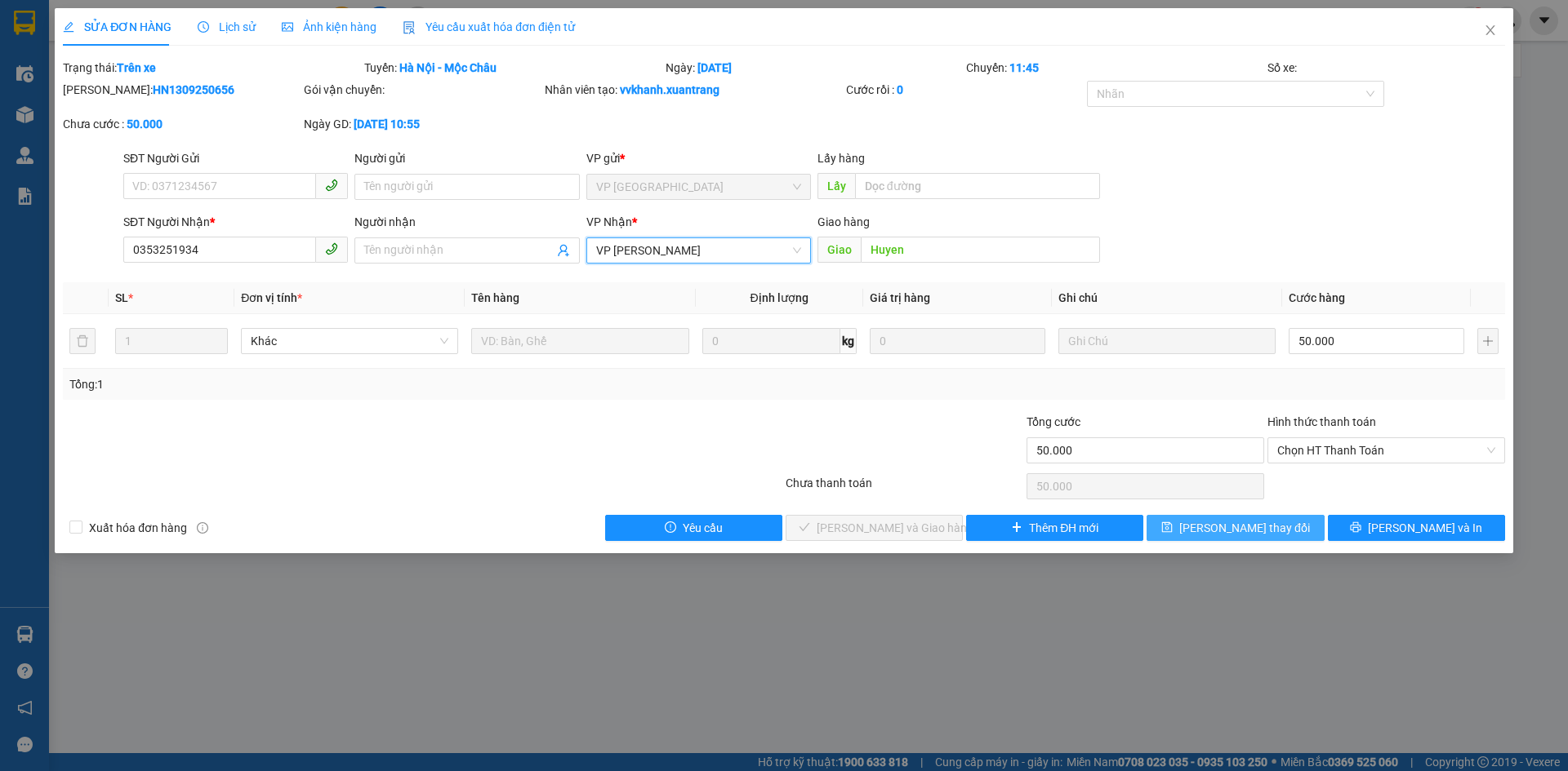
click at [1223, 521] on span "[PERSON_NAME] thay đổi" at bounding box center [1245, 528] width 131 height 18
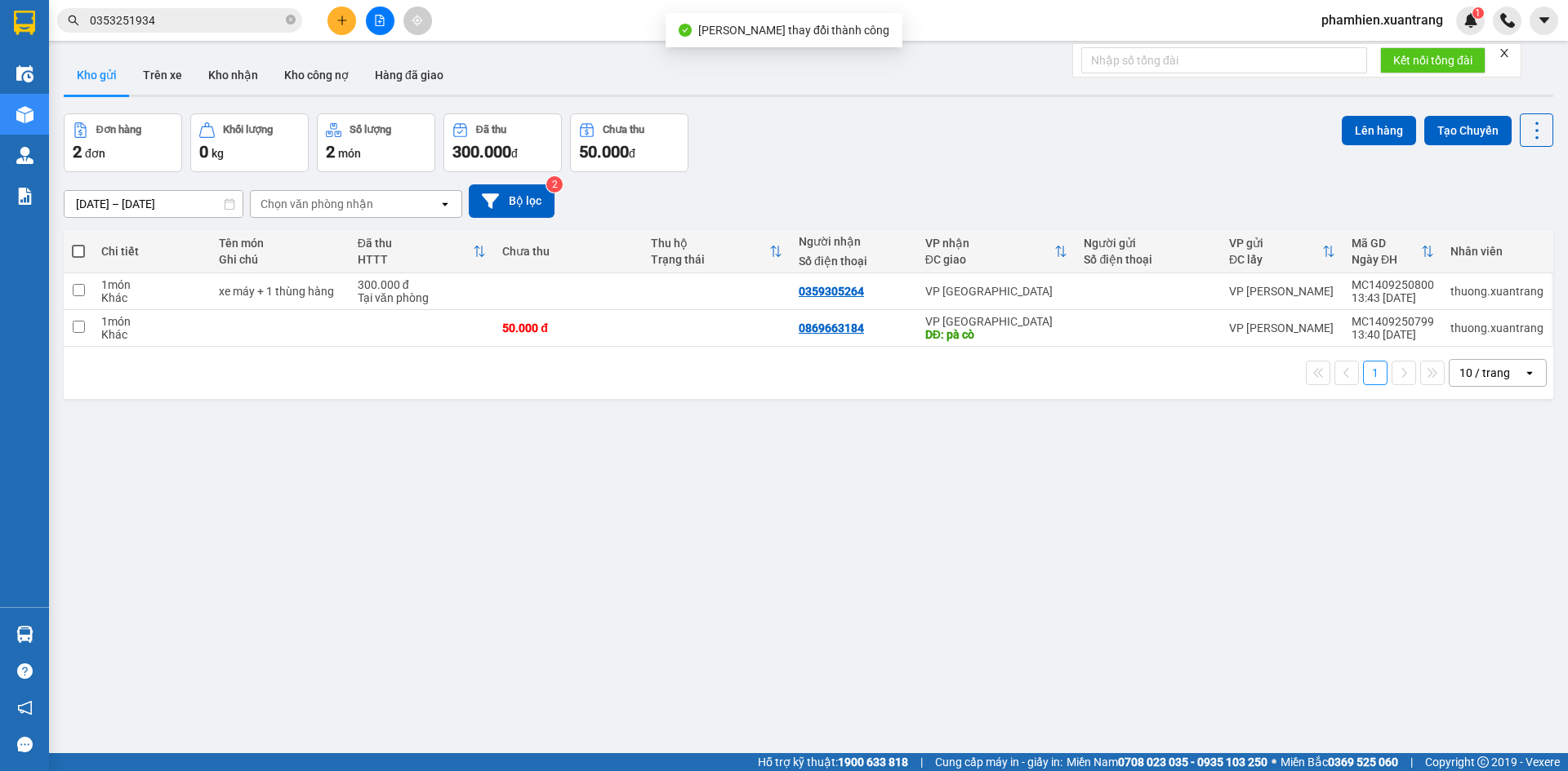
click at [192, 24] on input "0353251934" at bounding box center [185, 21] width 193 height 18
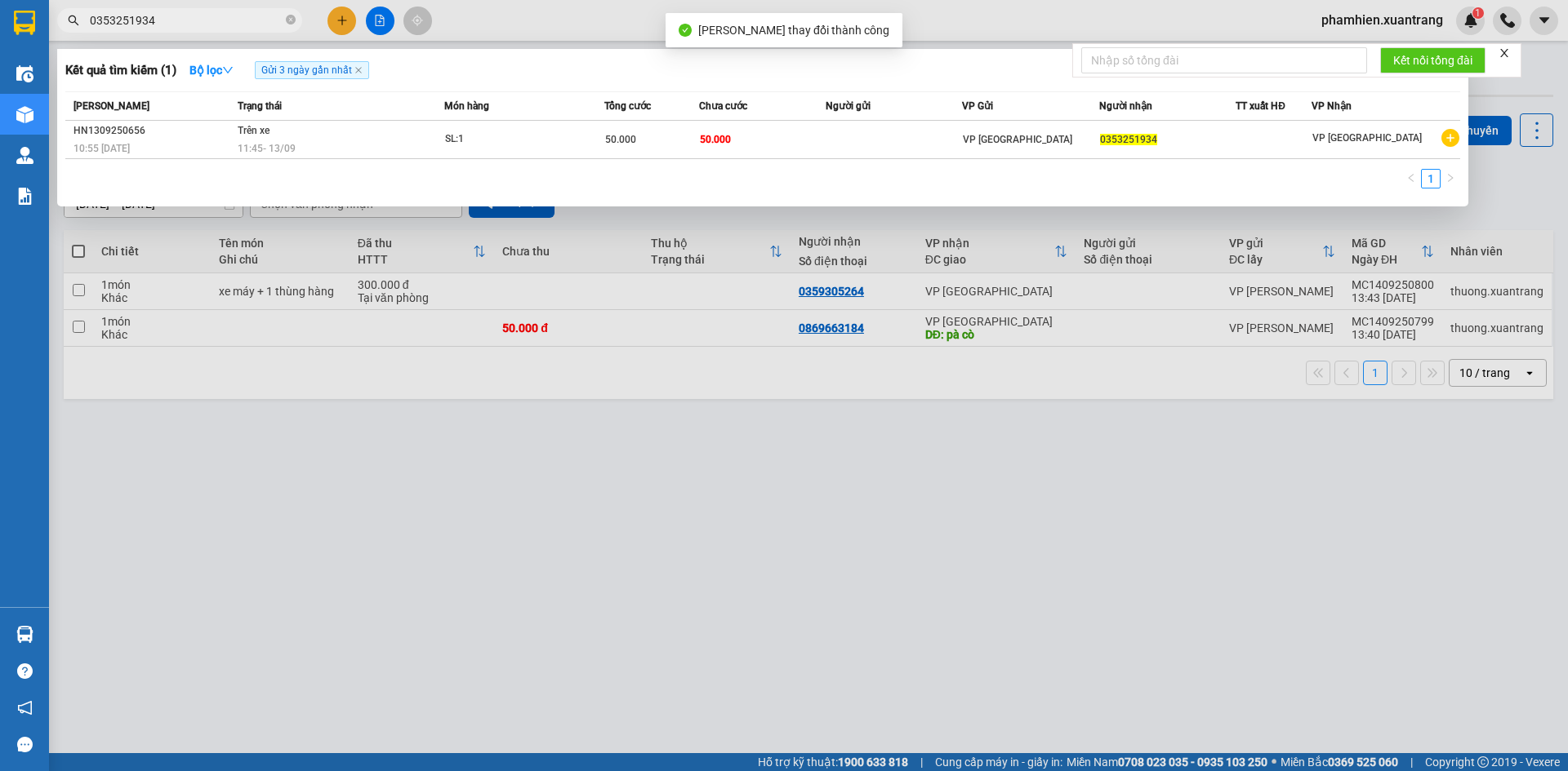
click at [192, 24] on input "0353251934" at bounding box center [185, 21] width 193 height 18
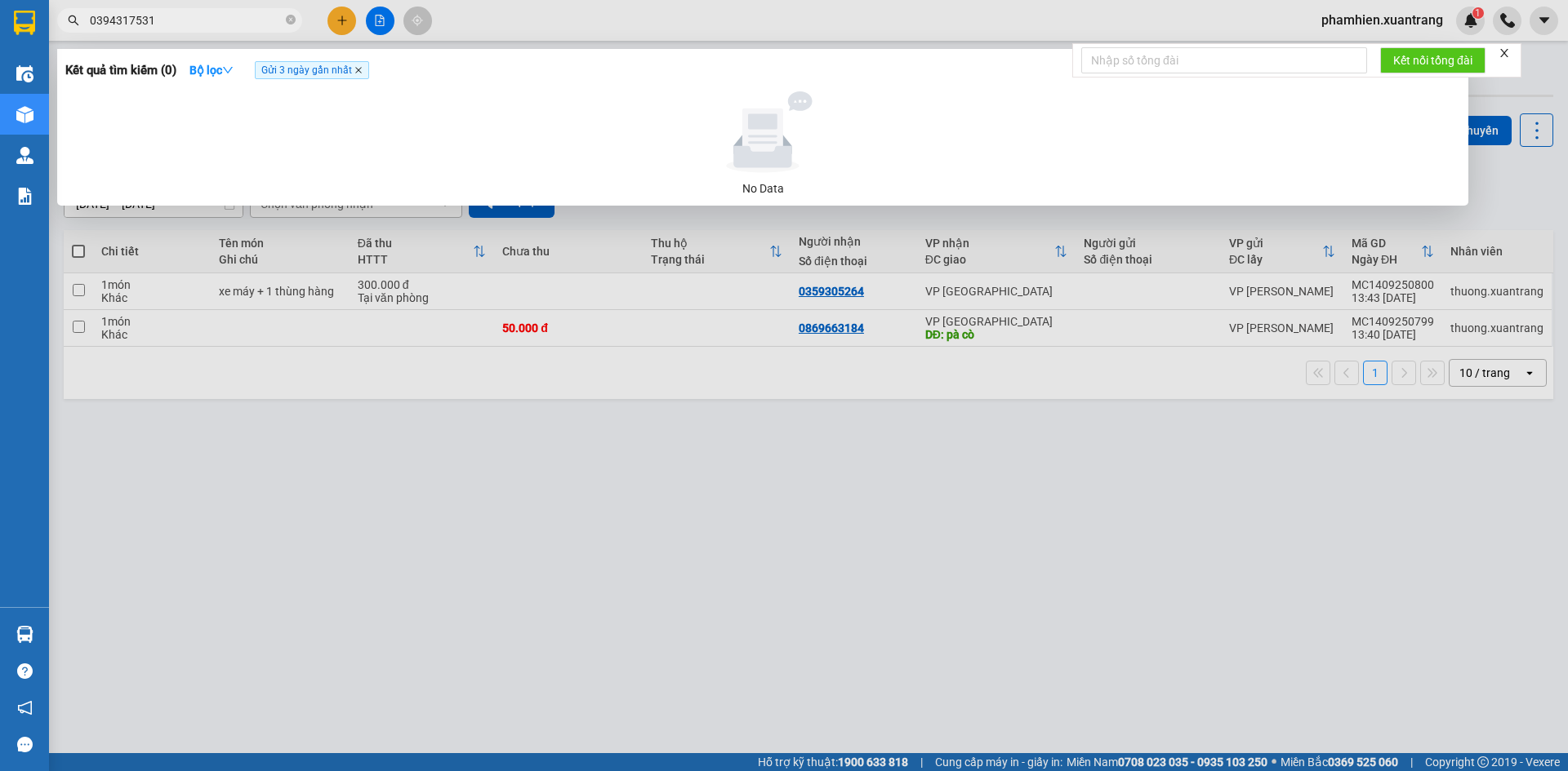
type input "0394317531"
click at [358, 68] on icon "close" at bounding box center [358, 70] width 8 height 8
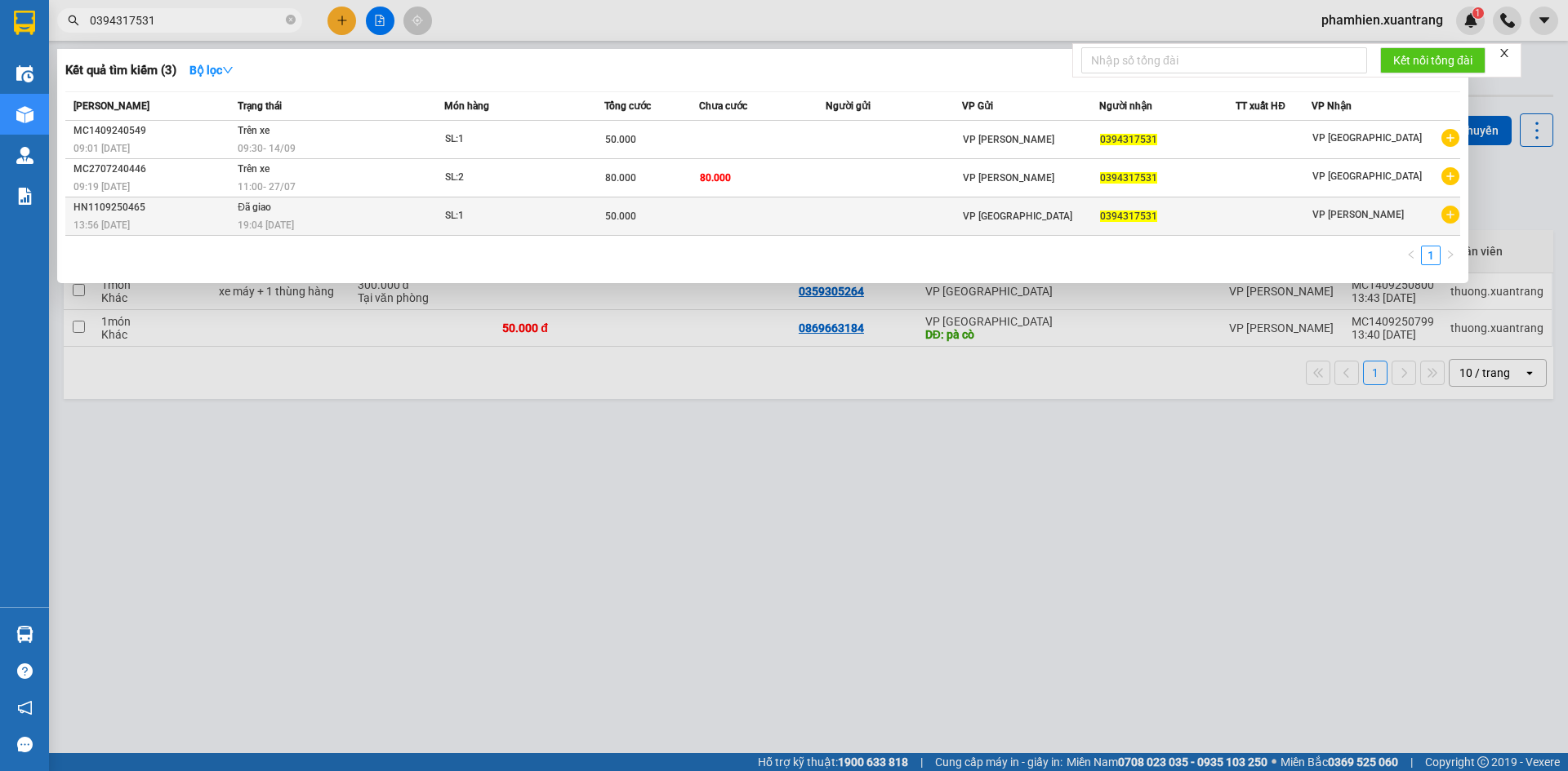
click at [330, 218] on div "19:04 - 11/09" at bounding box center [340, 226] width 206 height 18
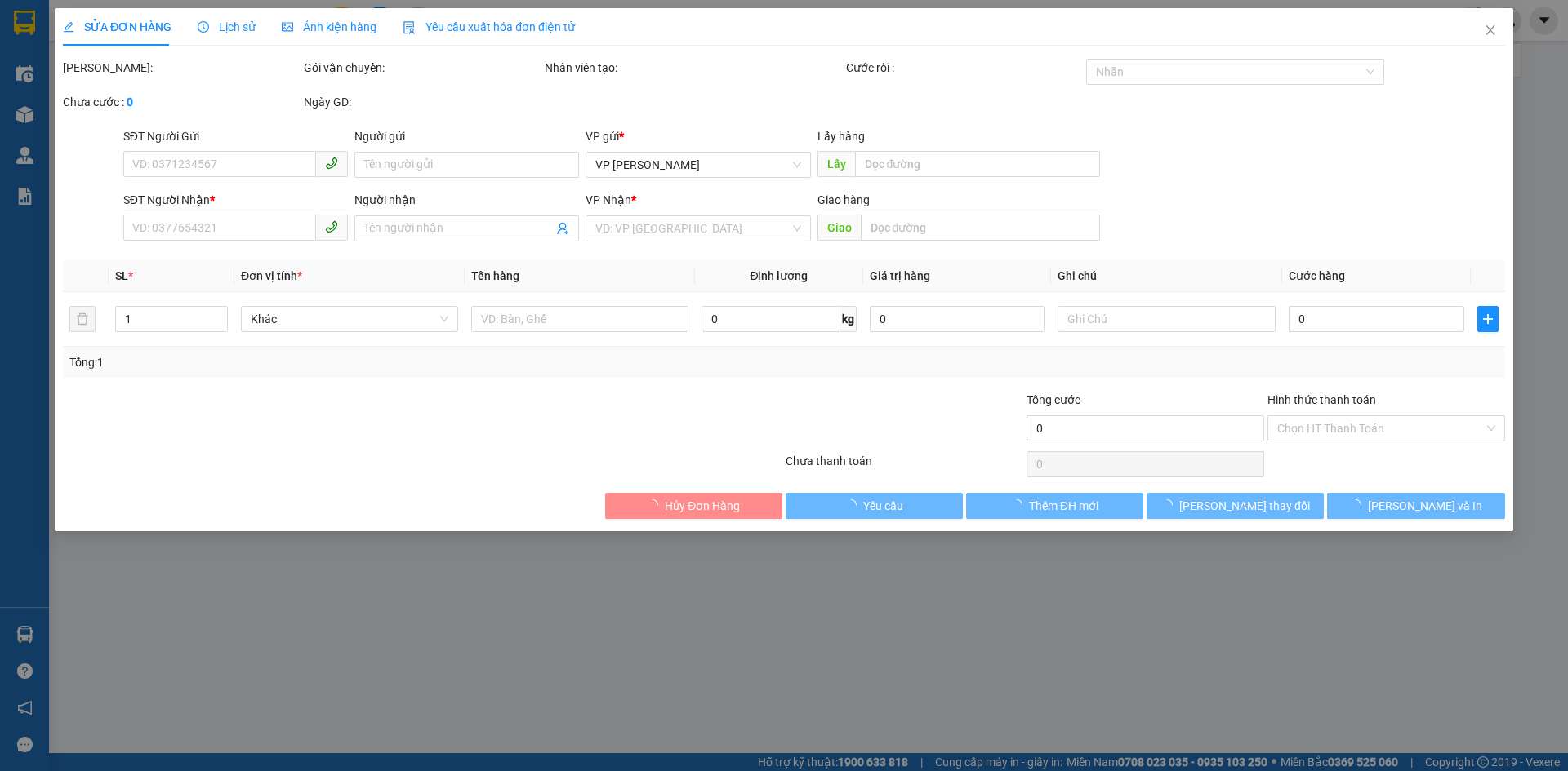
type input "0394317531"
type input "50.000"
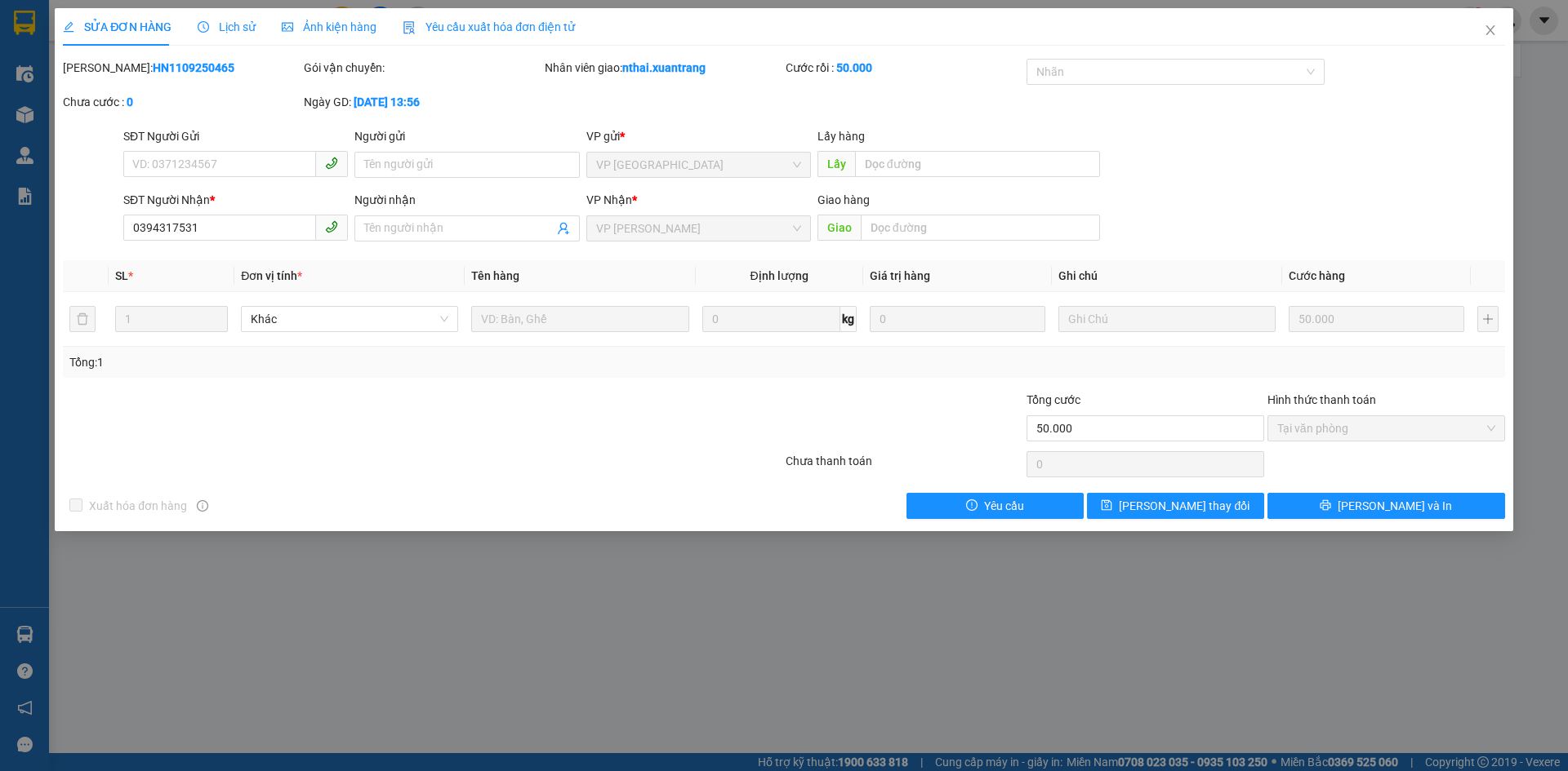
click at [240, 25] on span "Lịch sử" at bounding box center [227, 27] width 58 height 13
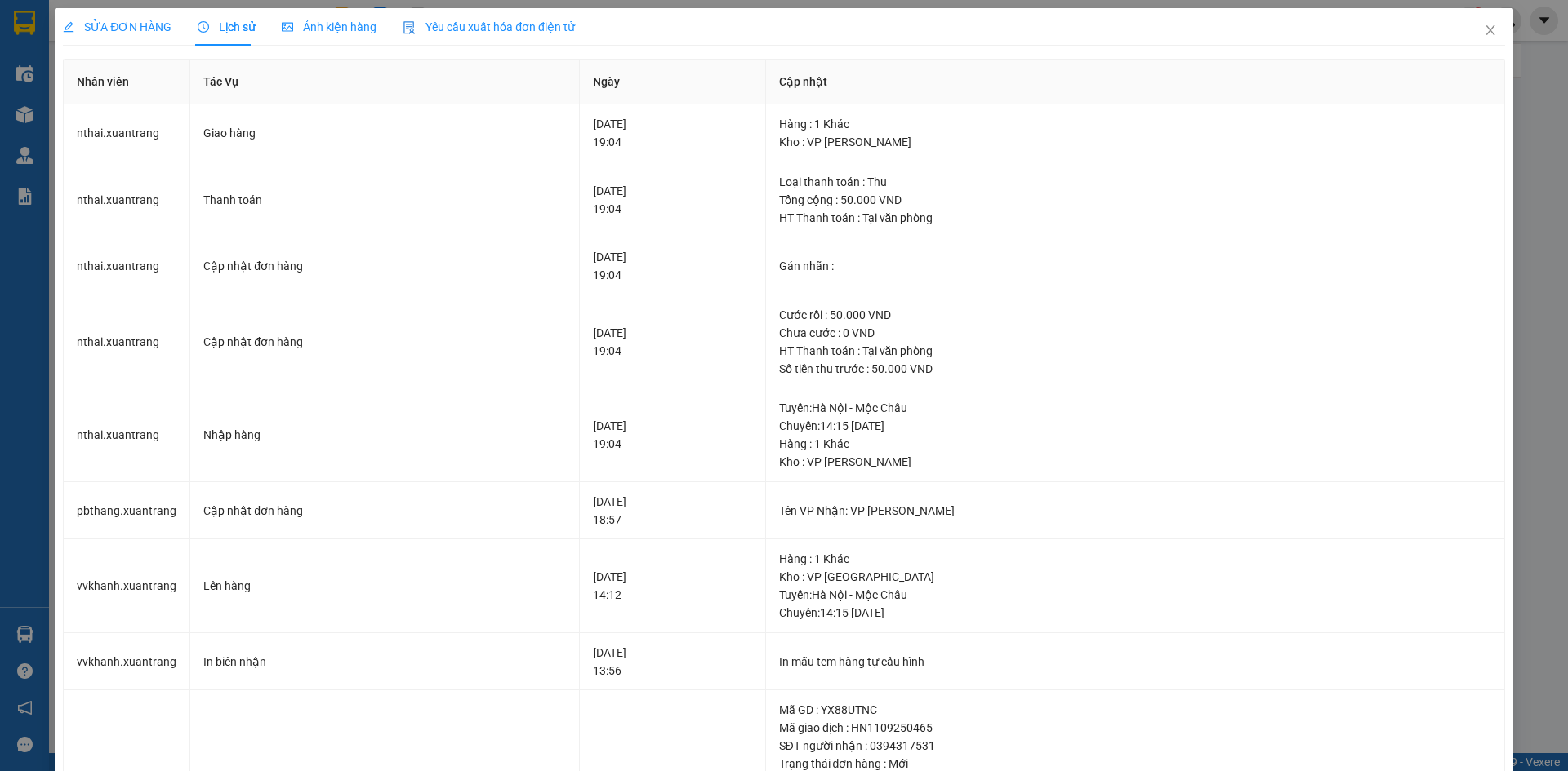
click at [328, 27] on span "Ảnh kiện hàng" at bounding box center [329, 27] width 95 height 13
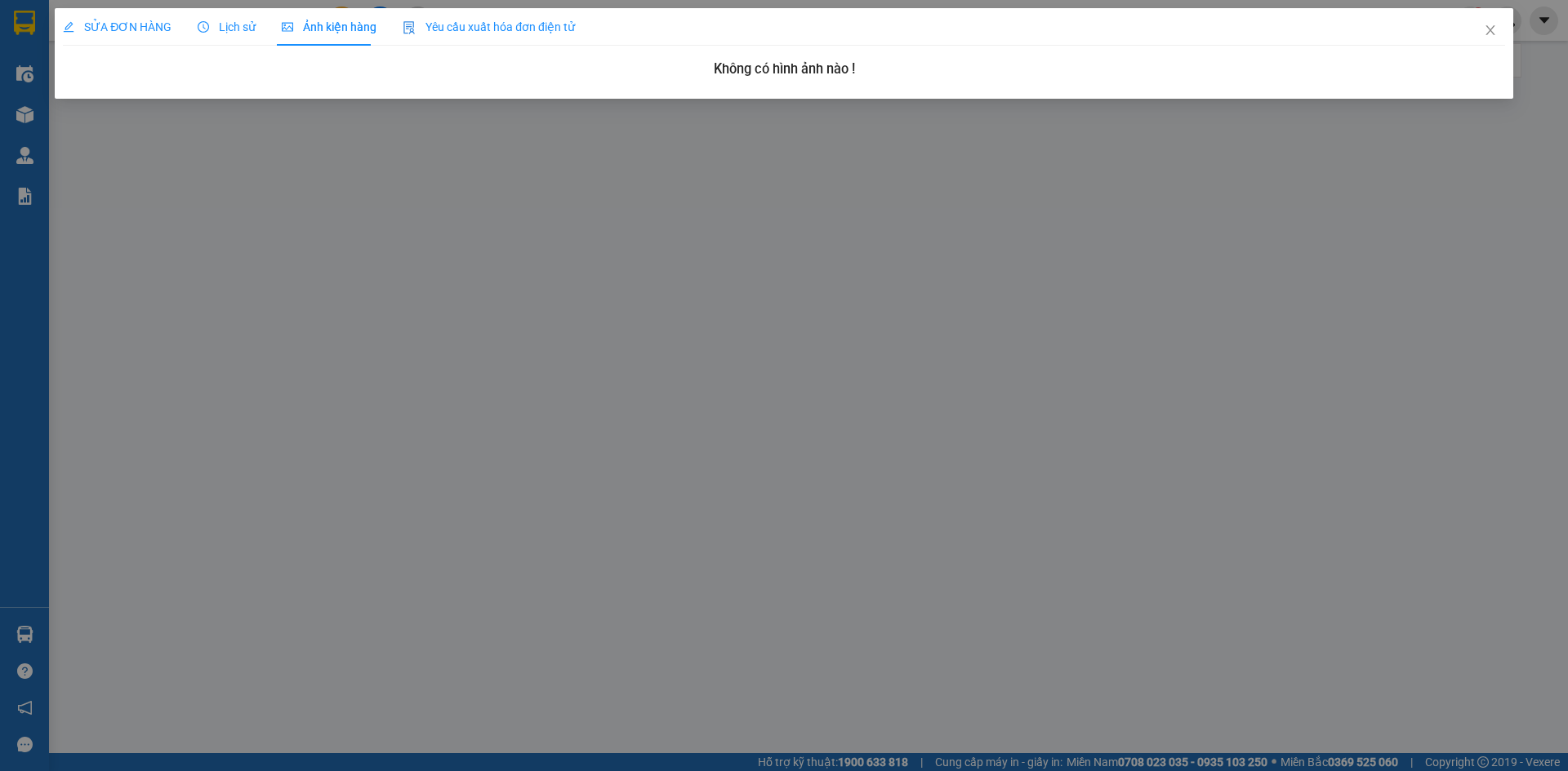
click at [222, 28] on span "Lịch sử" at bounding box center [227, 27] width 58 height 13
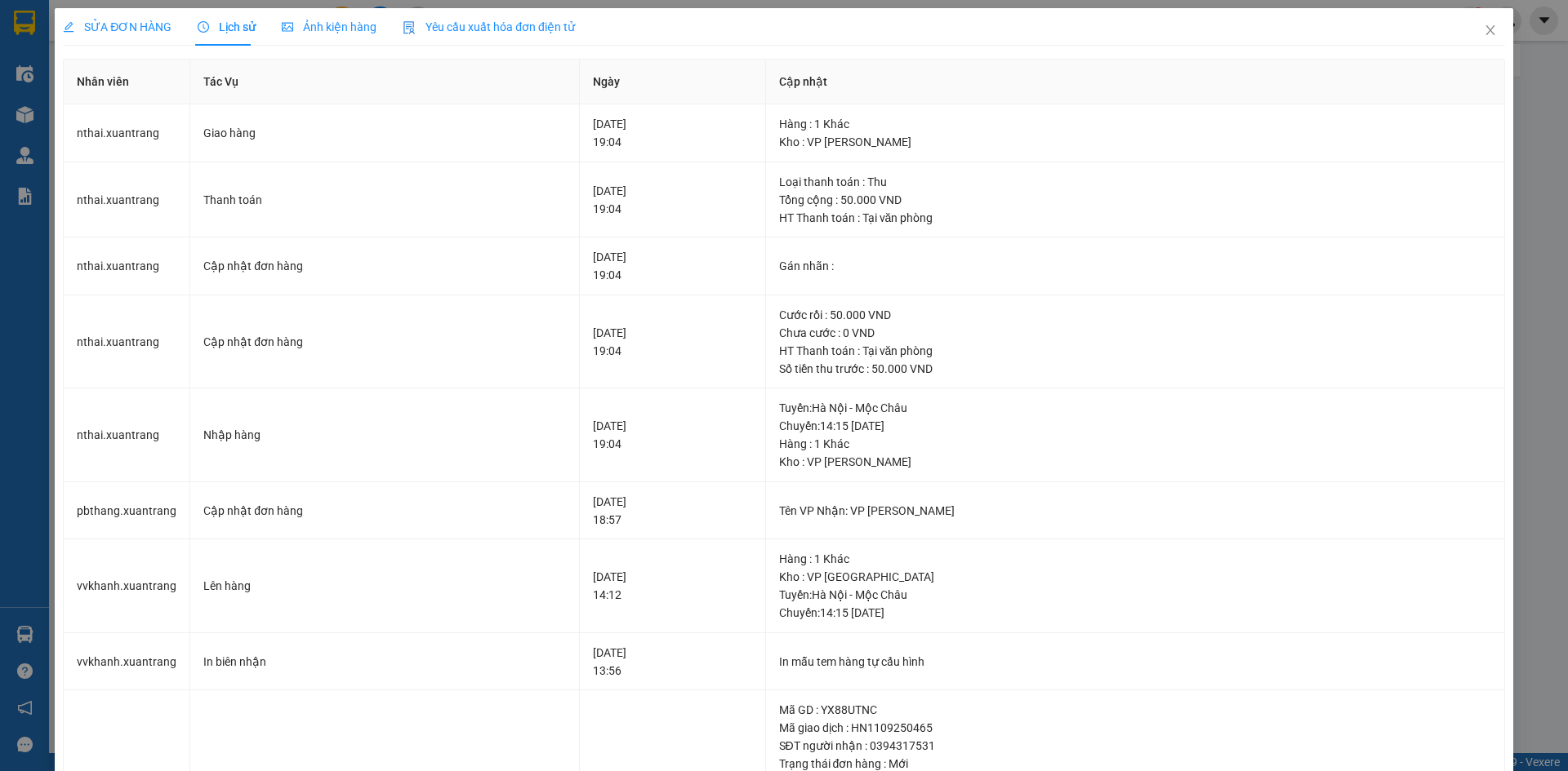
click at [137, 16] on div "SỬA ĐƠN HÀNG" at bounding box center [116, 27] width 108 height 38
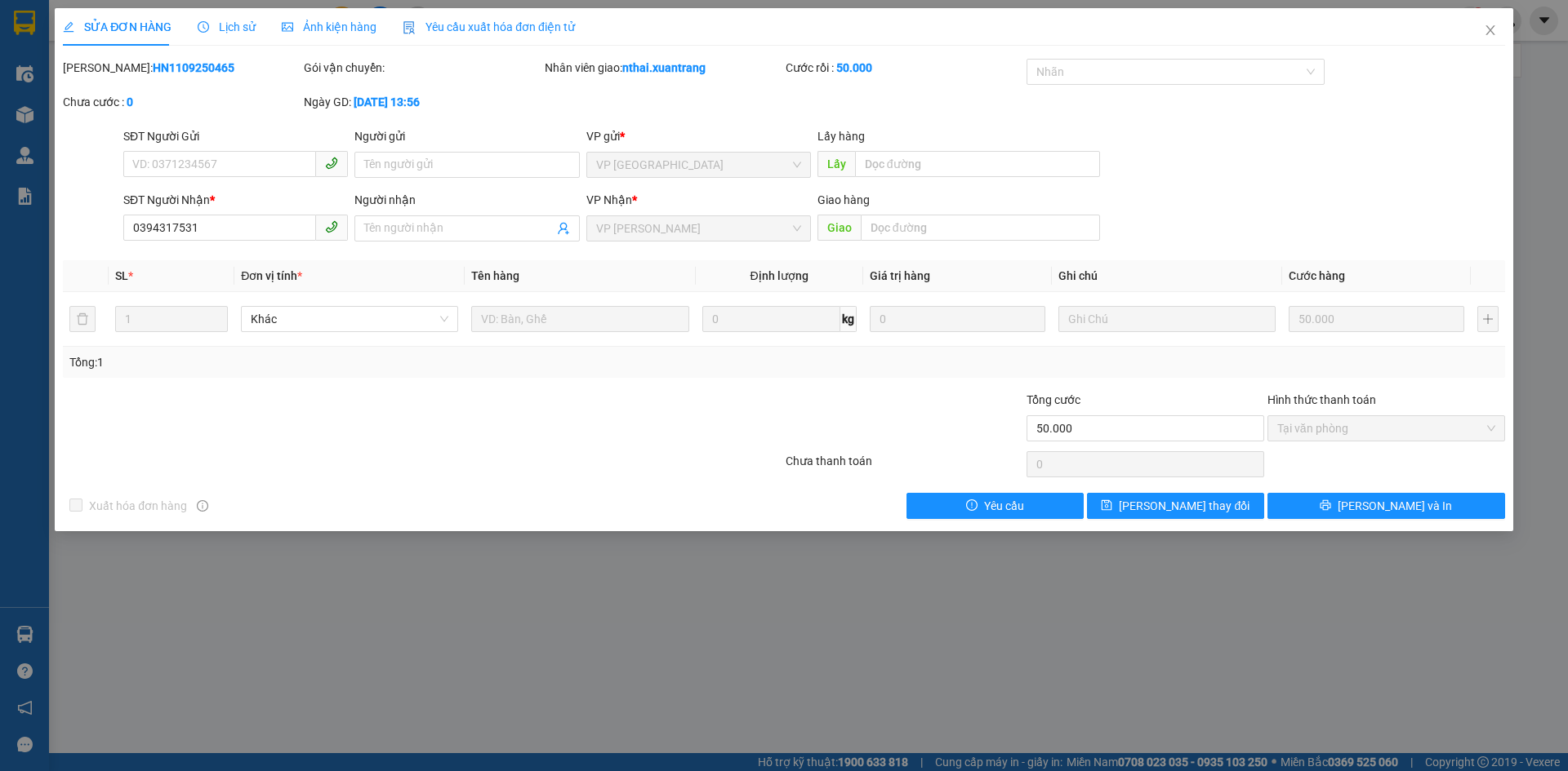
click at [220, 23] on span "Lịch sử" at bounding box center [227, 27] width 58 height 13
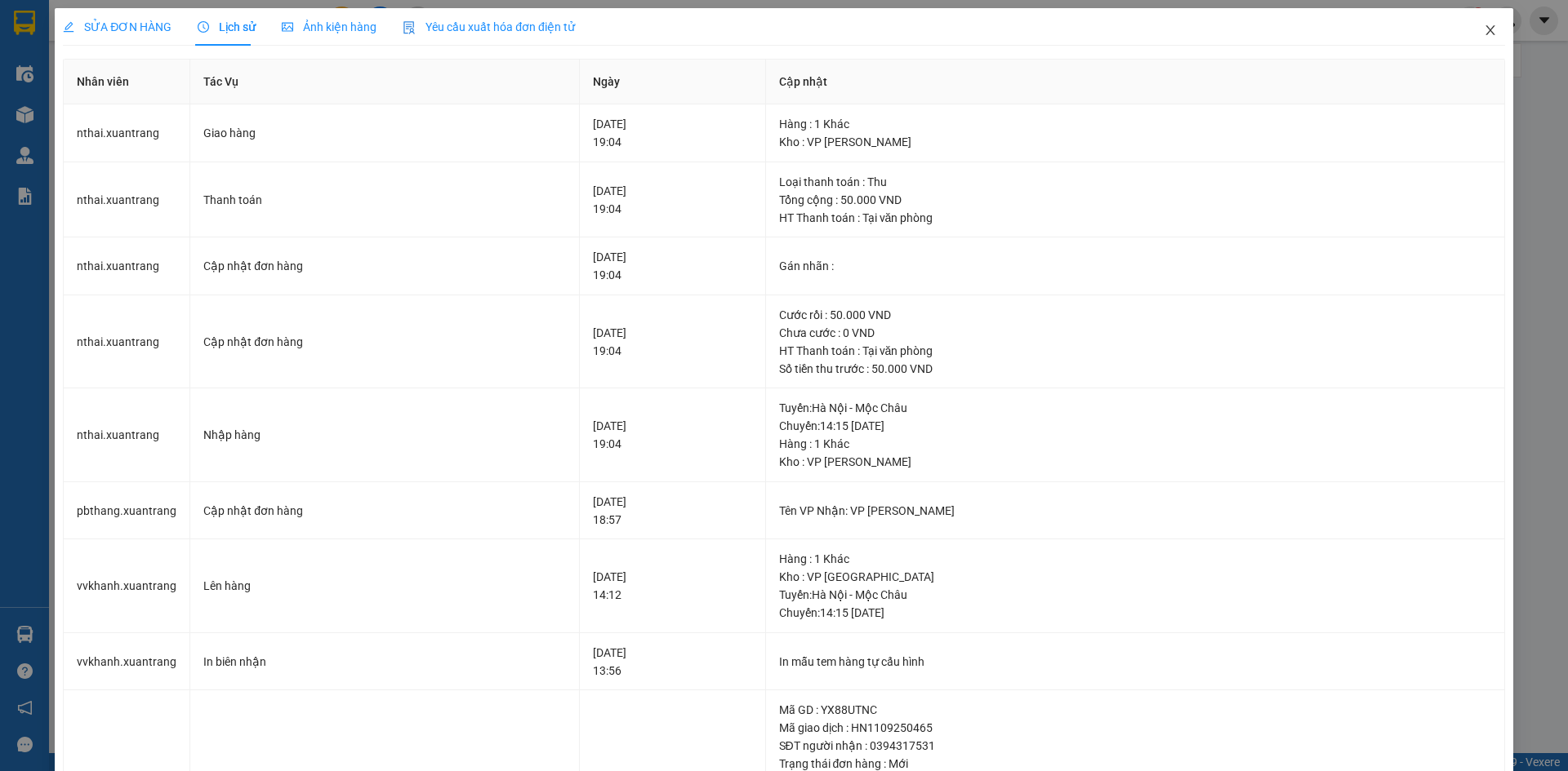
drag, startPoint x: 1490, startPoint y: 27, endPoint x: 189, endPoint y: 30, distance: 1301.0
click at [1489, 27] on span "Close" at bounding box center [1490, 30] width 46 height 46
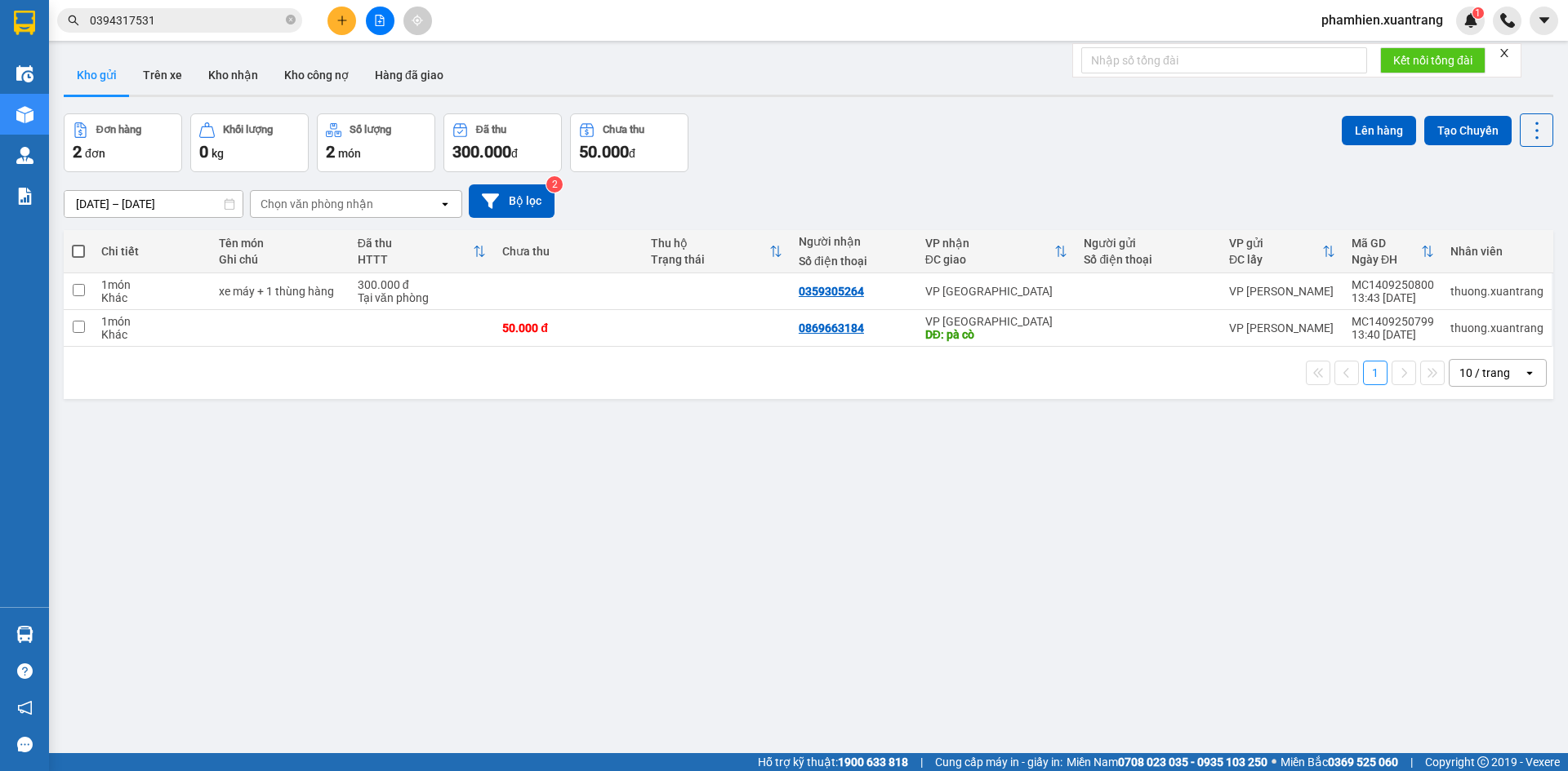
click at [158, 21] on input "0394317531" at bounding box center [185, 21] width 193 height 18
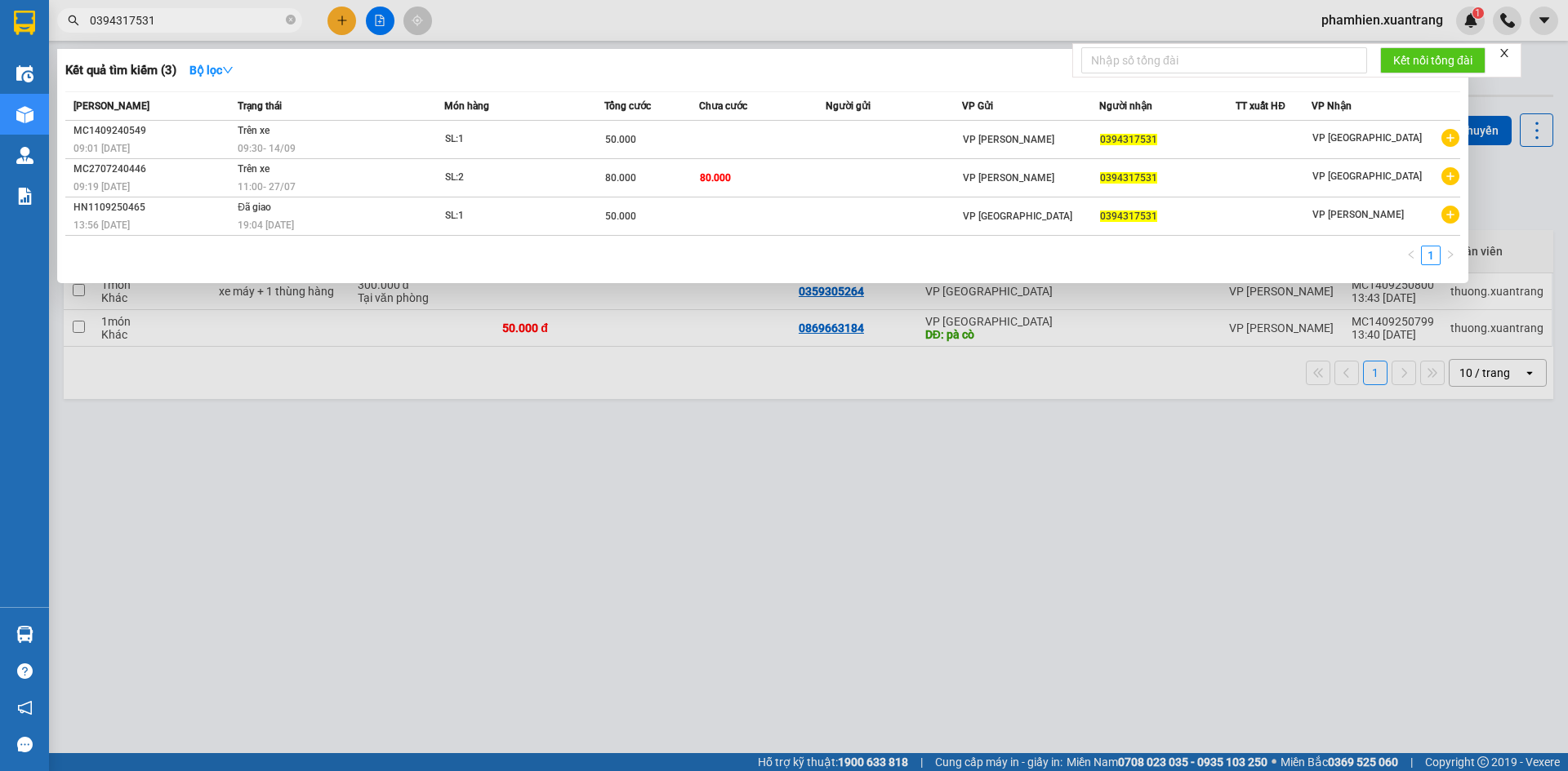
click at [720, 609] on div at bounding box center [784, 385] width 1568 height 771
